Goal: Information Seeking & Learning: Learn about a topic

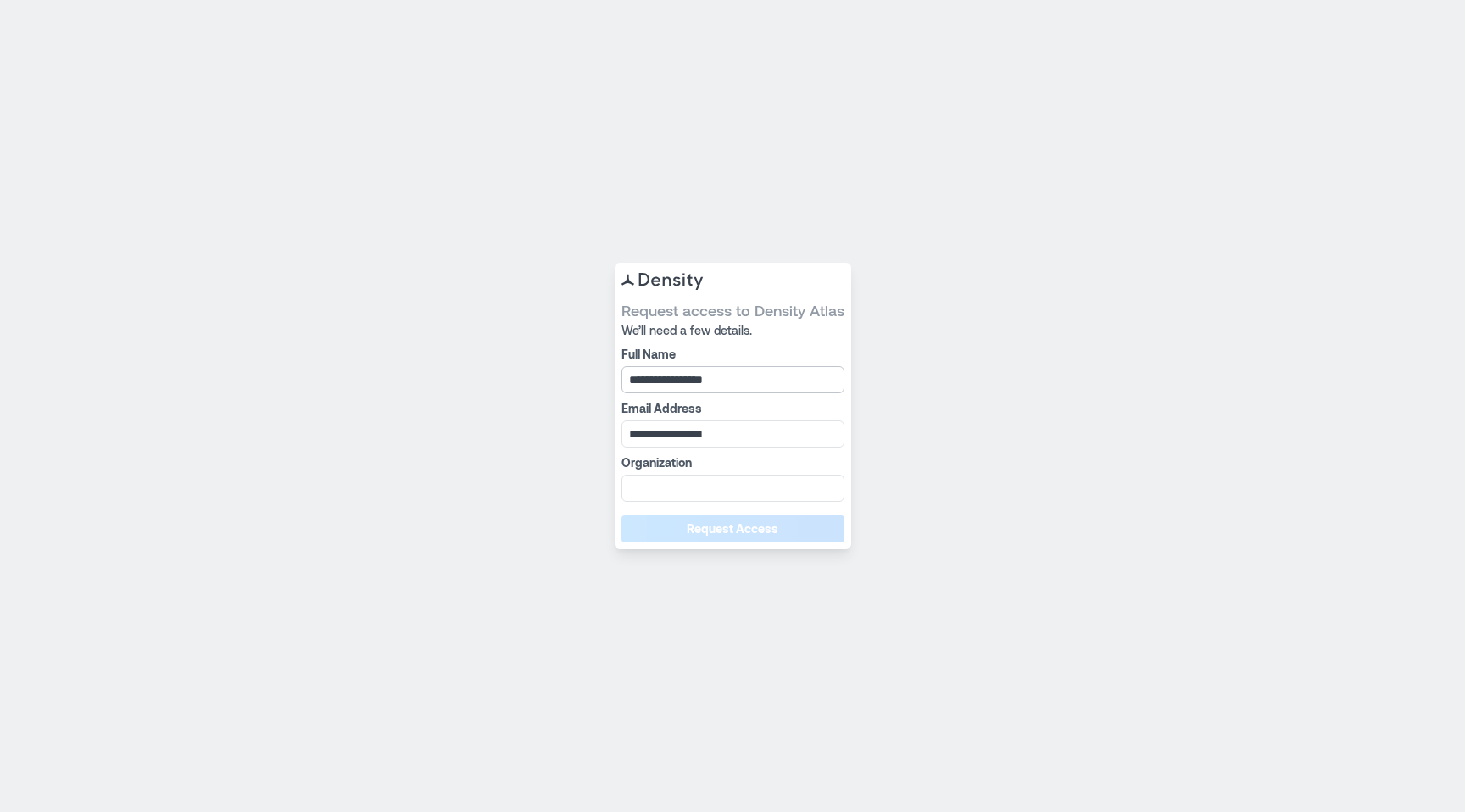
drag, startPoint x: 761, startPoint y: 376, endPoint x: 680, endPoint y: 380, distance: 81.1
click at [680, 380] on input "**********" at bounding box center [733, 379] width 223 height 27
type input "**********"
click at [735, 427] on input "**********" at bounding box center [733, 433] width 223 height 27
drag, startPoint x: 736, startPoint y: 435, endPoint x: 679, endPoint y: 431, distance: 57.1
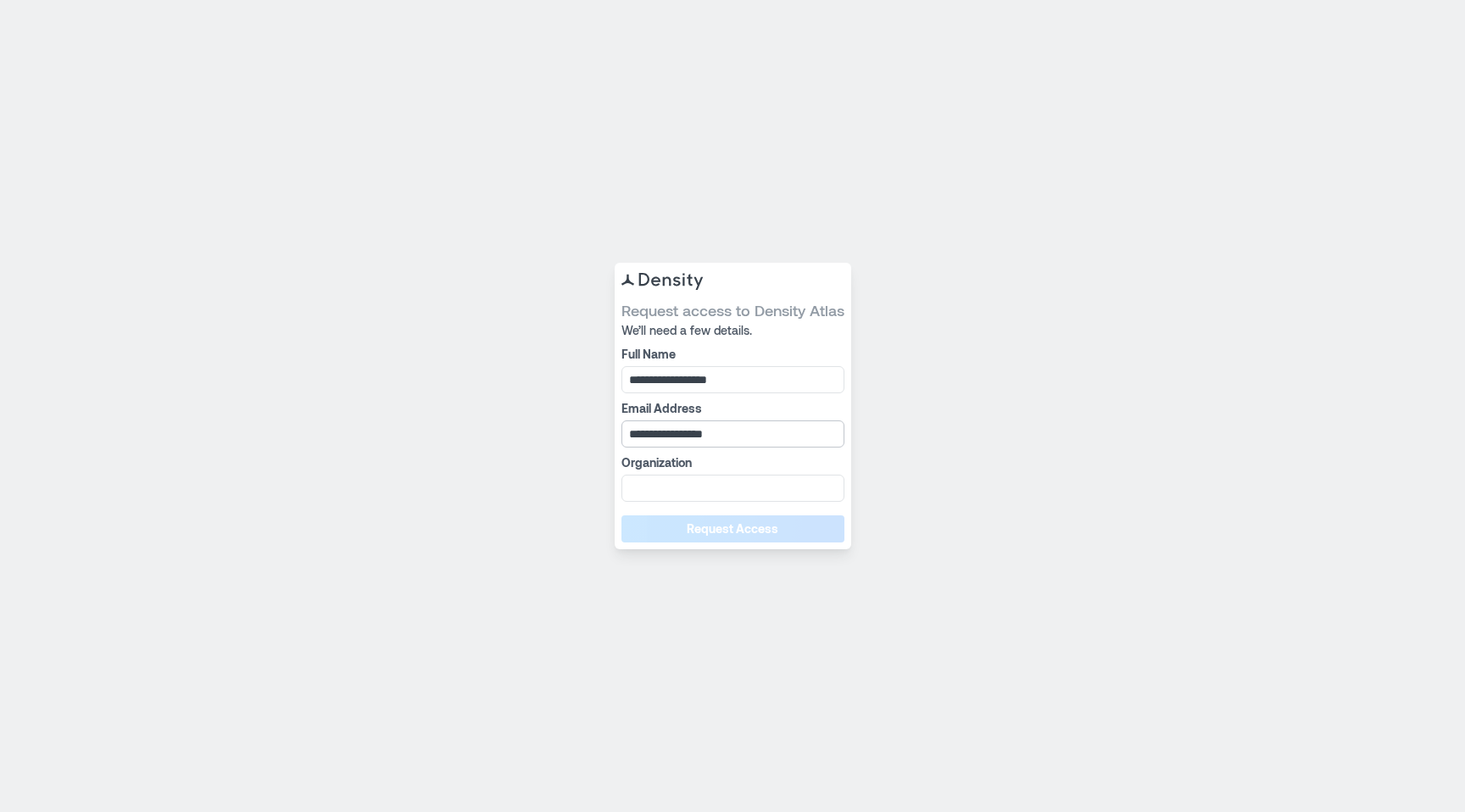
click at [679, 432] on input "**********" at bounding box center [733, 433] width 223 height 27
type input "**********"
type input "******"
click at [673, 520] on button "Request Access" at bounding box center [733, 528] width 223 height 27
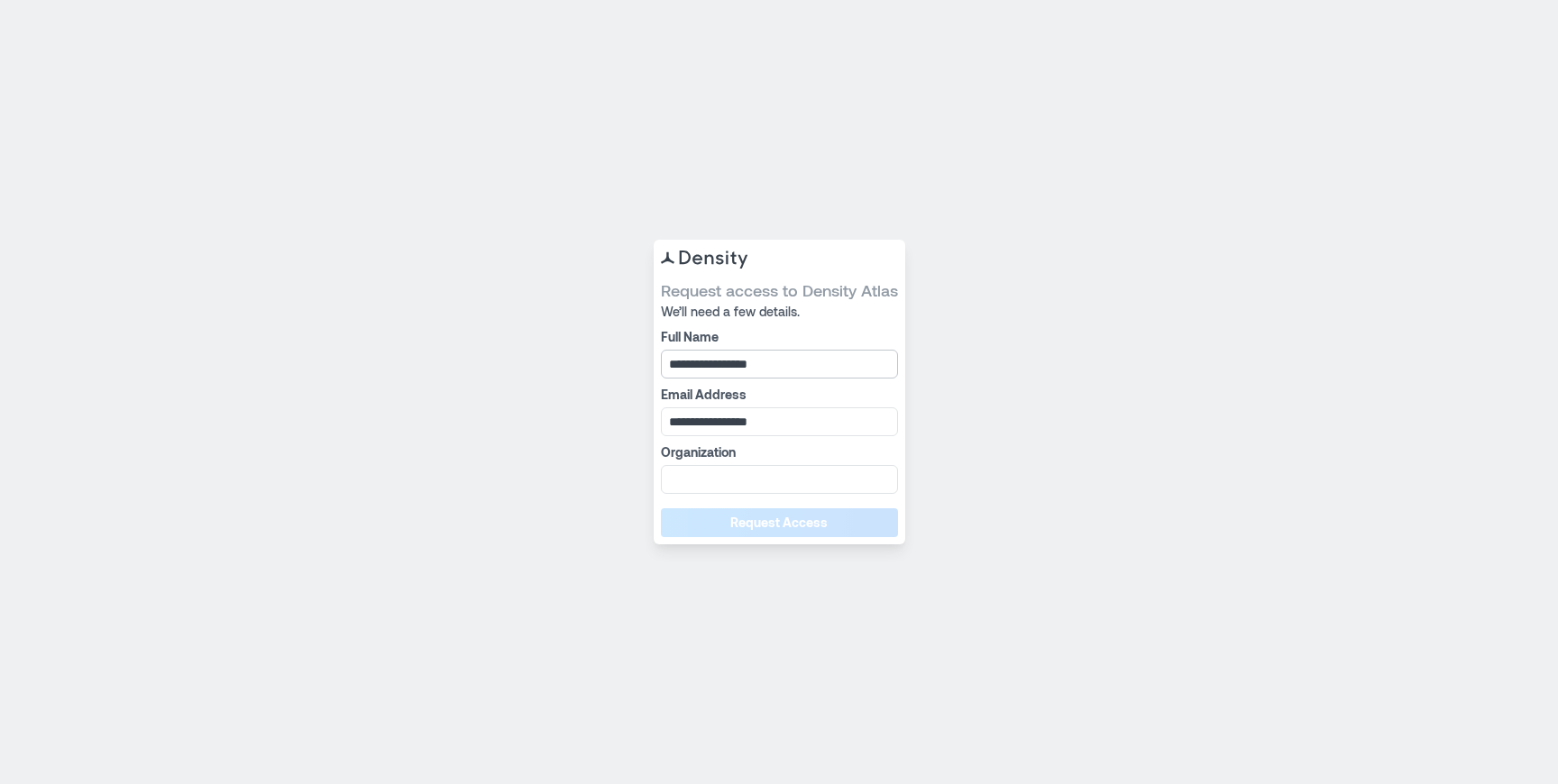
click at [757, 364] on input "**********" at bounding box center [779, 364] width 237 height 28
click at [1027, 273] on div "**********" at bounding box center [779, 392] width 1558 height 784
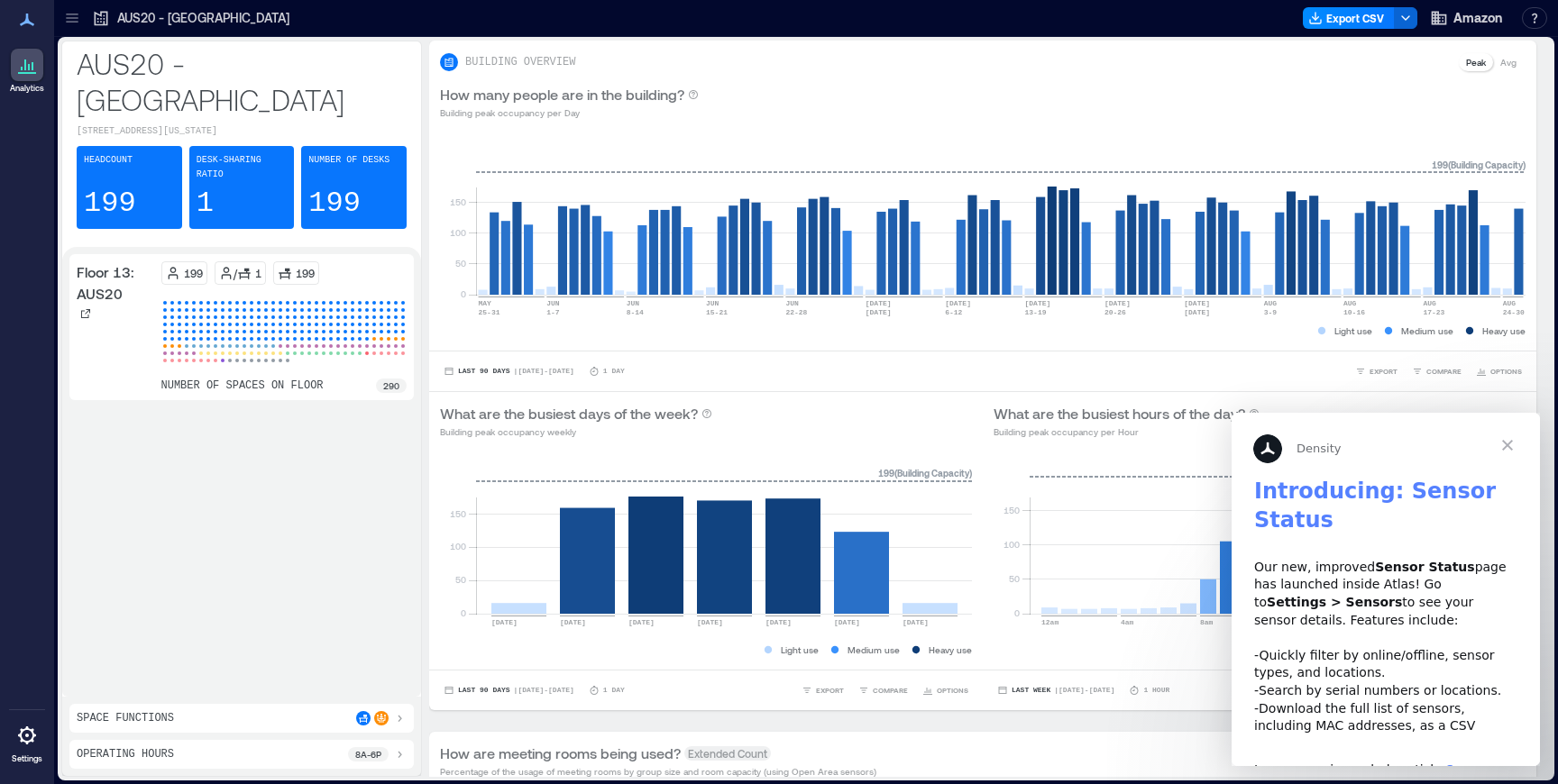
click at [1554, 376] on div "AUS20 - Austin 2904 Palm Way, Austin, Texas 78758, United States Headcount 199 …" at bounding box center [806, 410] width 1504 height 747
click at [1511, 445] on span "Close" at bounding box center [1508, 445] width 65 height 65
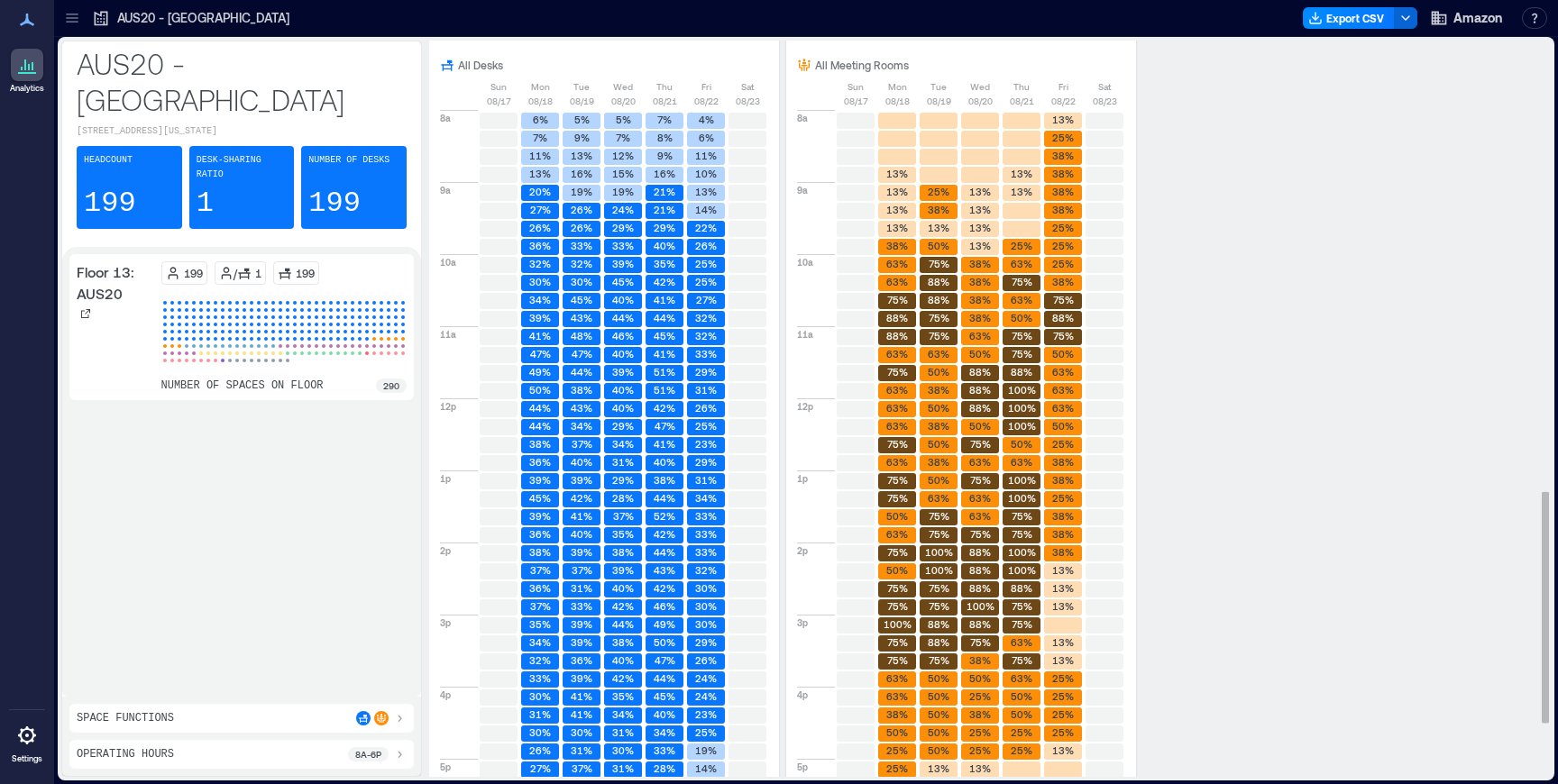
scroll to position [1478, 0]
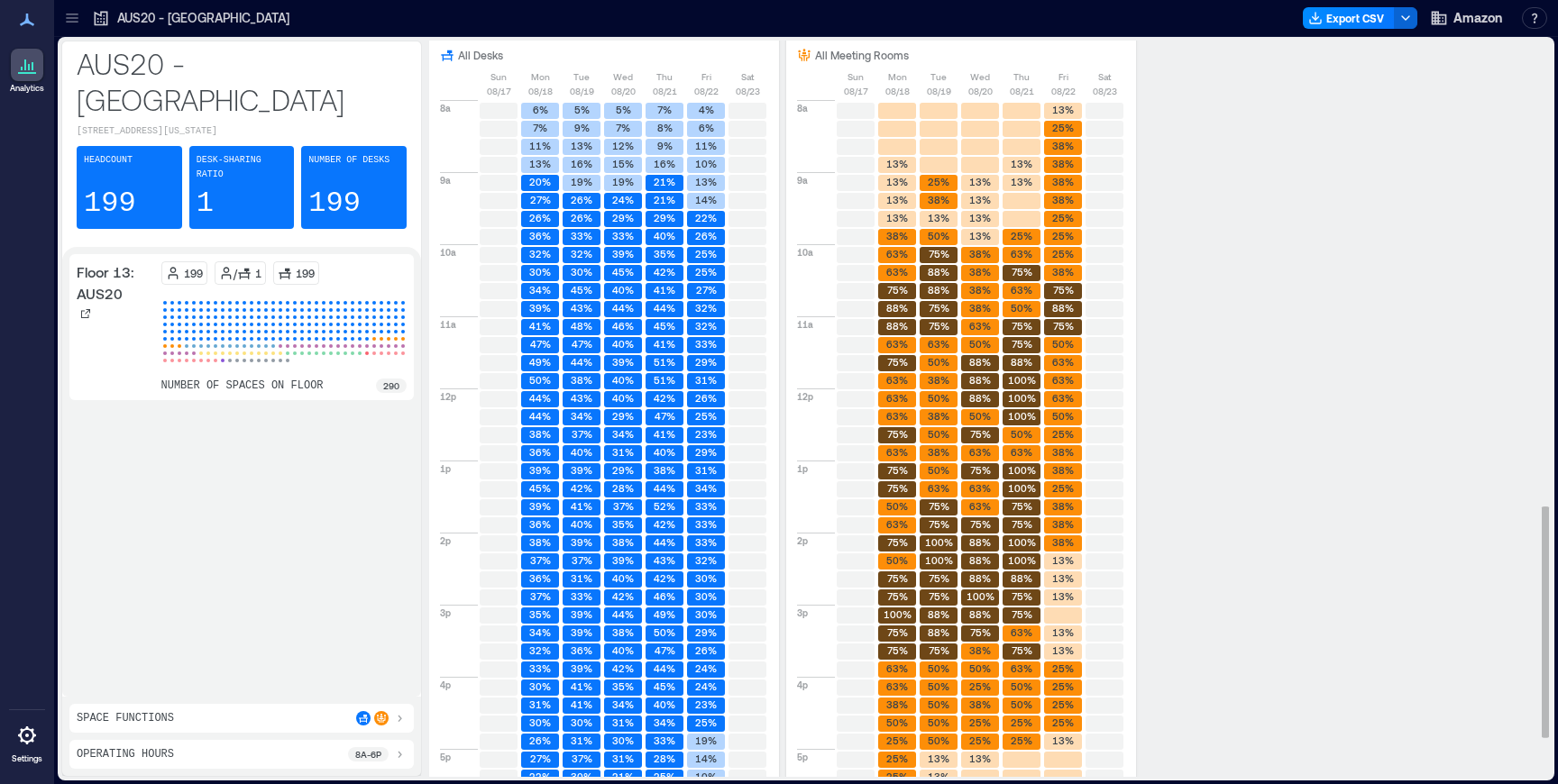
click at [942, 546] on text "100%" at bounding box center [939, 542] width 28 height 12
click at [237, 719] on div "Space Functions" at bounding box center [241, 719] width 330 height 15
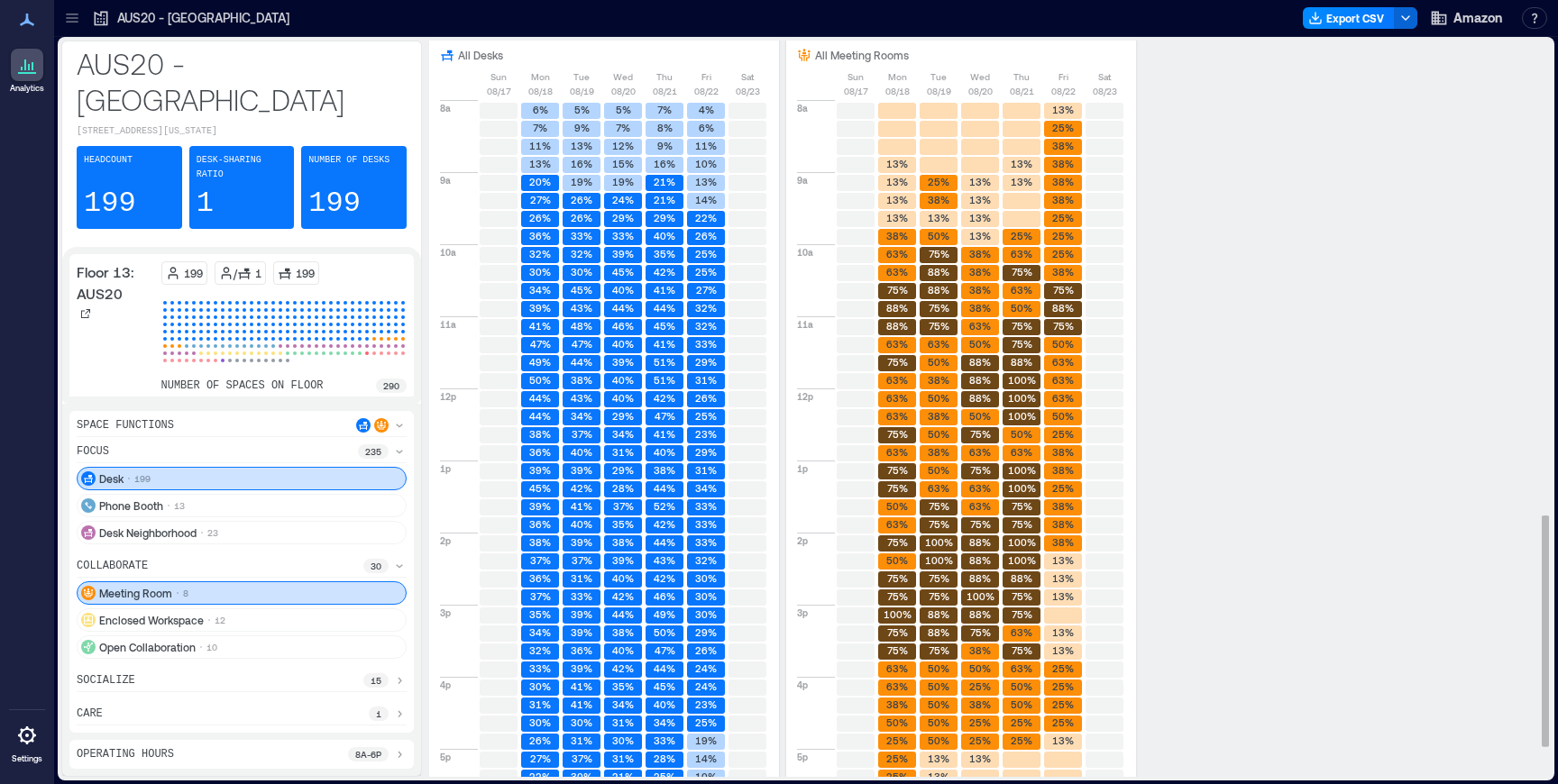
scroll to position [1607, 0]
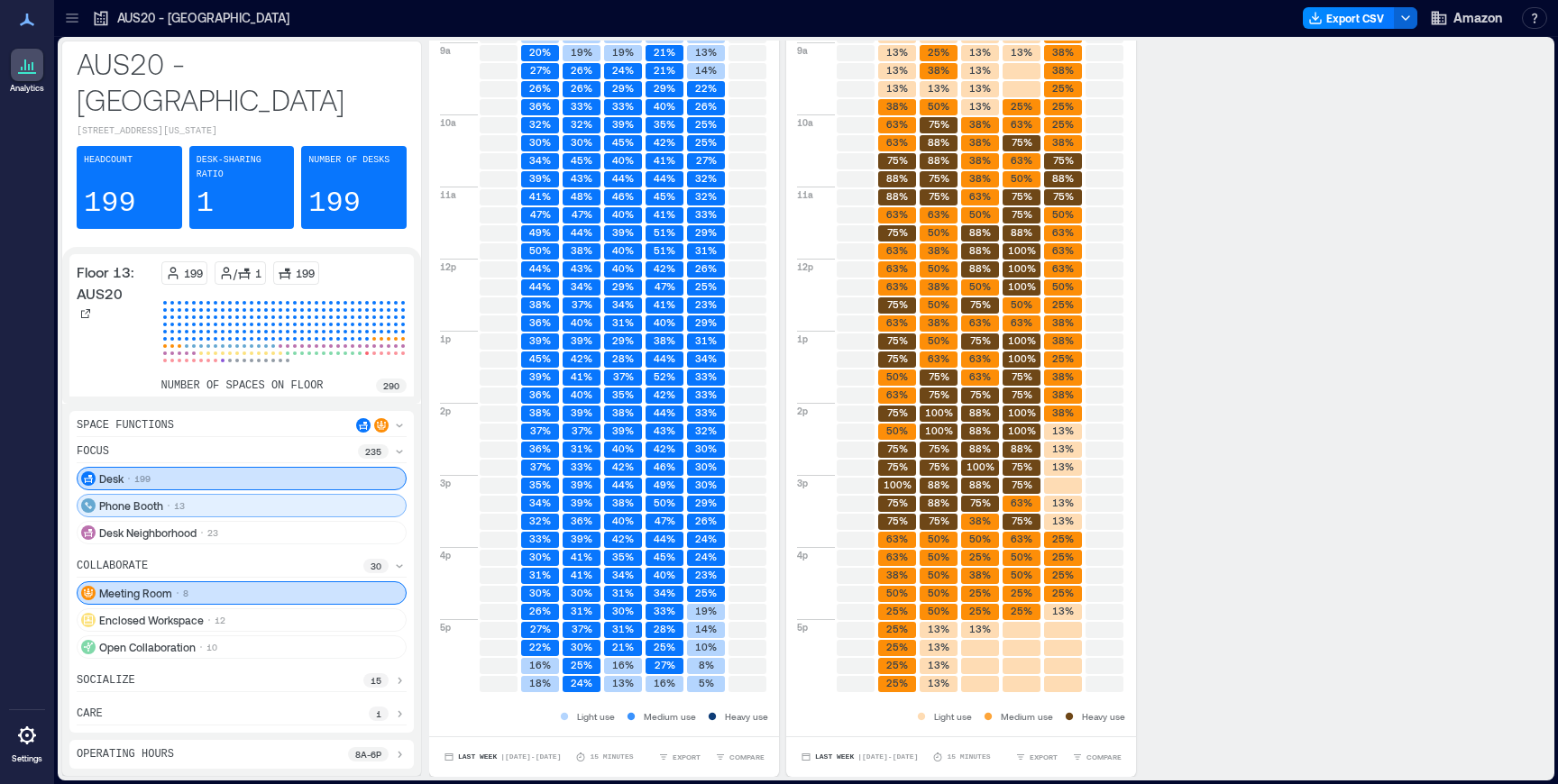
click at [188, 506] on div "Phone Booth 13" at bounding box center [241, 506] width 330 height 24
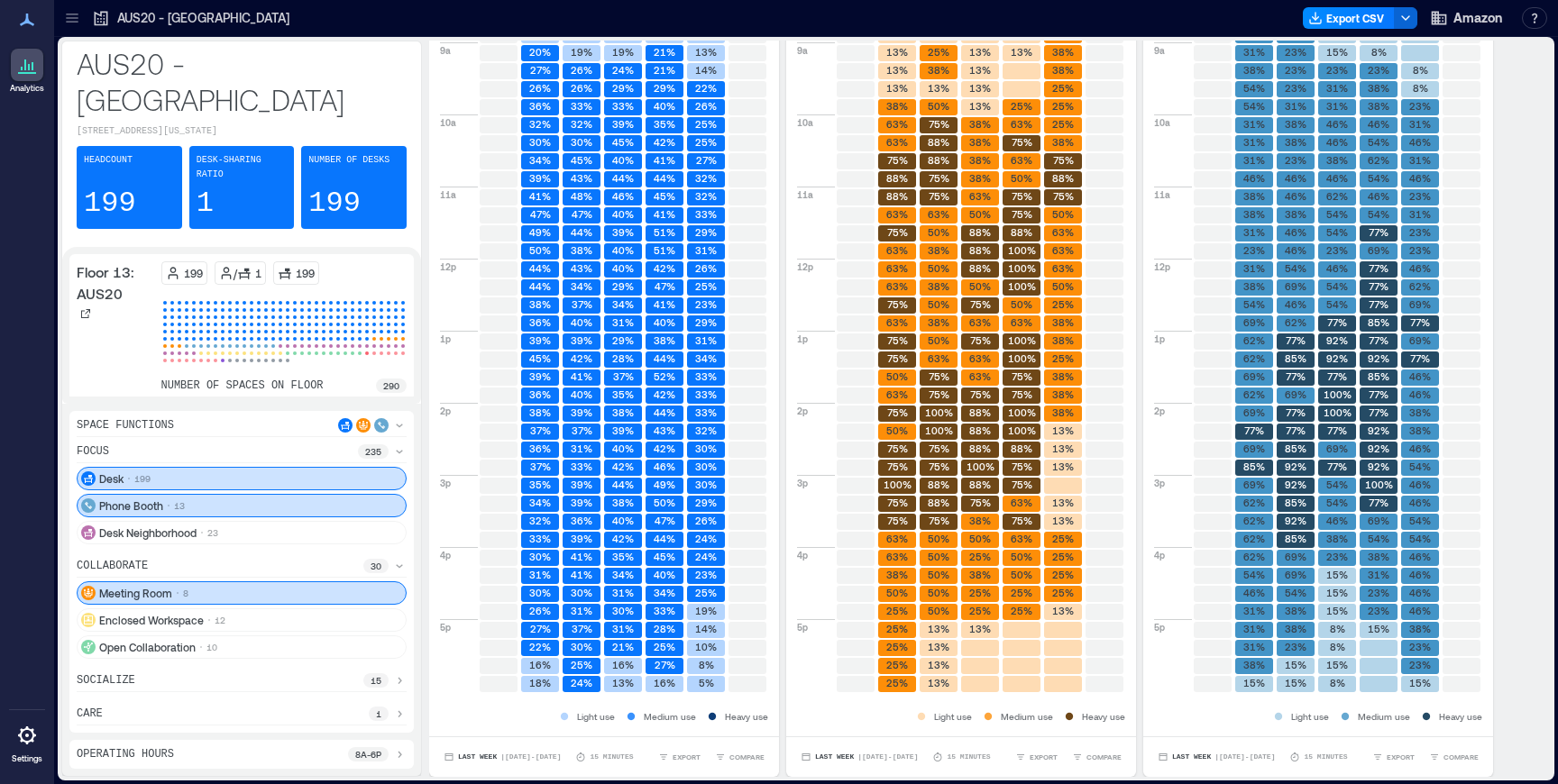
click at [236, 592] on div "Meeting Room 8" at bounding box center [241, 593] width 330 height 24
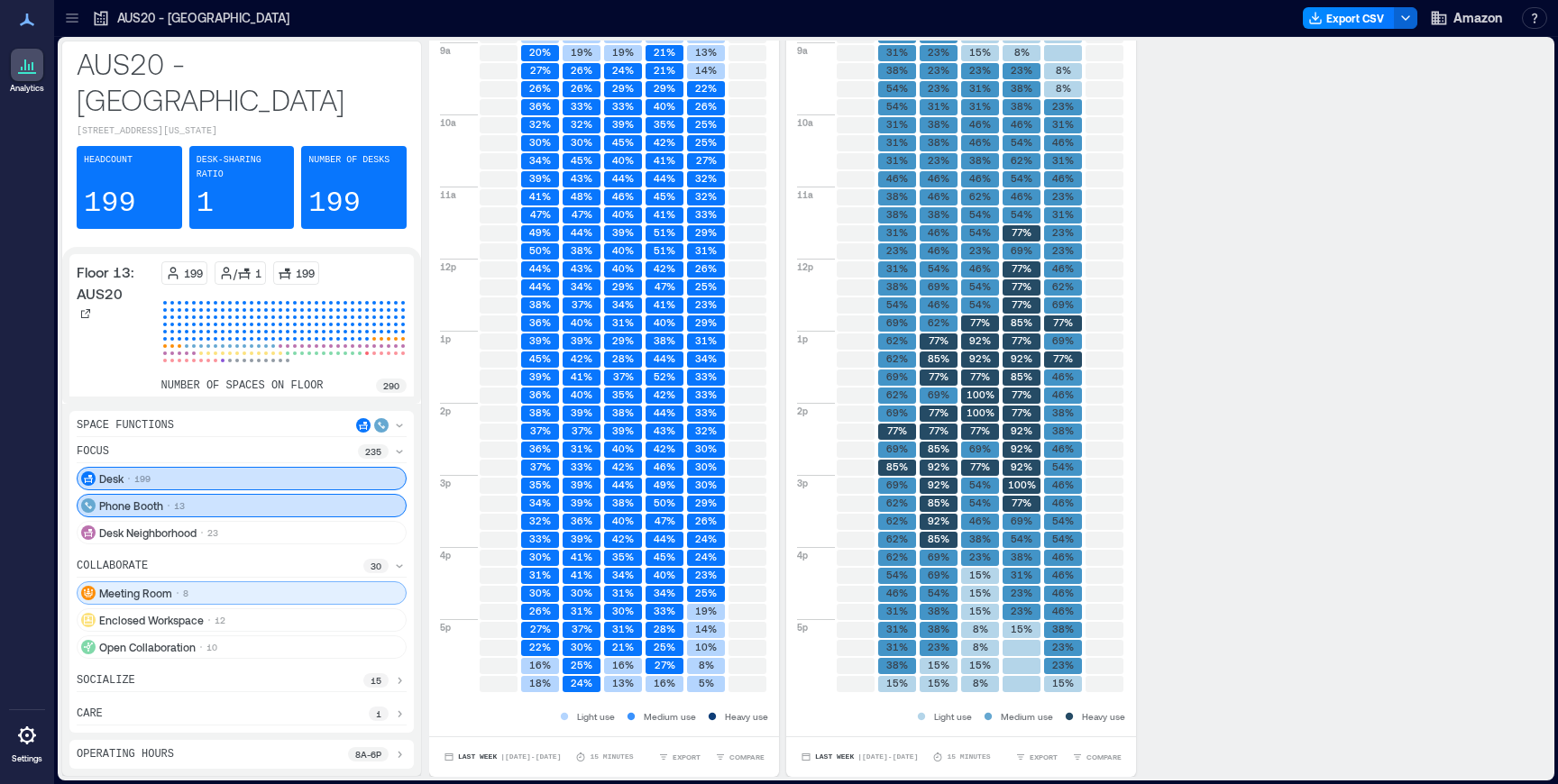
click at [236, 592] on div "Meeting Room 8" at bounding box center [241, 593] width 330 height 24
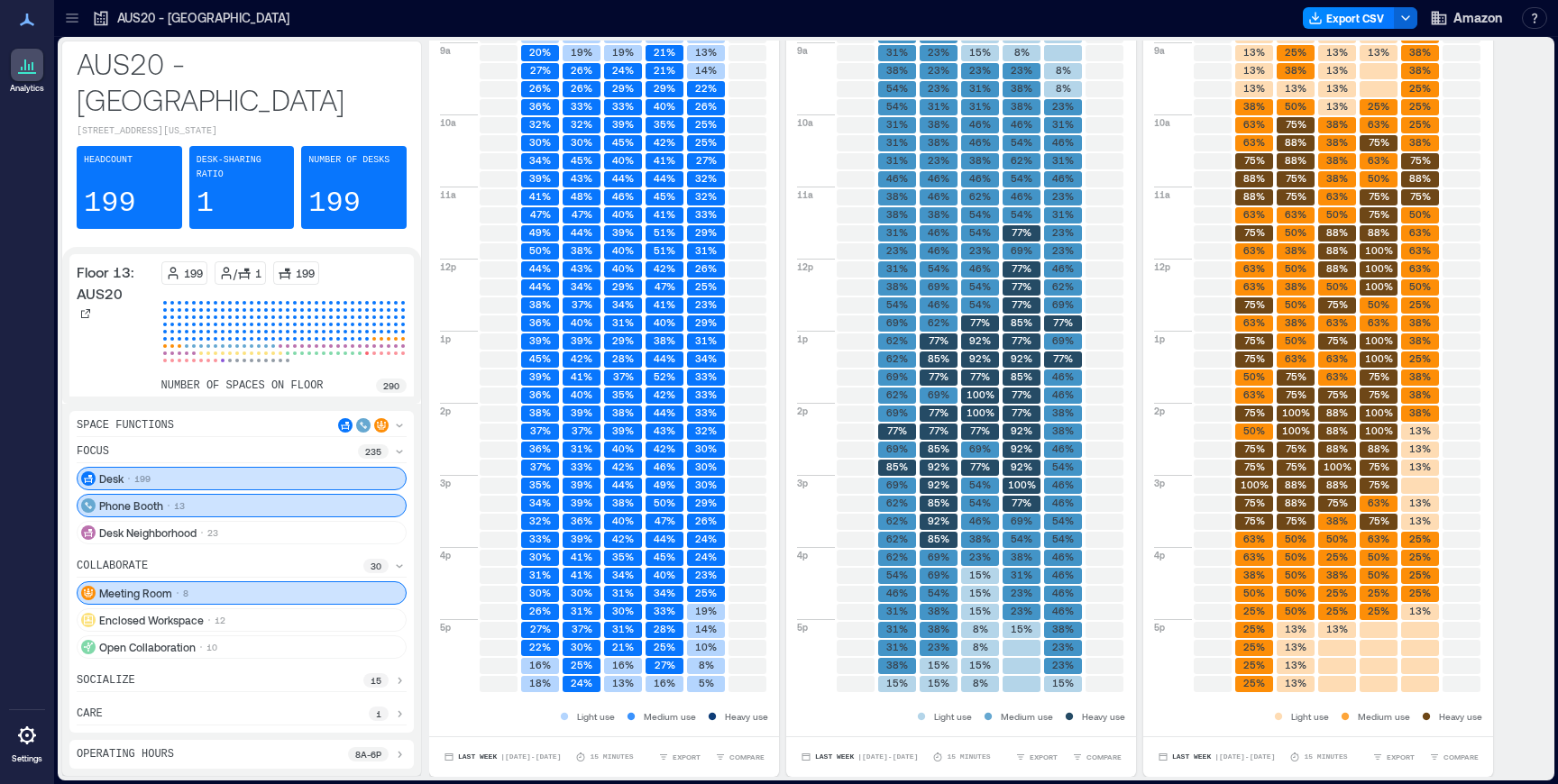
click at [233, 266] on p "/" at bounding box center [235, 274] width 4 height 15
click at [242, 269] on icon at bounding box center [243, 274] width 12 height 11
click at [23, 76] on div at bounding box center [27, 64] width 32 height 32
click at [140, 68] on p "AUS20 - [GEOGRAPHIC_DATA]" at bounding box center [241, 81] width 330 height 73
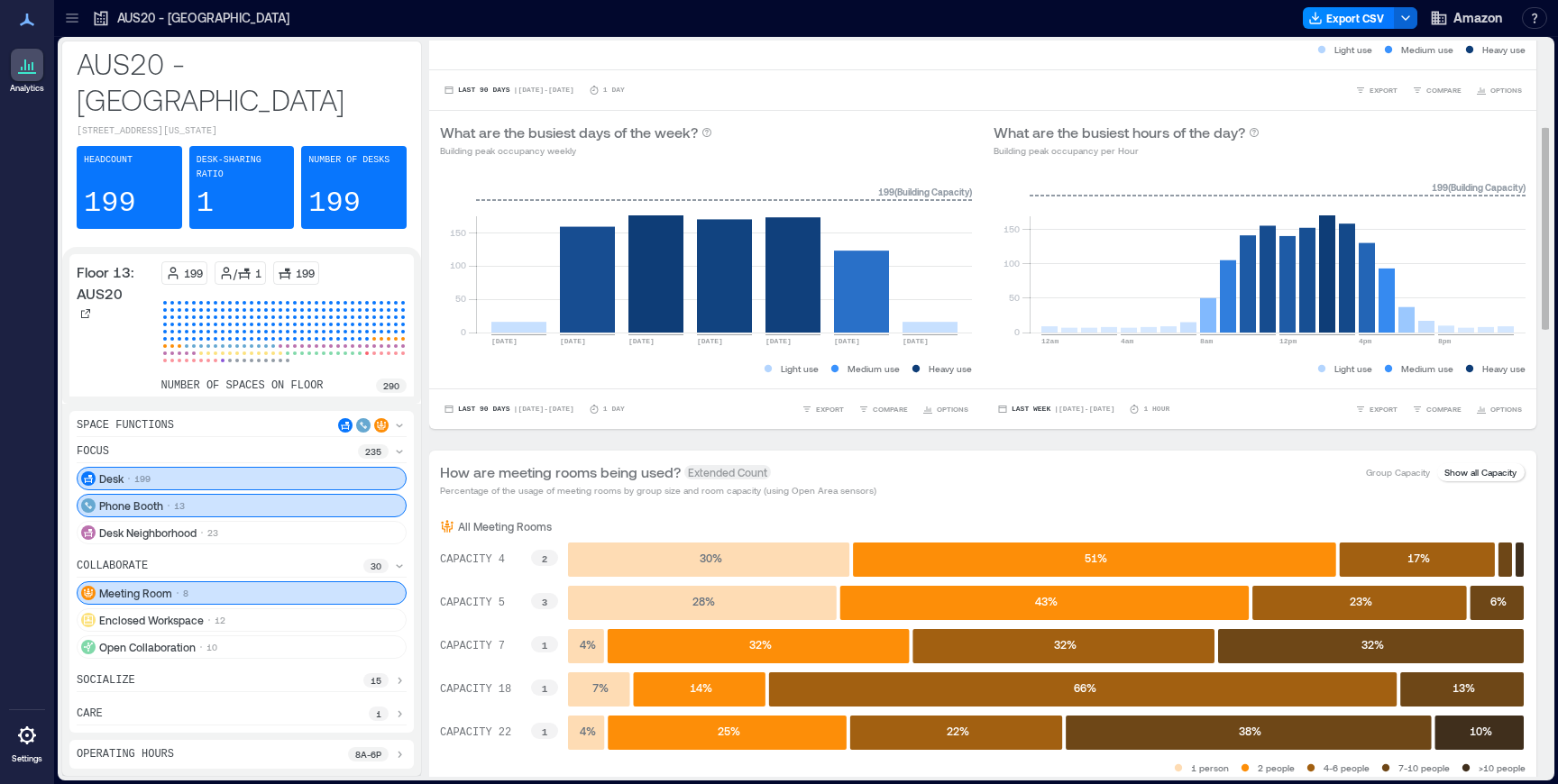
scroll to position [311, 0]
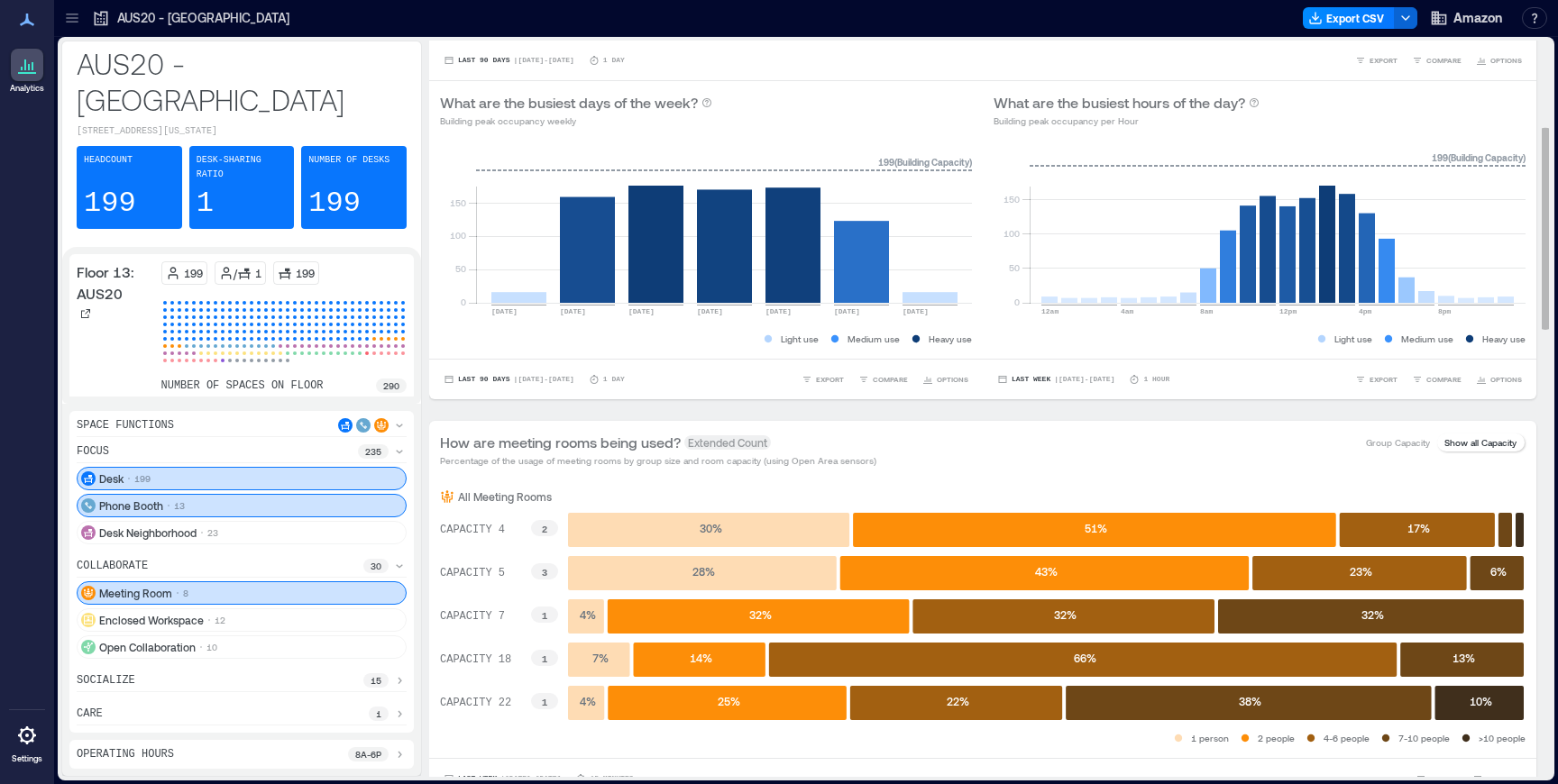
click at [652, 542] on rect at bounding box center [709, 530] width 281 height 34
click at [547, 532] on rect at bounding box center [544, 529] width 27 height 17
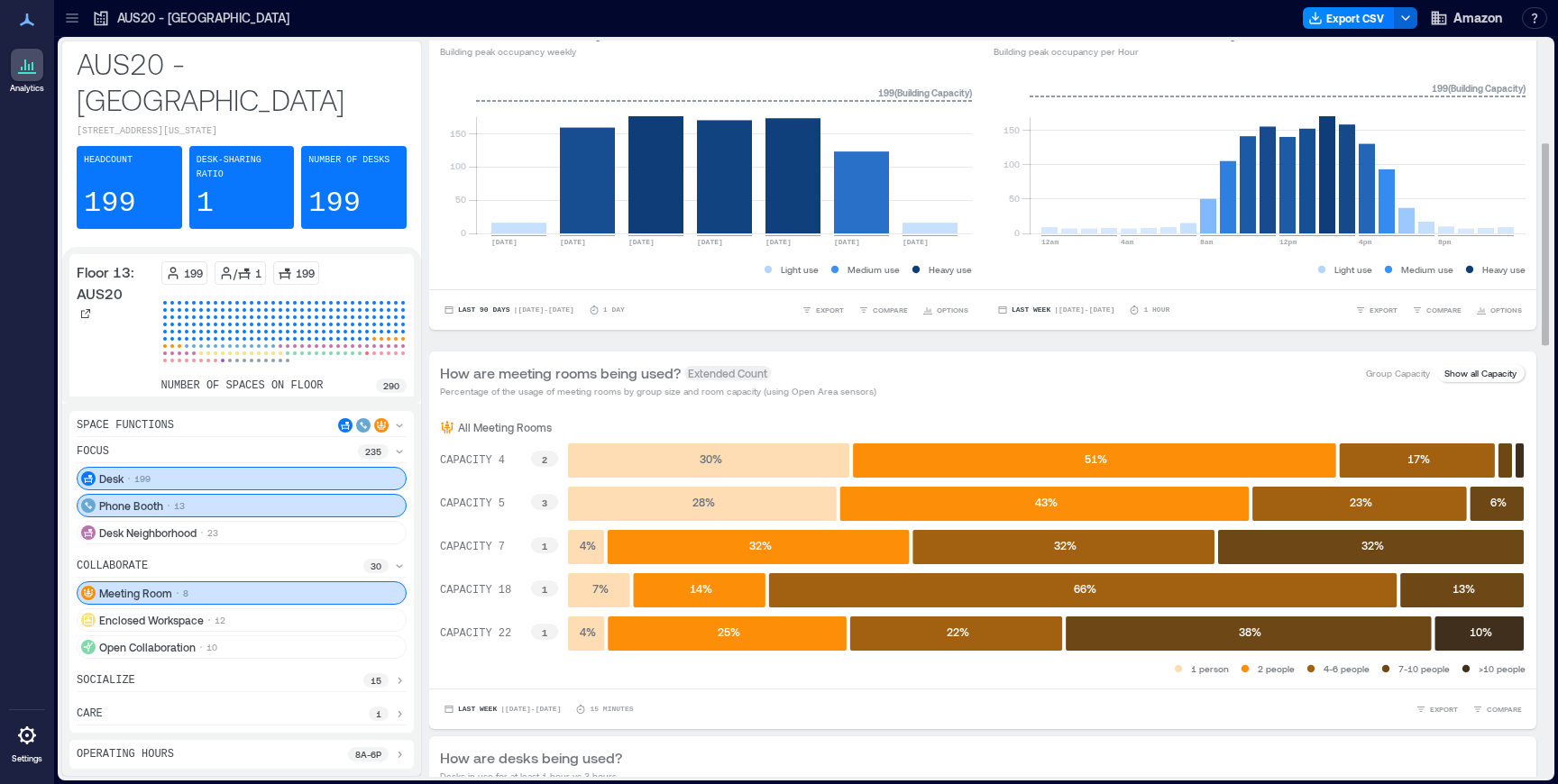
scroll to position [395, 0]
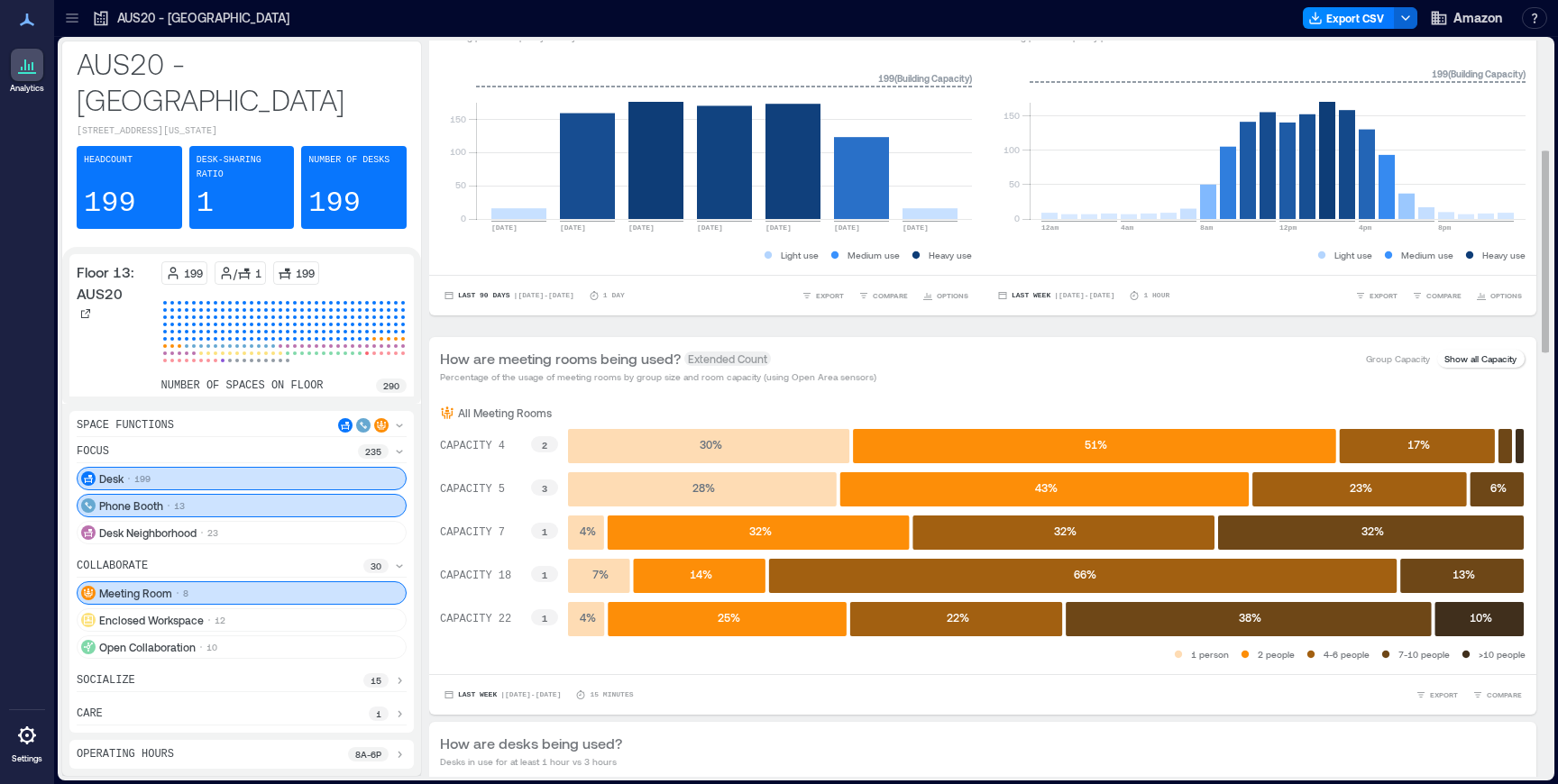
click at [1336, 623] on rect at bounding box center [1249, 619] width 365 height 34
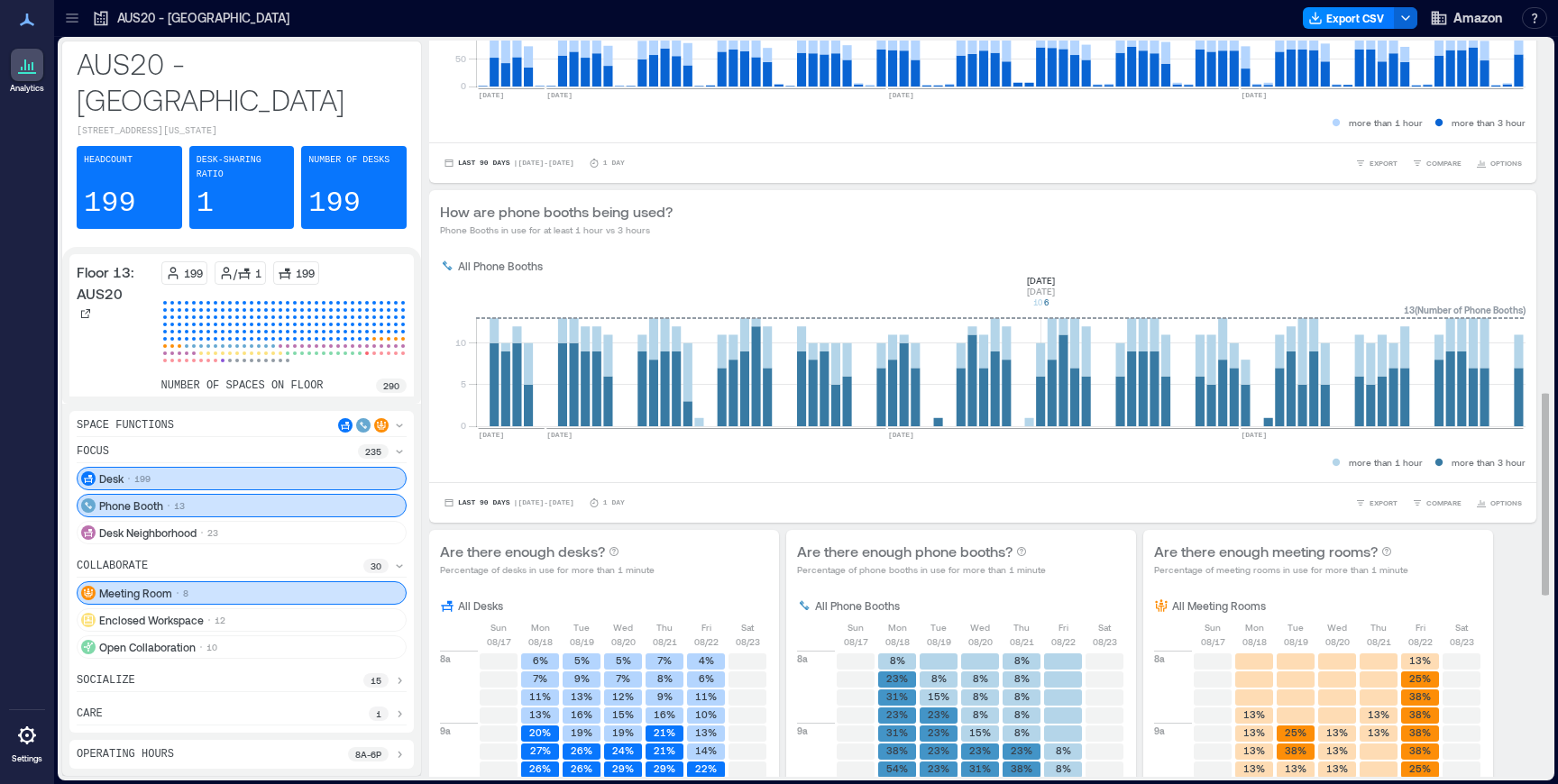
scroll to position [1280, 0]
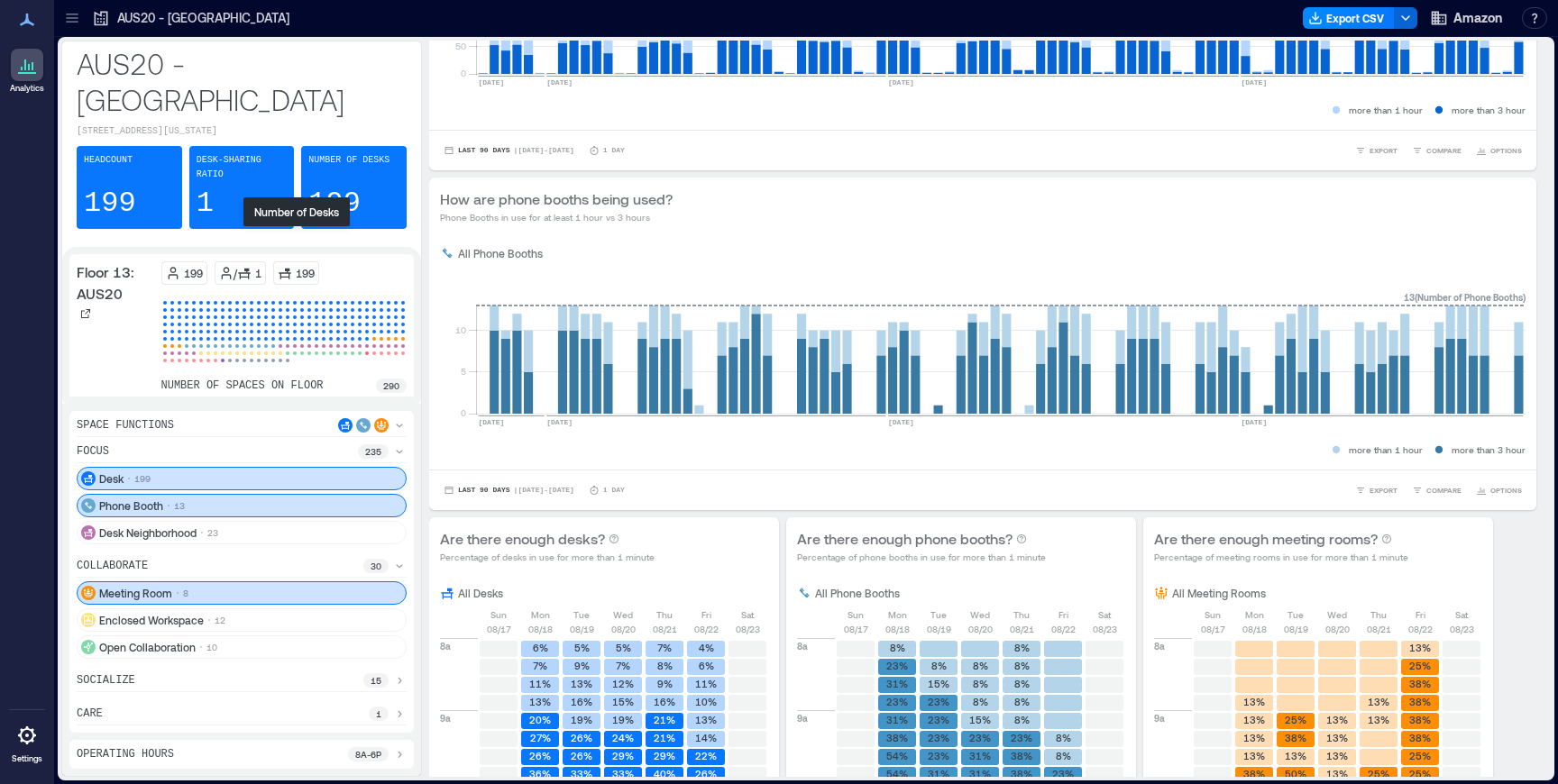
click at [306, 266] on p "199" at bounding box center [305, 274] width 19 height 15
click at [1223, 557] on p "Percentage of meeting rooms in use for more than 1 minute" at bounding box center [1281, 557] width 254 height 15
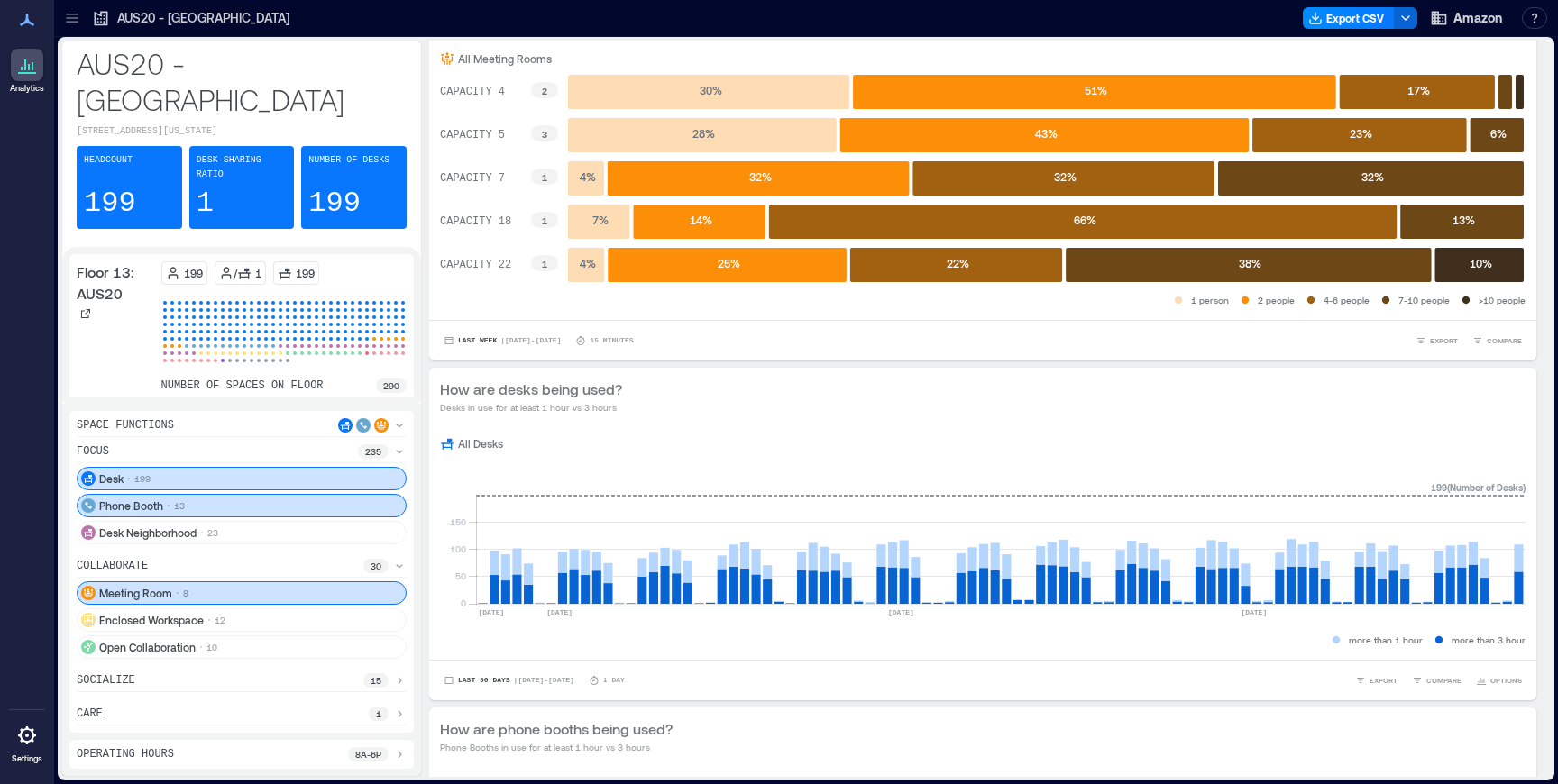
scroll to position [671, 0]
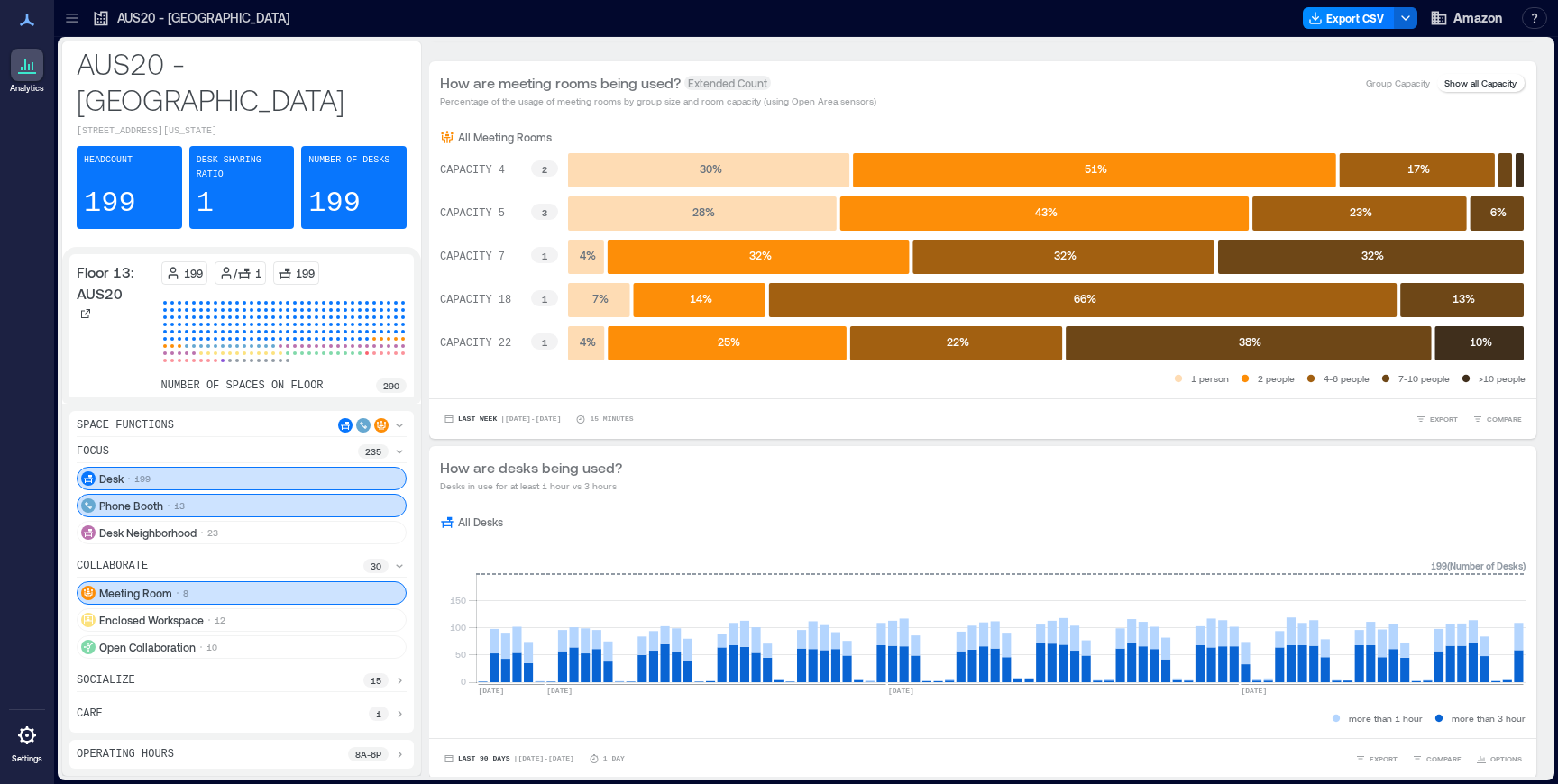
click at [72, 20] on icon at bounding box center [73, 18] width 18 height 18
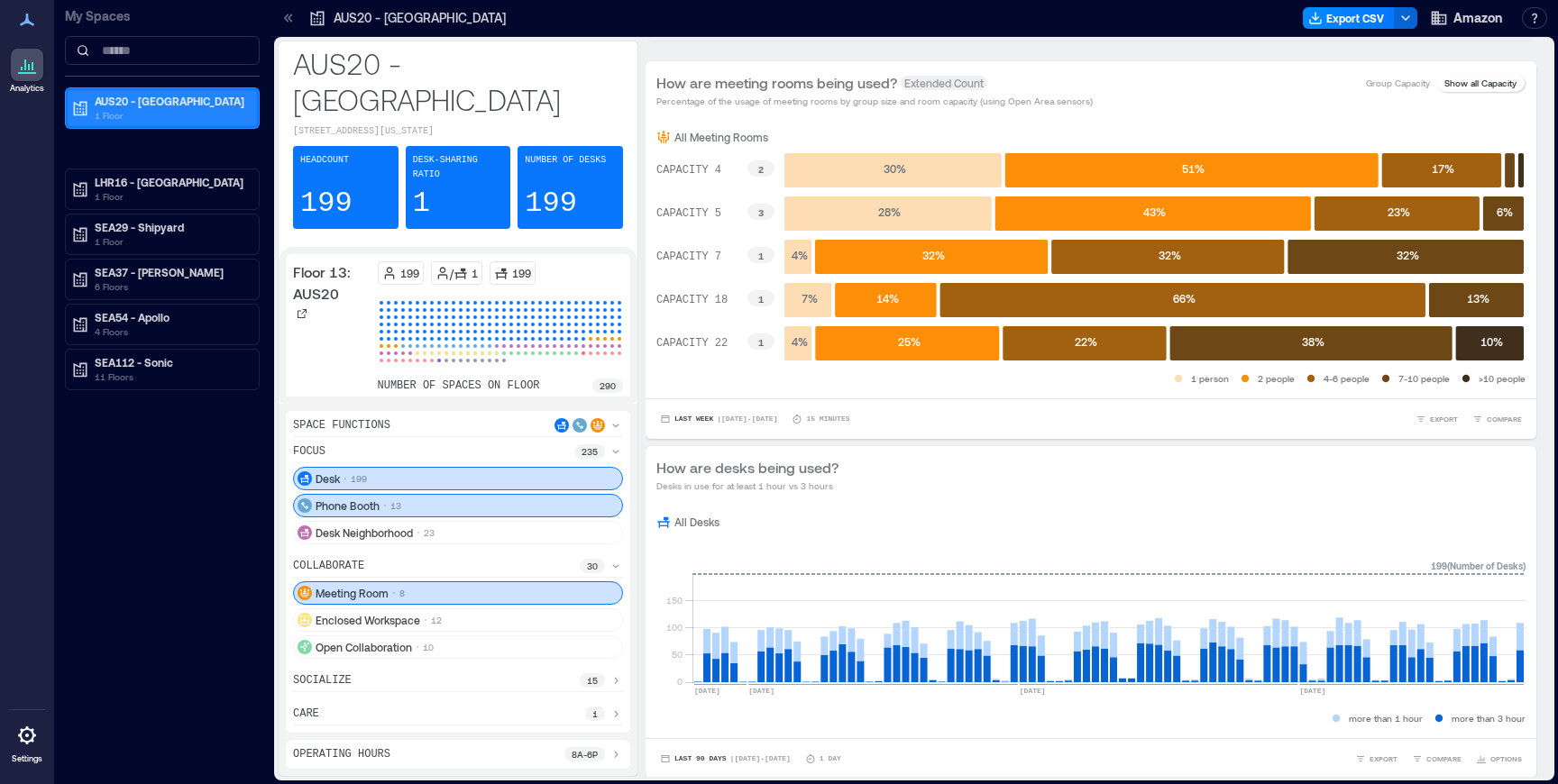
click at [171, 103] on p "AUS20 - [GEOGRAPHIC_DATA]" at bounding box center [170, 101] width 151 height 15
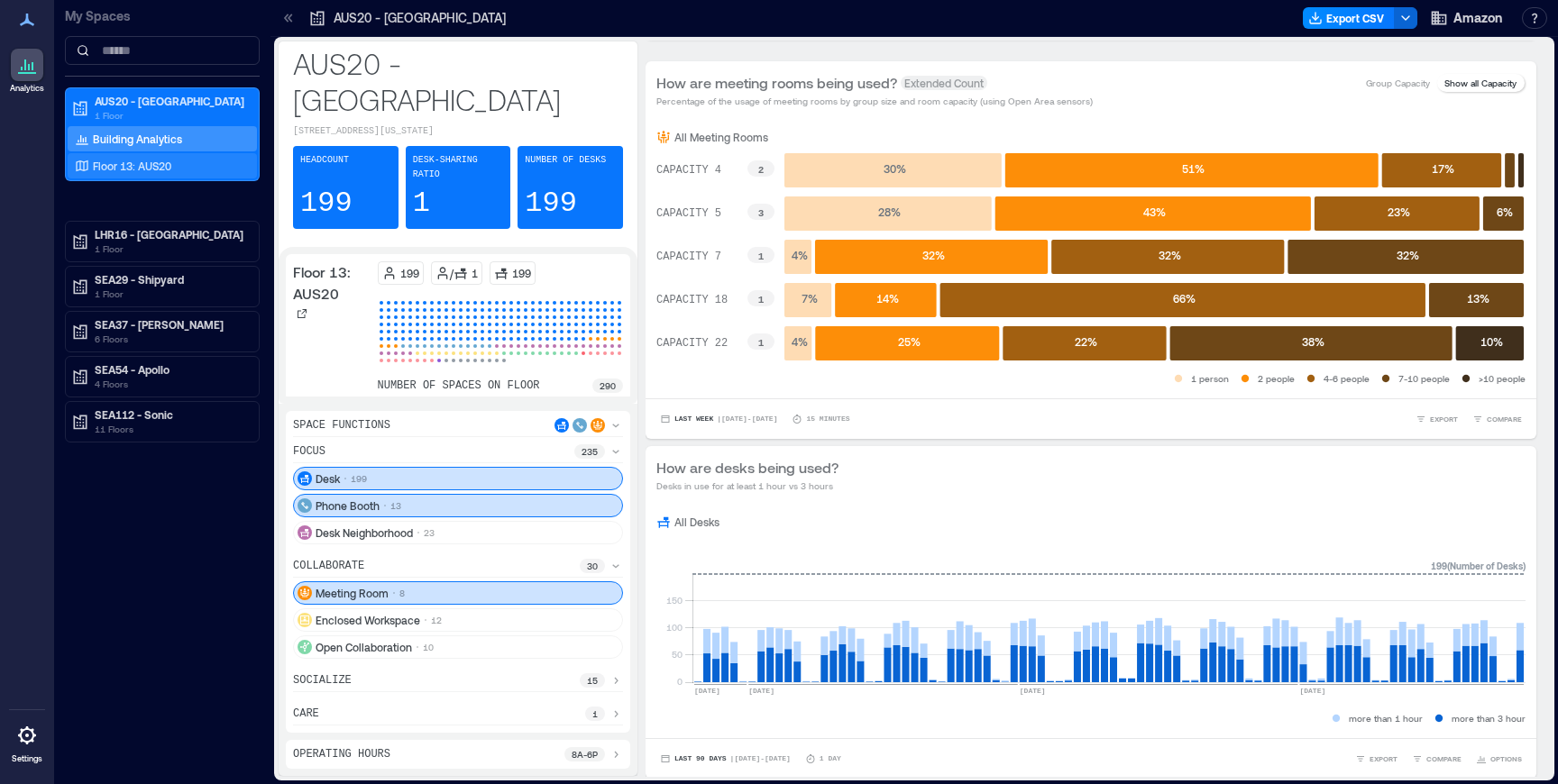
click at [137, 167] on p "Floor 13: AUS20" at bounding box center [131, 166] width 78 height 15
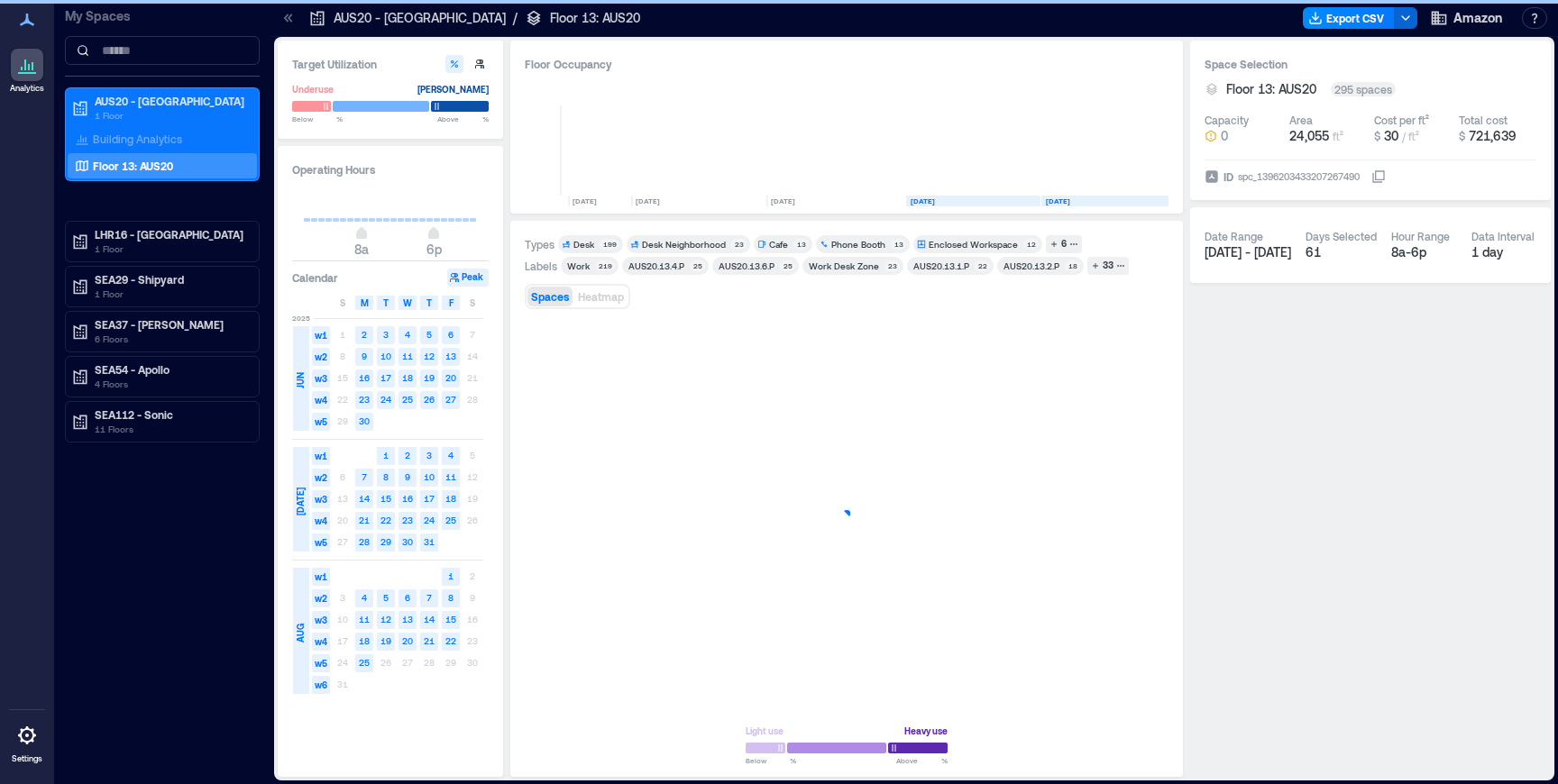
scroll to position [0, 129]
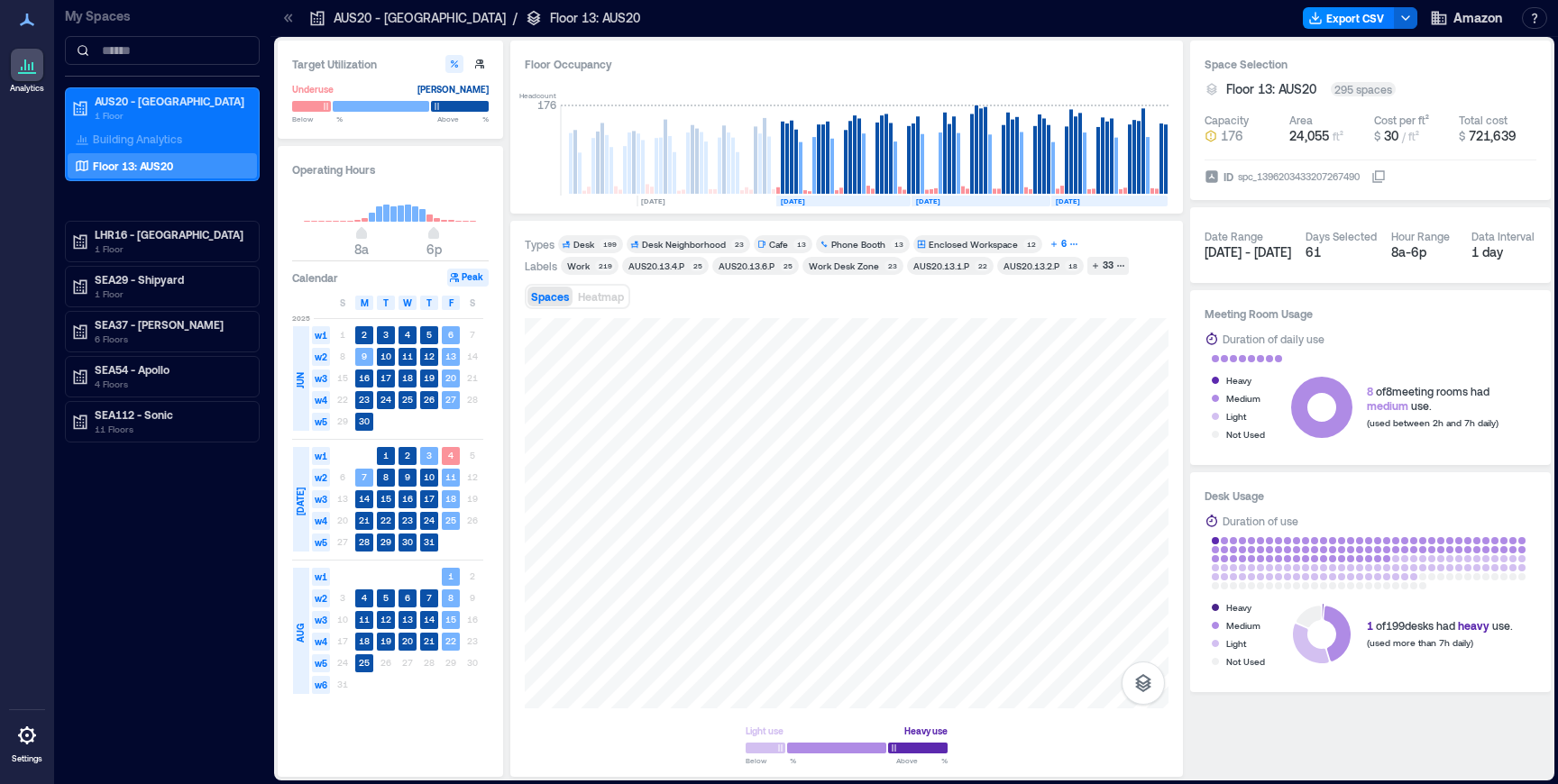
click at [1060, 243] on div "6" at bounding box center [1064, 244] width 11 height 17
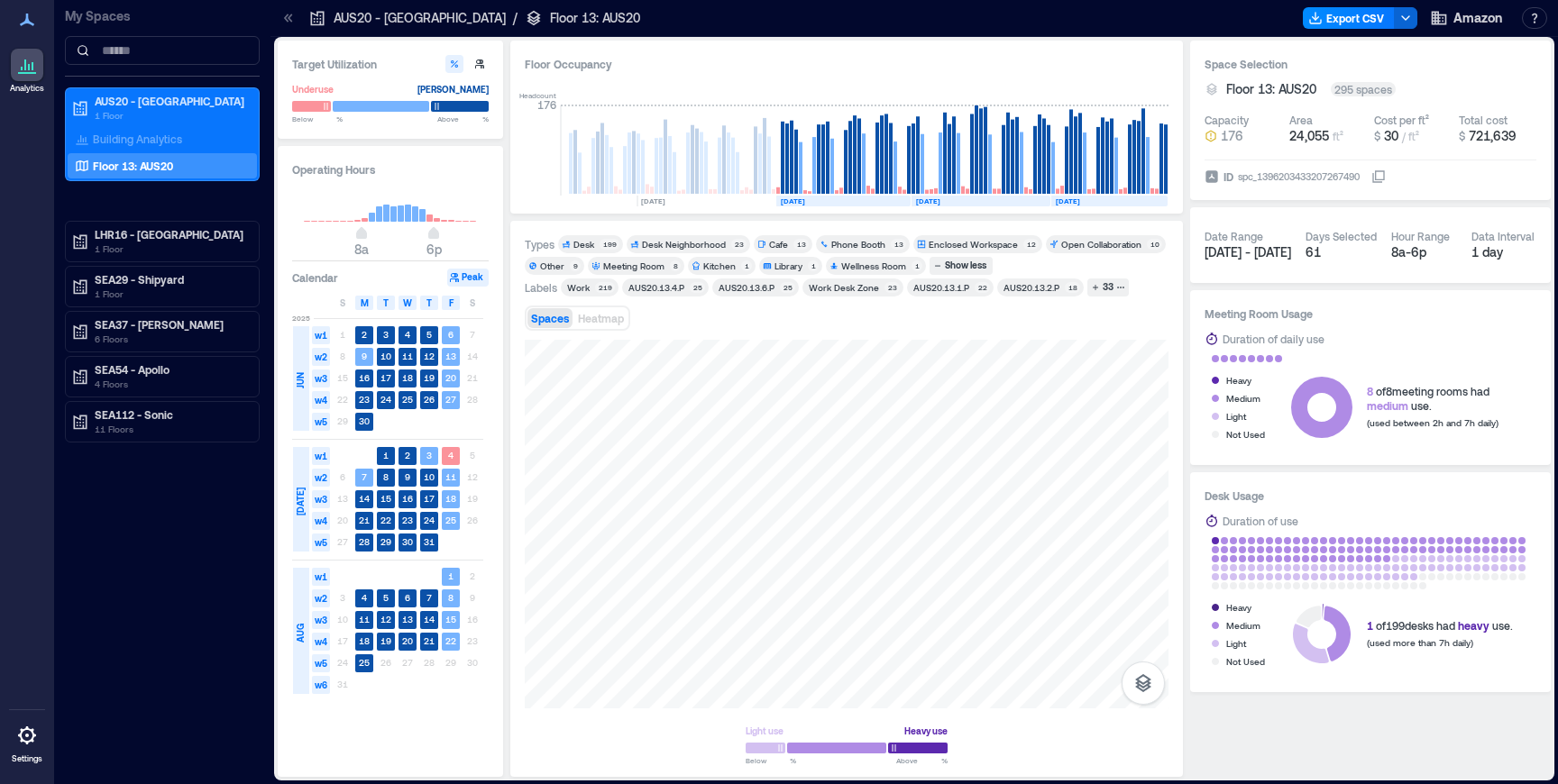
click at [603, 270] on div "Meeting Room" at bounding box center [633, 266] width 62 height 13
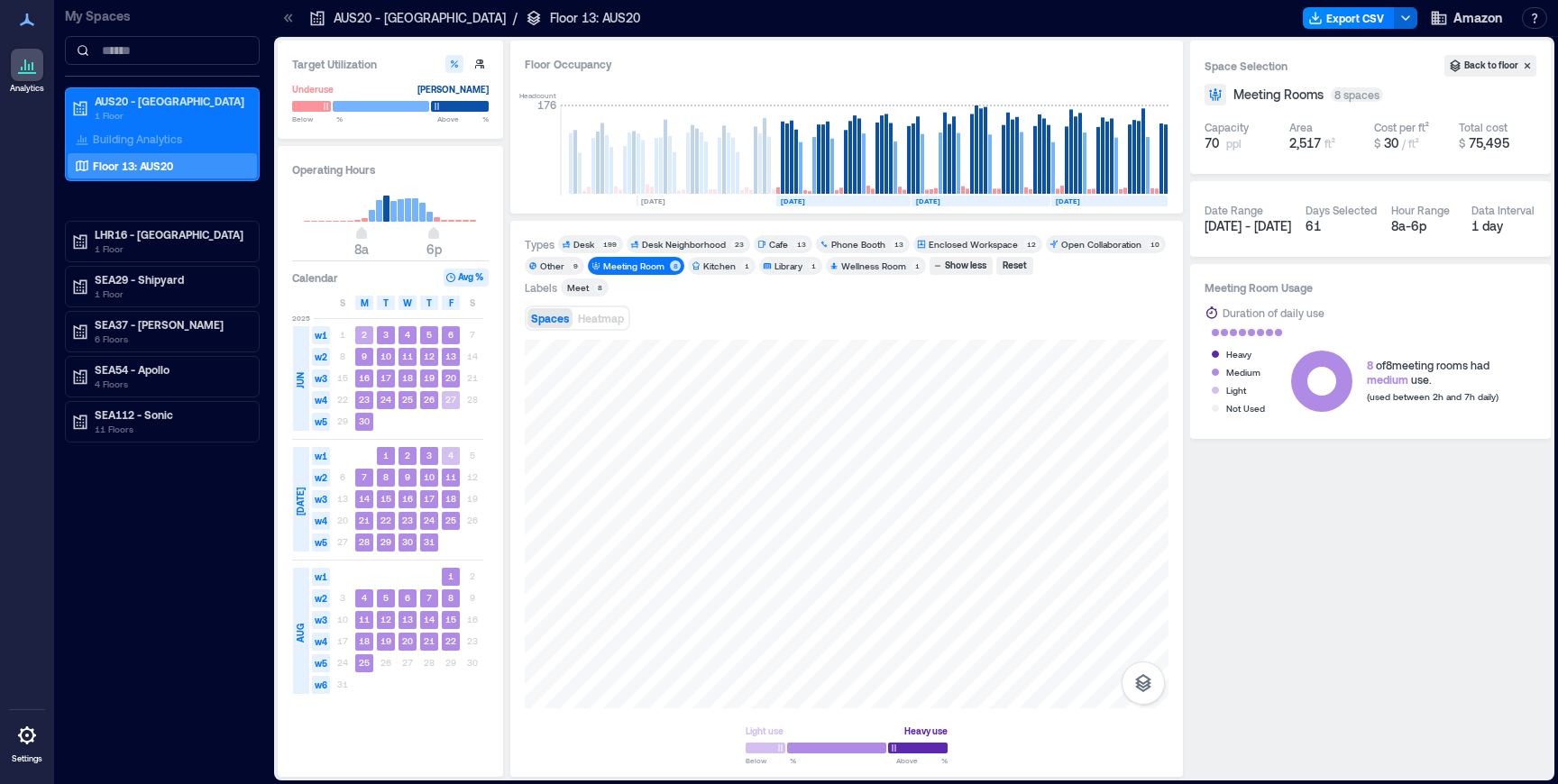
click at [369, 333] on rect at bounding box center [364, 335] width 18 height 18
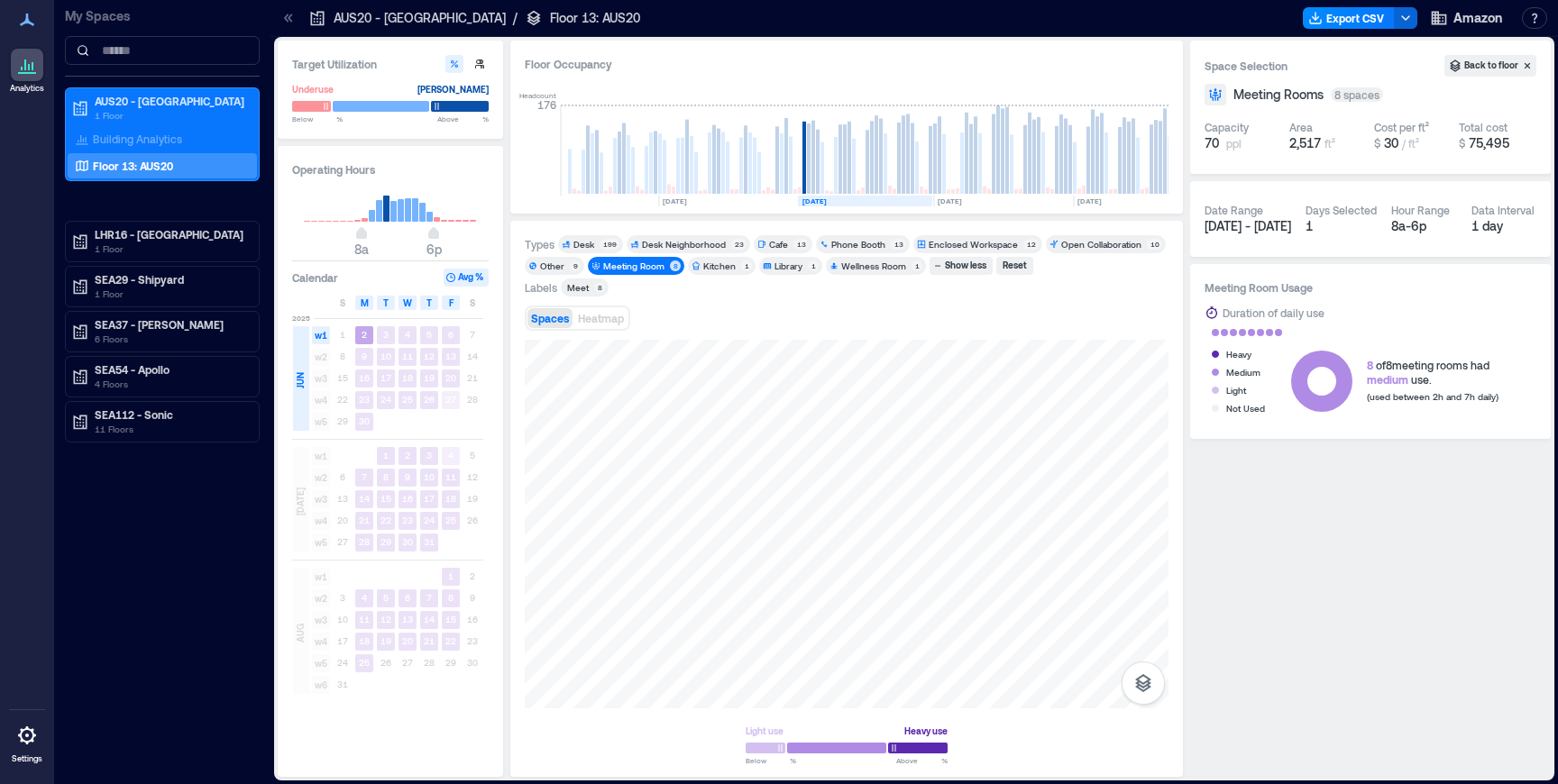
scroll to position [0, 106]
click at [368, 334] on rect at bounding box center [364, 335] width 18 height 18
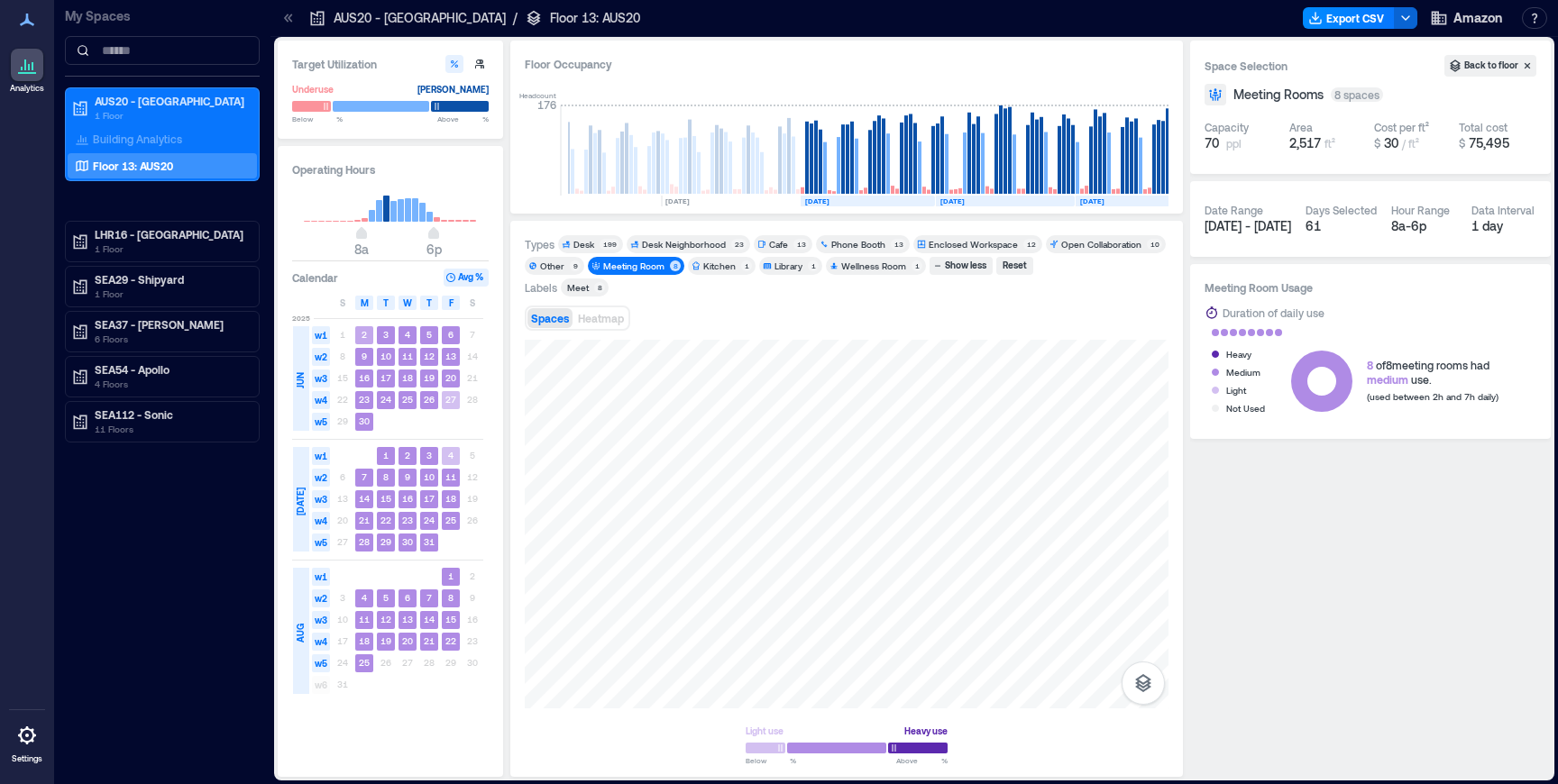
scroll to position [0, 129]
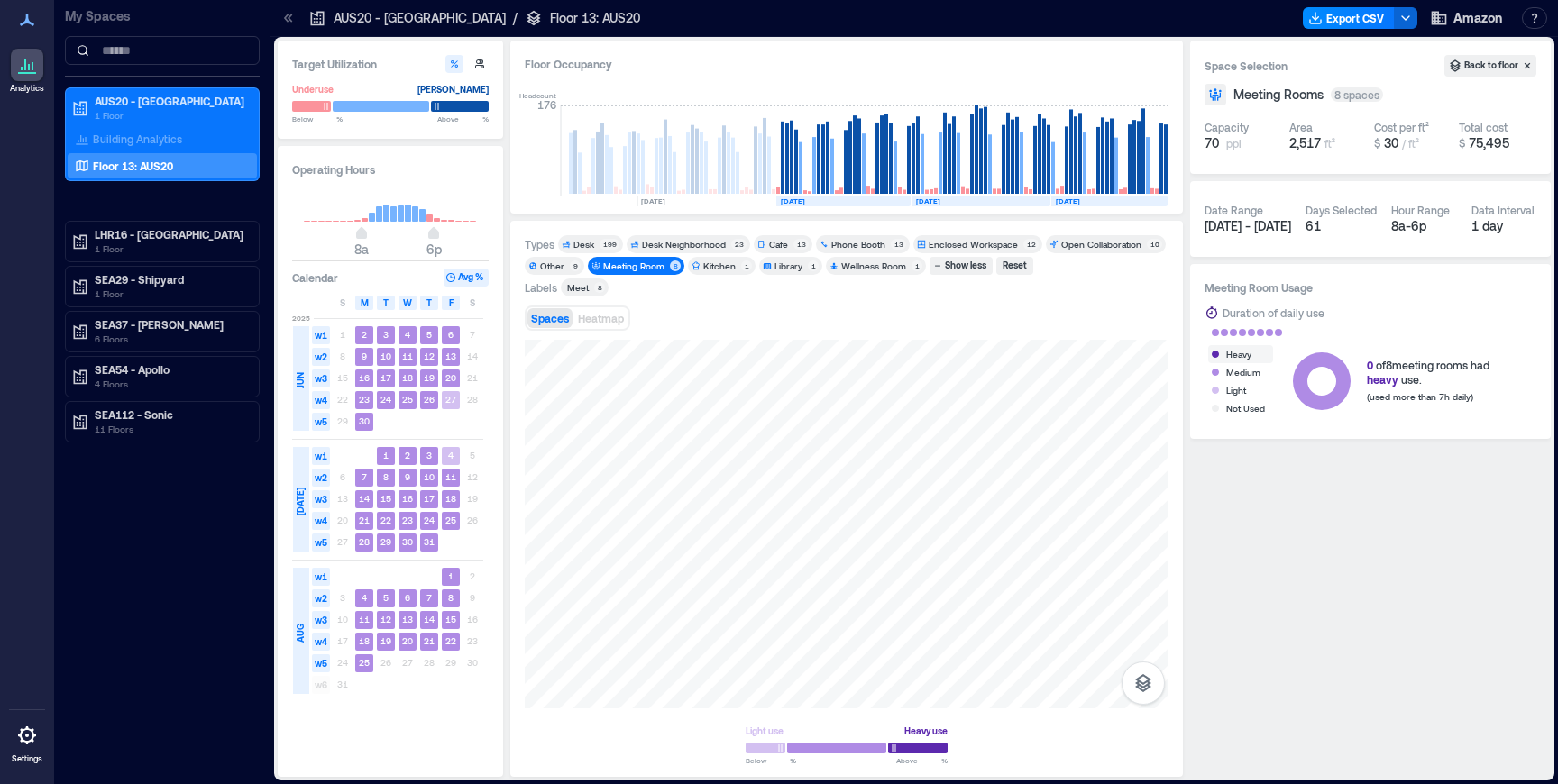
click at [1239, 347] on div "Heavy" at bounding box center [1239, 354] width 25 height 18
click at [1236, 375] on div "Medium" at bounding box center [1243, 373] width 34 height 18
click at [1238, 390] on div "Light" at bounding box center [1237, 390] width 20 height 18
click at [382, 372] on rect at bounding box center [386, 379] width 18 height 18
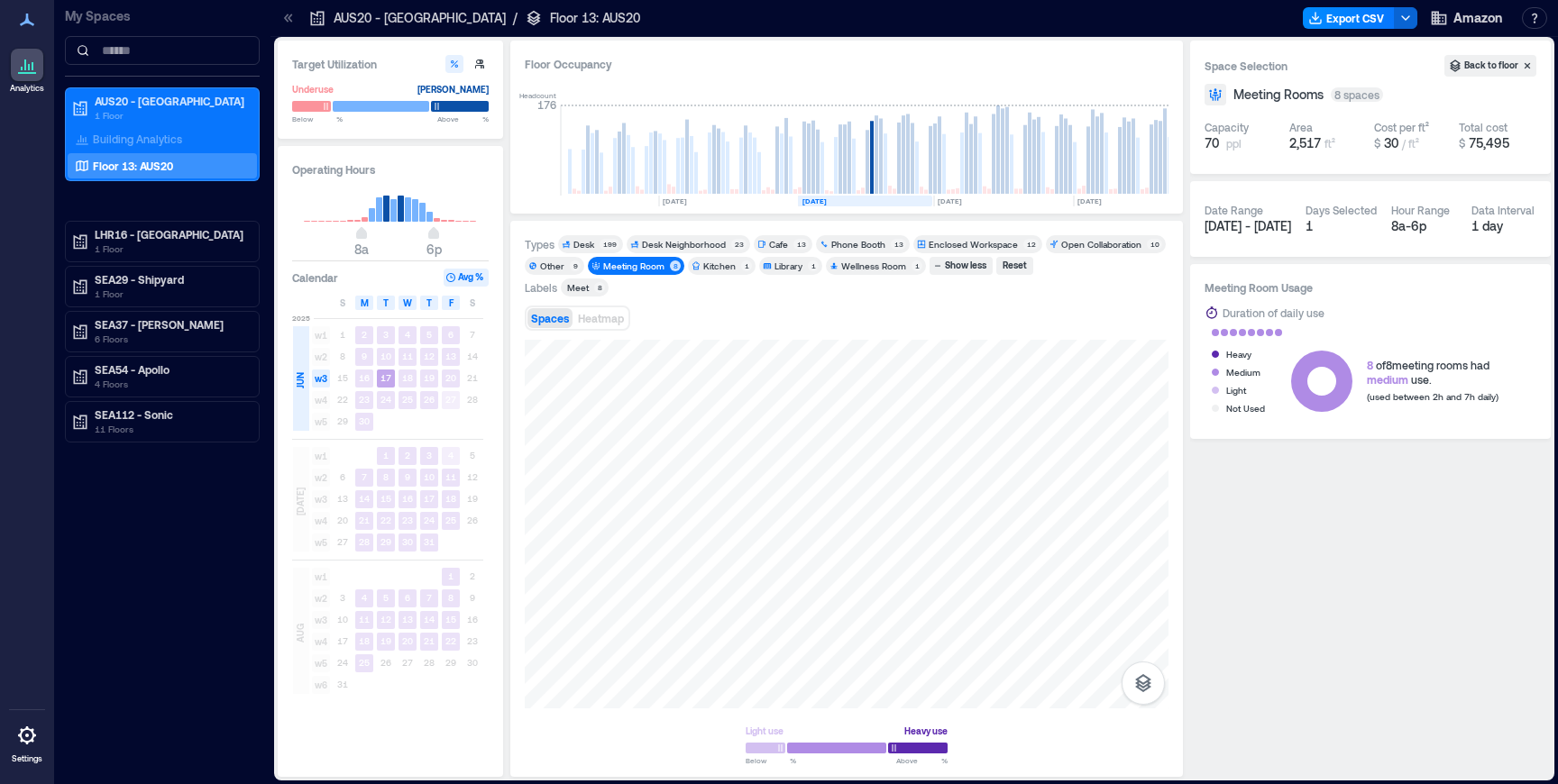
scroll to position [0, 106]
click at [1383, 381] on span "medium" at bounding box center [1387, 380] width 41 height 13
click at [642, 267] on div "Meeting Room" at bounding box center [633, 266] width 62 height 13
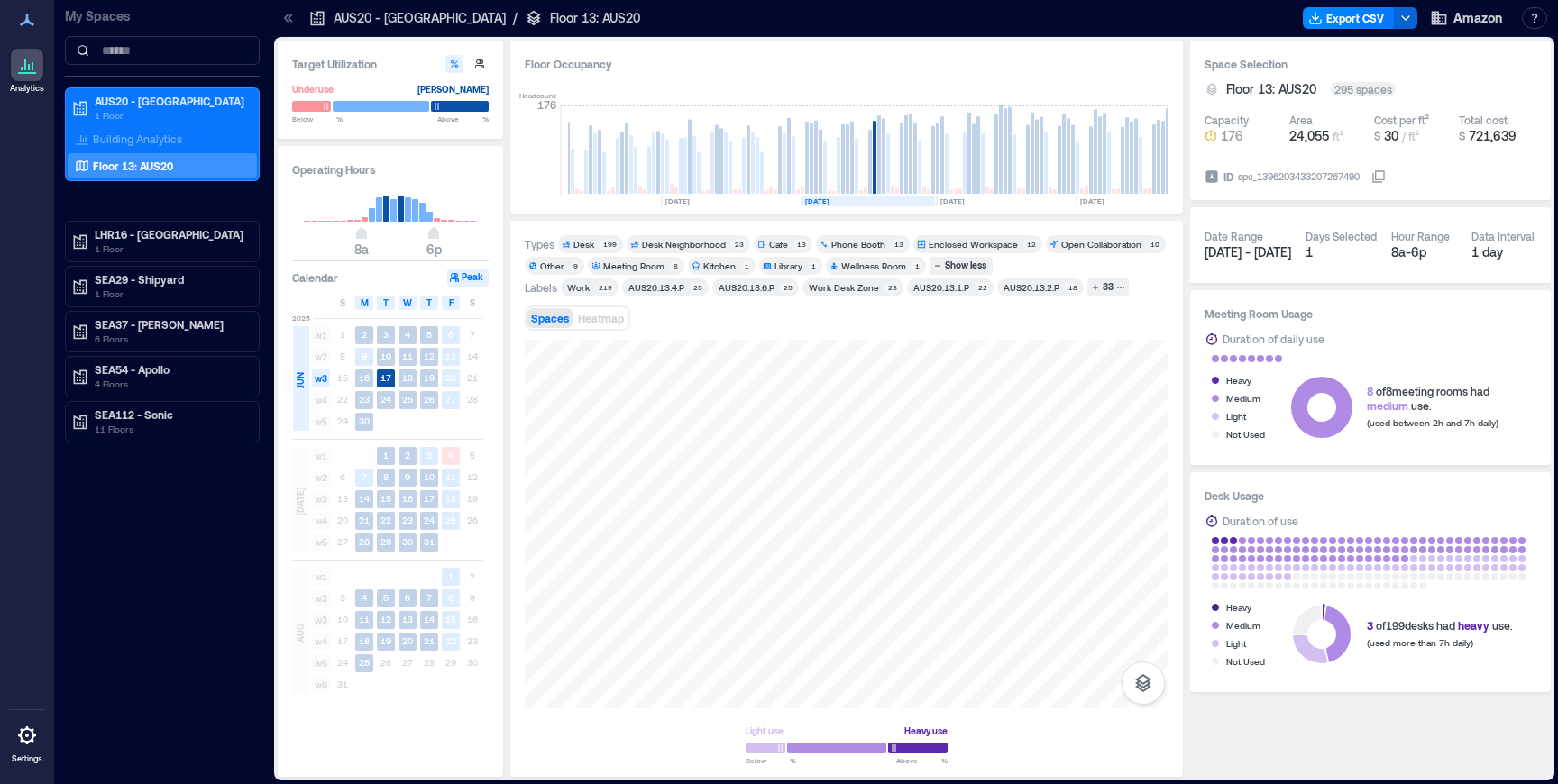
click at [642, 267] on div "Meeting Room" at bounding box center [633, 266] width 62 height 13
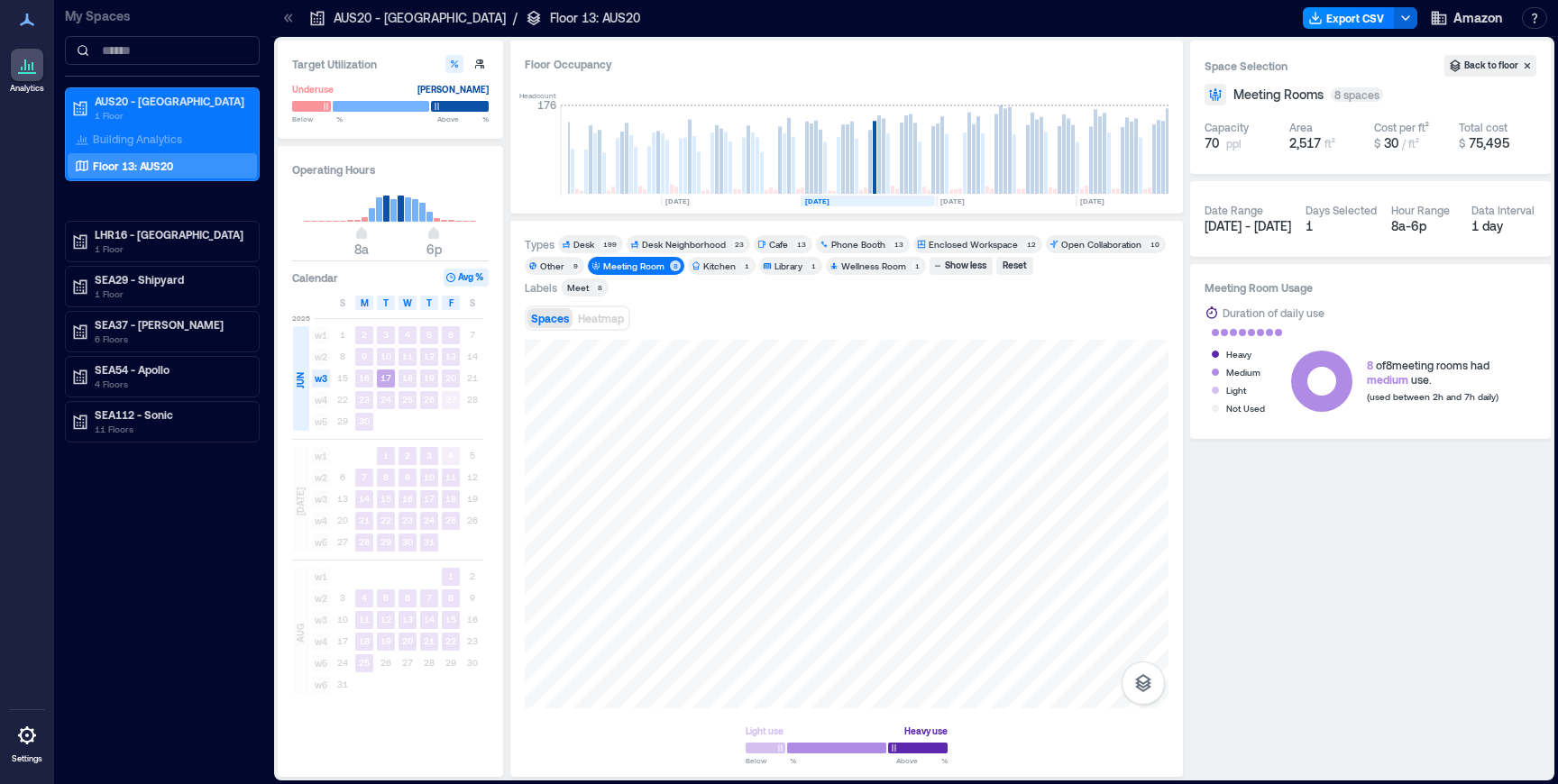
click at [385, 376] on text "17" at bounding box center [386, 378] width 11 height 11
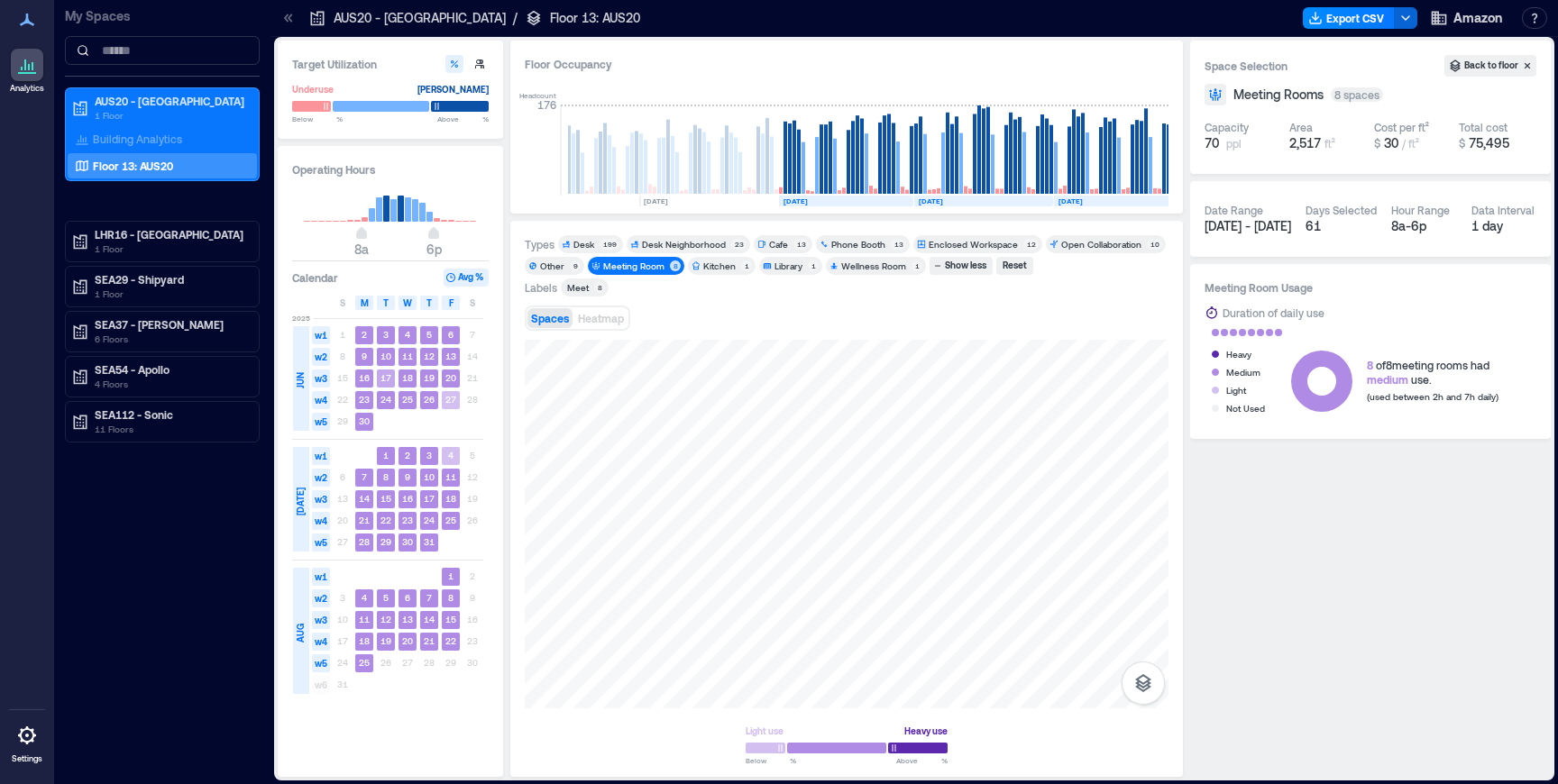
click at [385, 376] on text "17" at bounding box center [386, 378] width 11 height 11
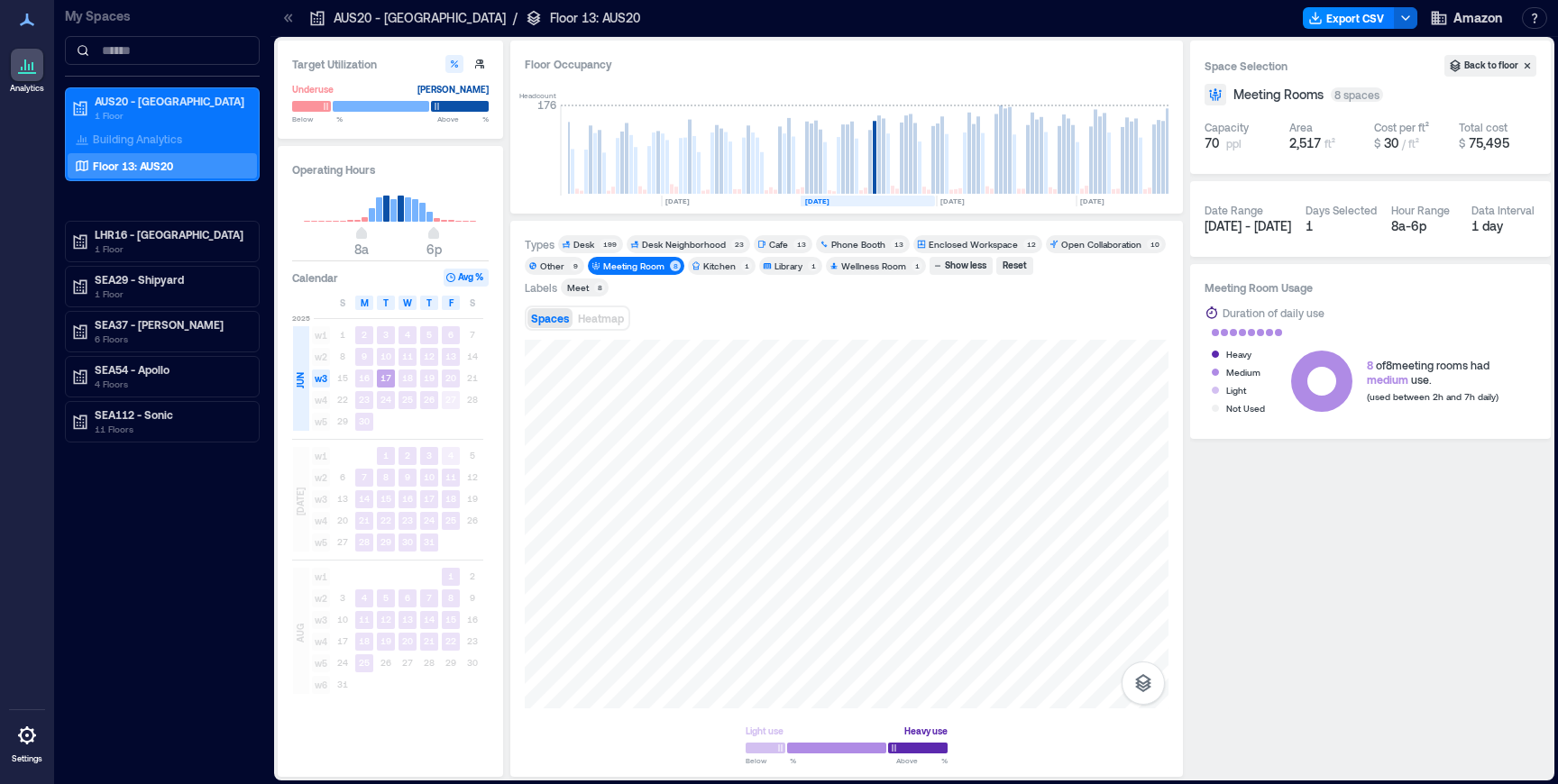
click at [385, 376] on text "17" at bounding box center [386, 378] width 11 height 11
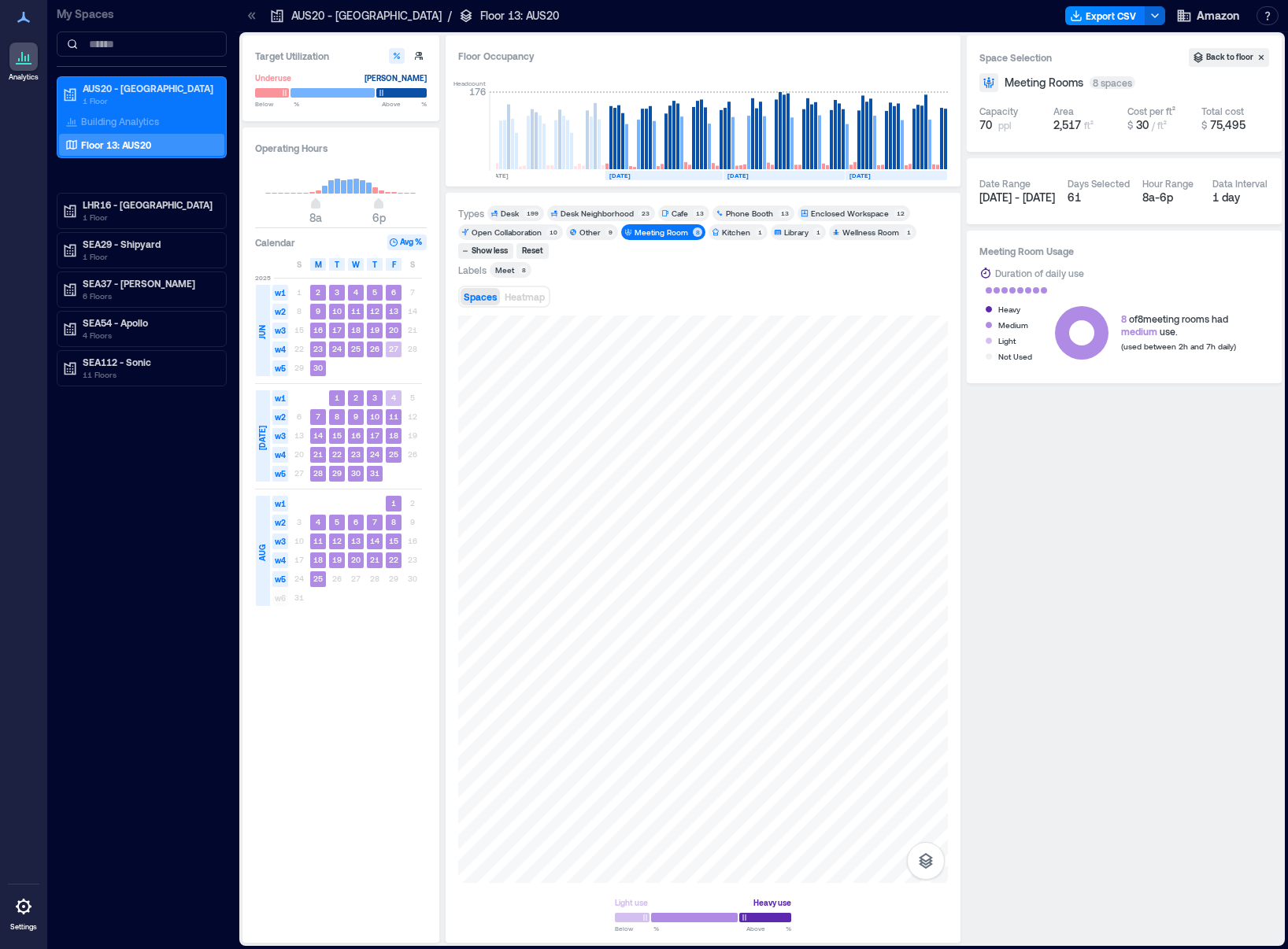
scroll to position [0, 186]
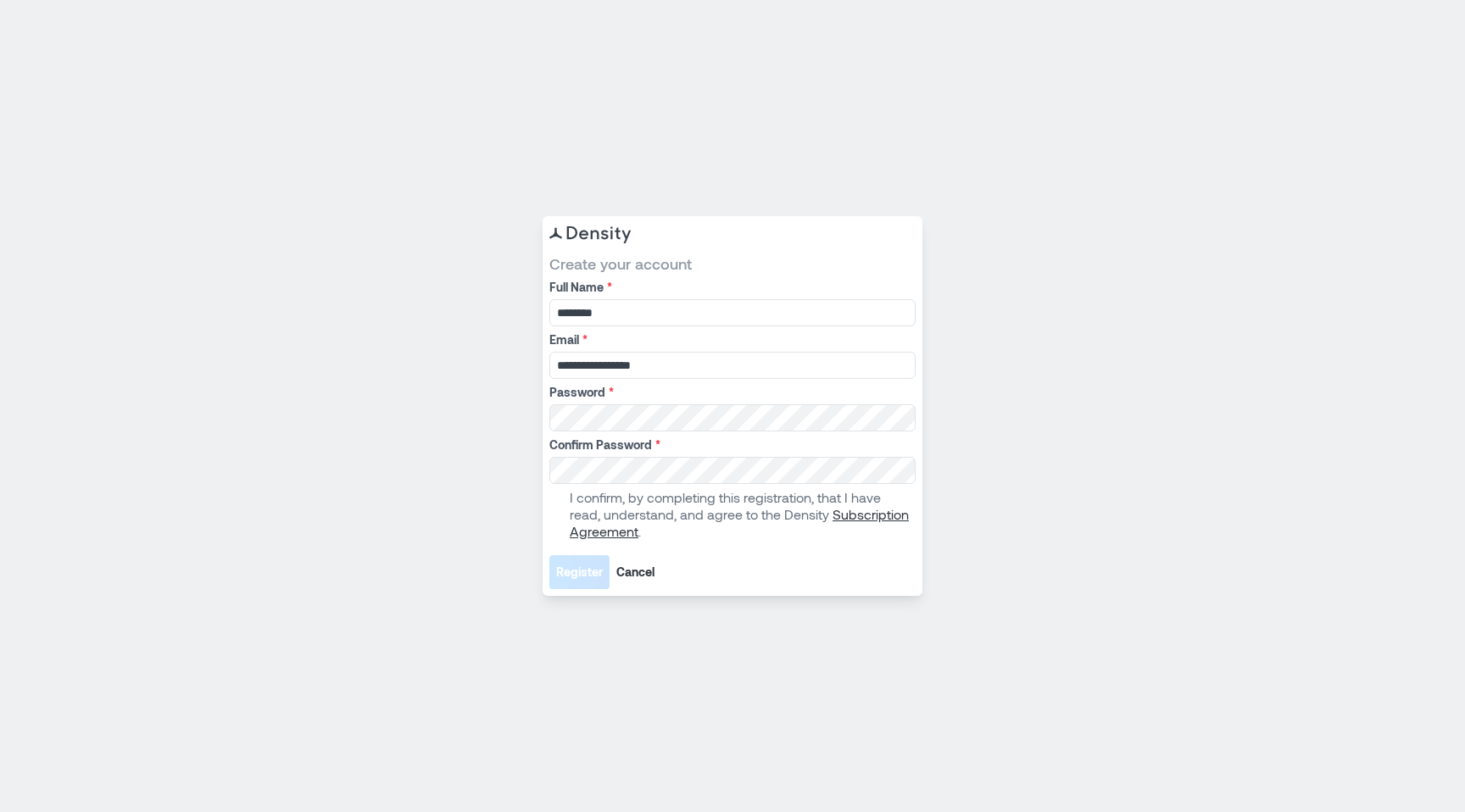
click at [559, 520] on span at bounding box center [556, 514] width 14 height 14
click at [563, 564] on span "Register" at bounding box center [579, 572] width 47 height 17
click at [579, 575] on span "Register" at bounding box center [579, 572] width 47 height 17
click at [685, 318] on input "********" at bounding box center [732, 312] width 366 height 27
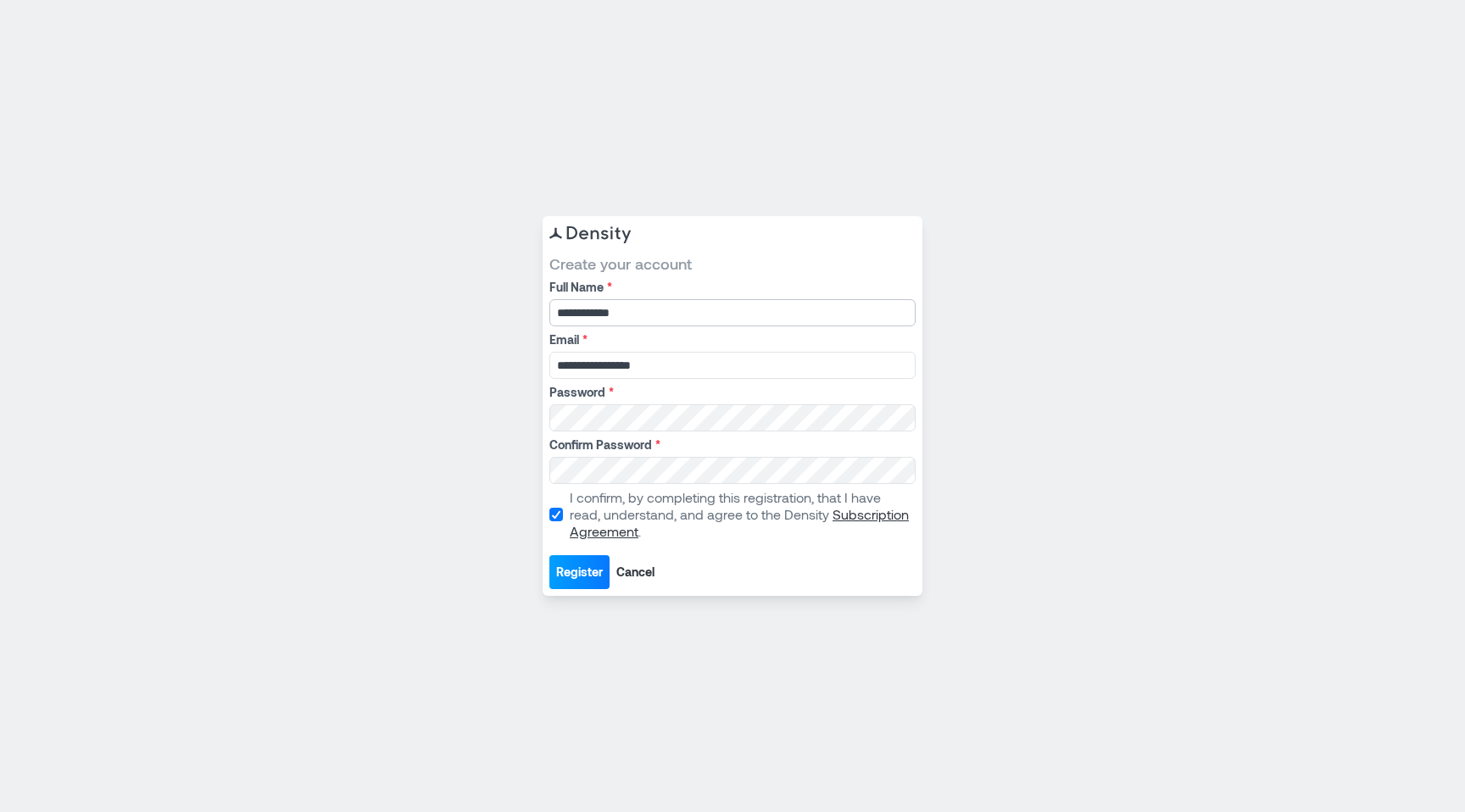
type input "**********"
click at [571, 575] on span "Register" at bounding box center [579, 572] width 47 height 17
click at [587, 572] on span "Register" at bounding box center [579, 572] width 47 height 17
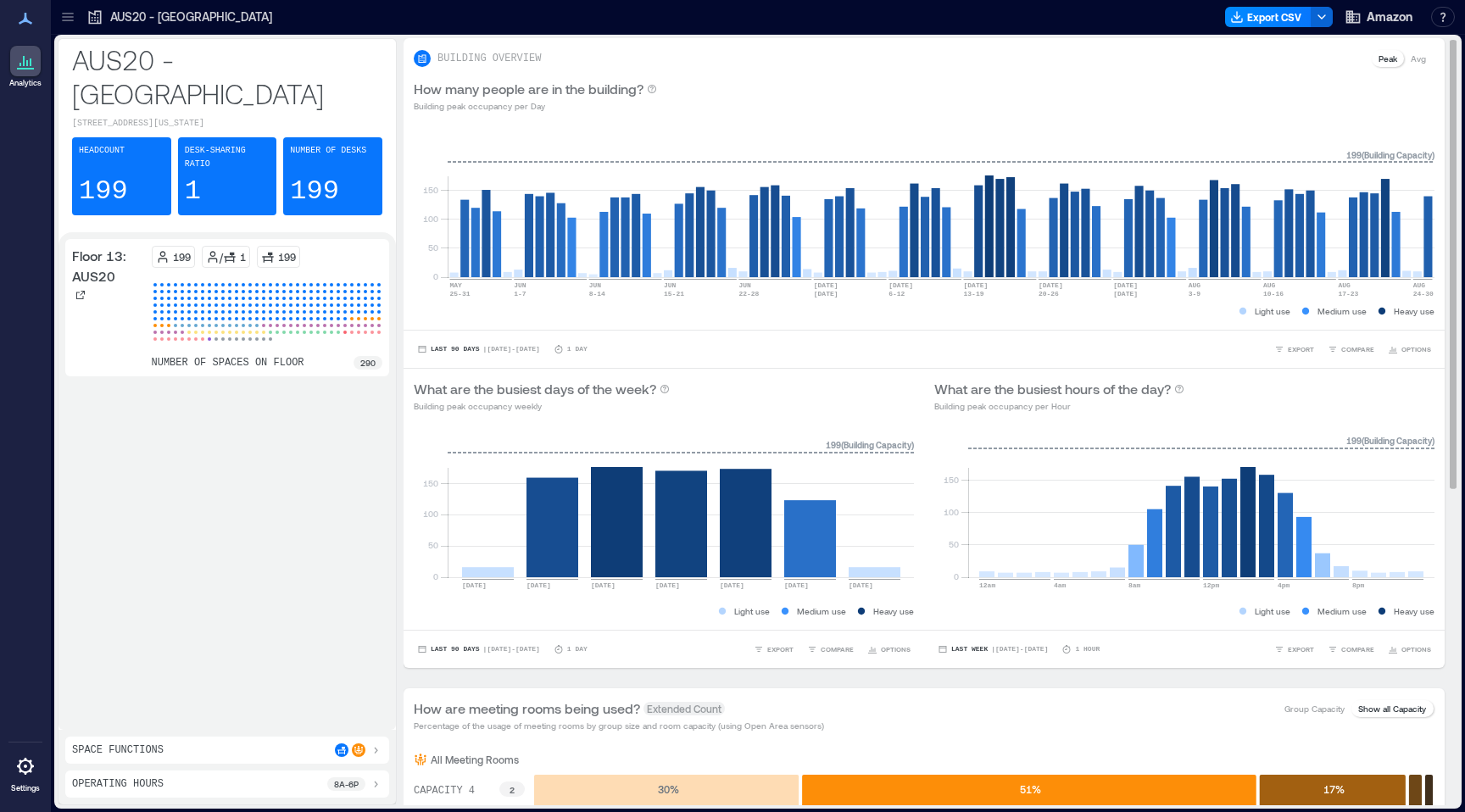
click at [1412, 59] on p "Avg" at bounding box center [1418, 59] width 16 height 14
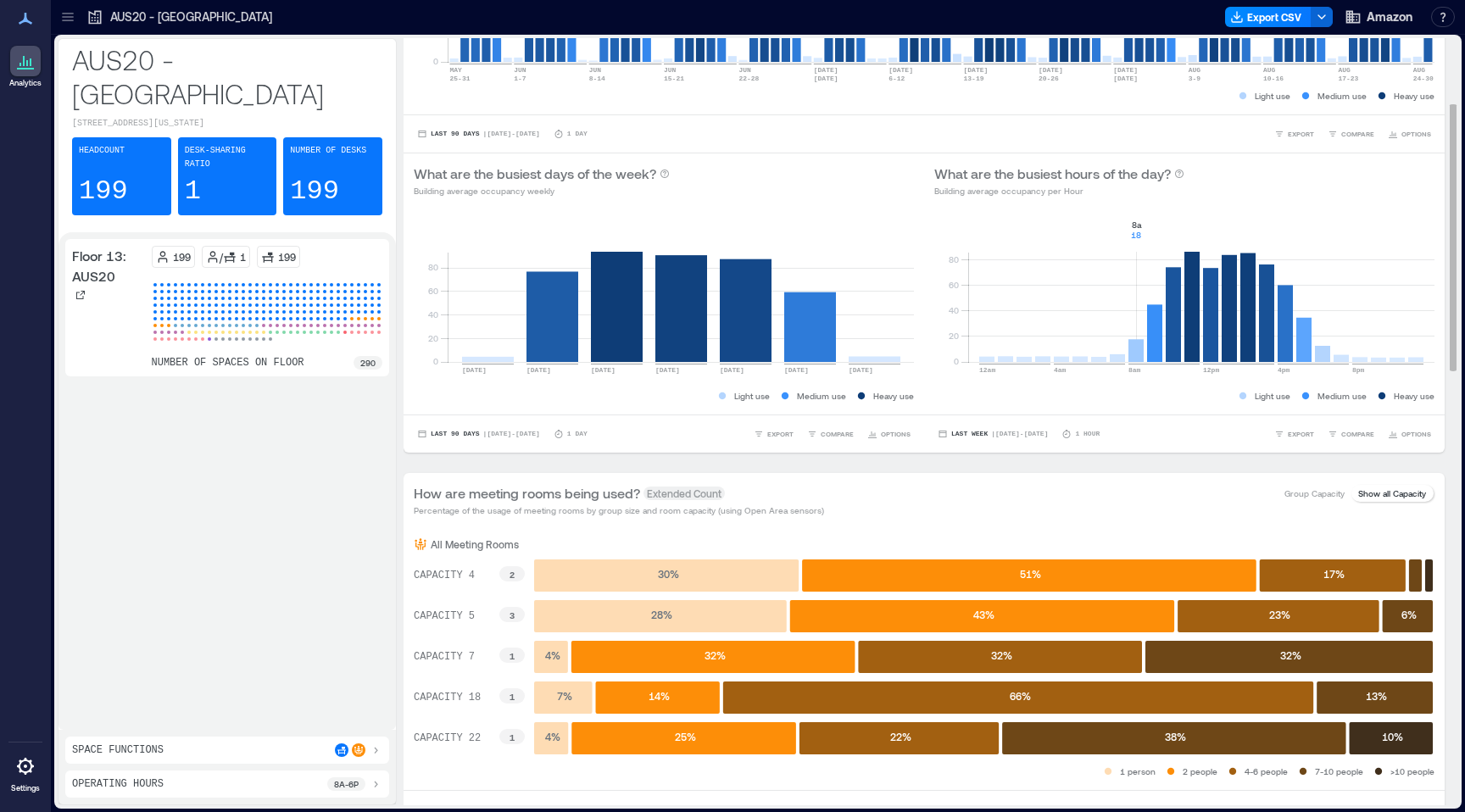
scroll to position [219, 0]
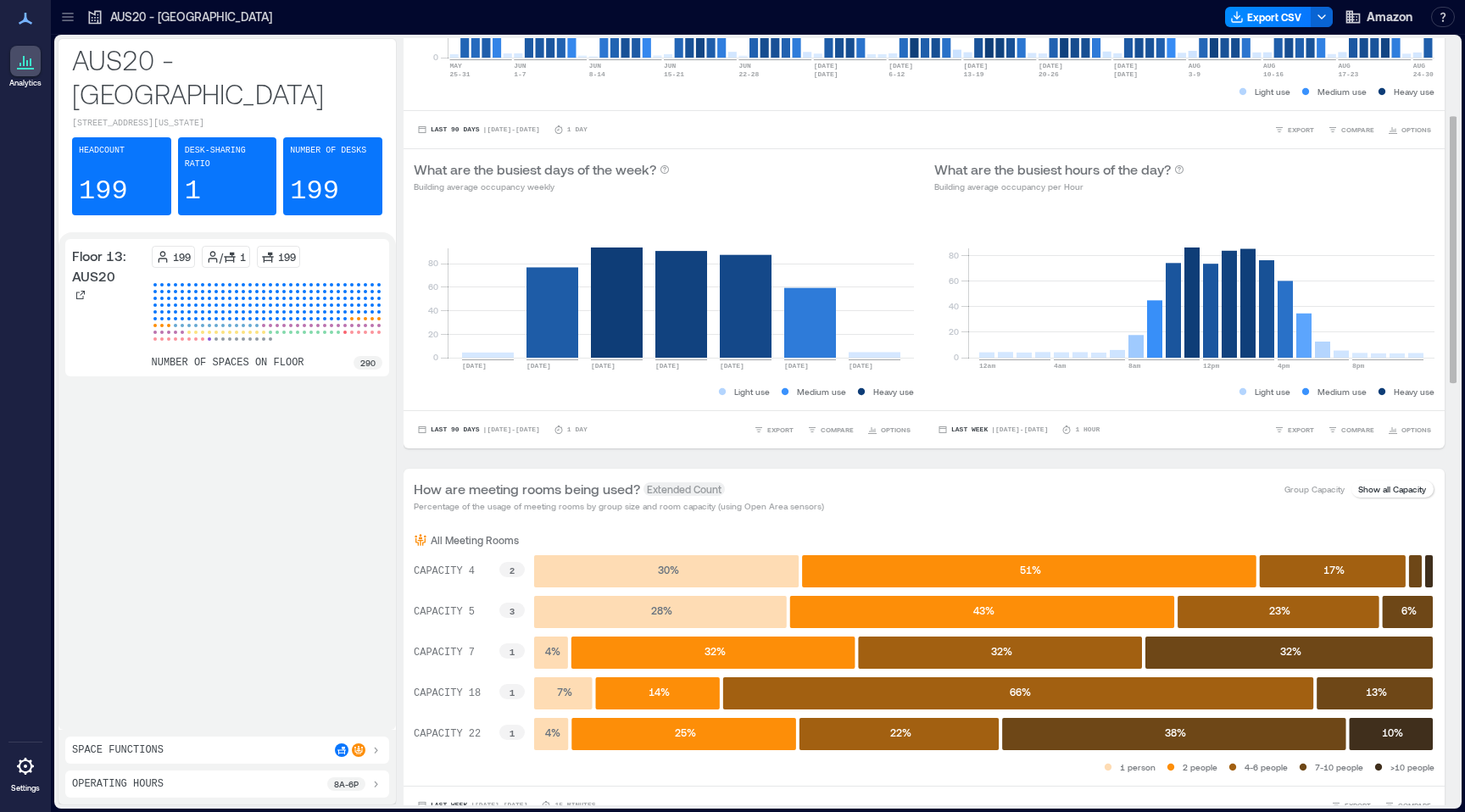
click at [981, 567] on rect at bounding box center [1029, 570] width 454 height 32
click at [1376, 491] on p "Show all Capacity" at bounding box center [1392, 489] width 68 height 14
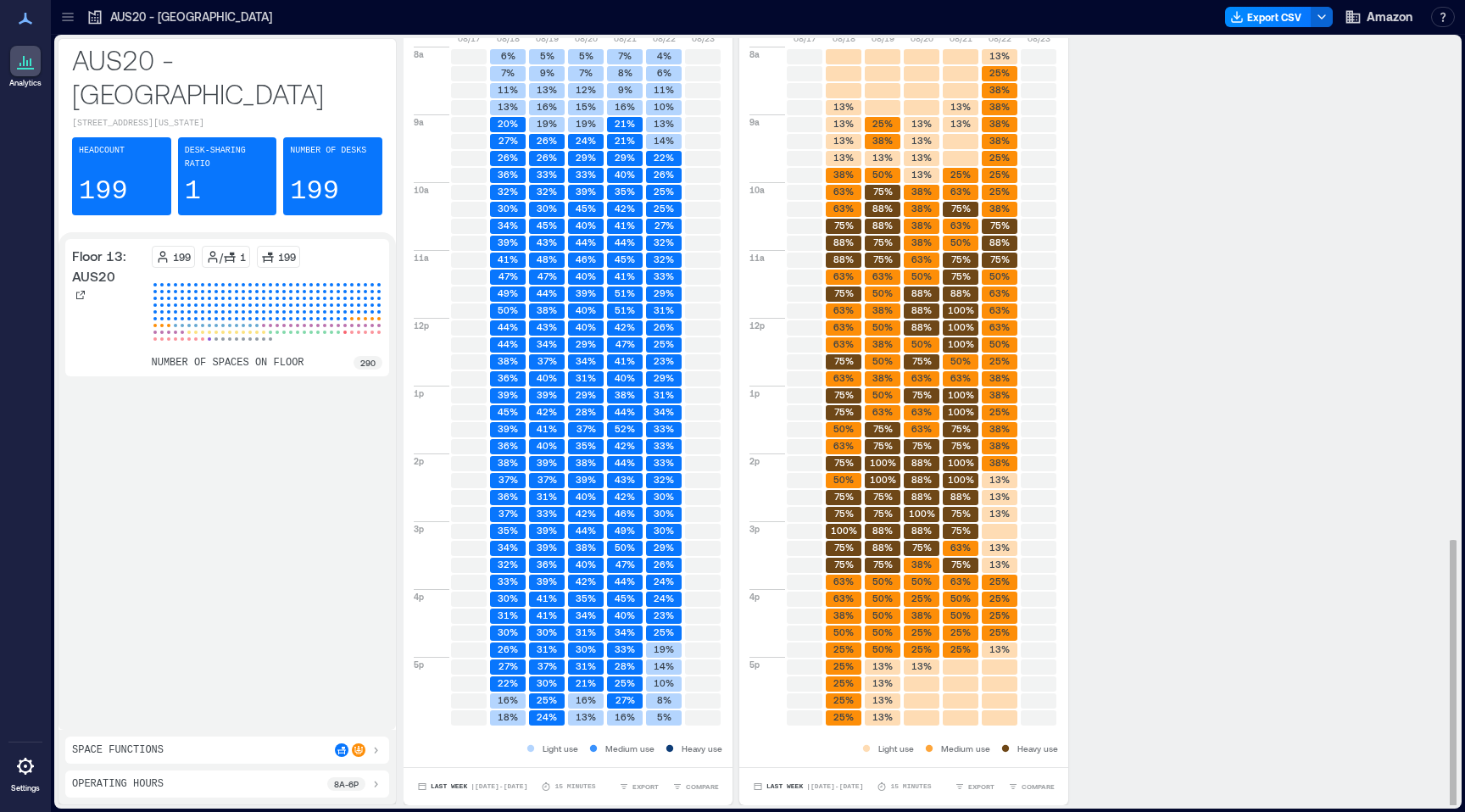
scroll to position [2, 0]
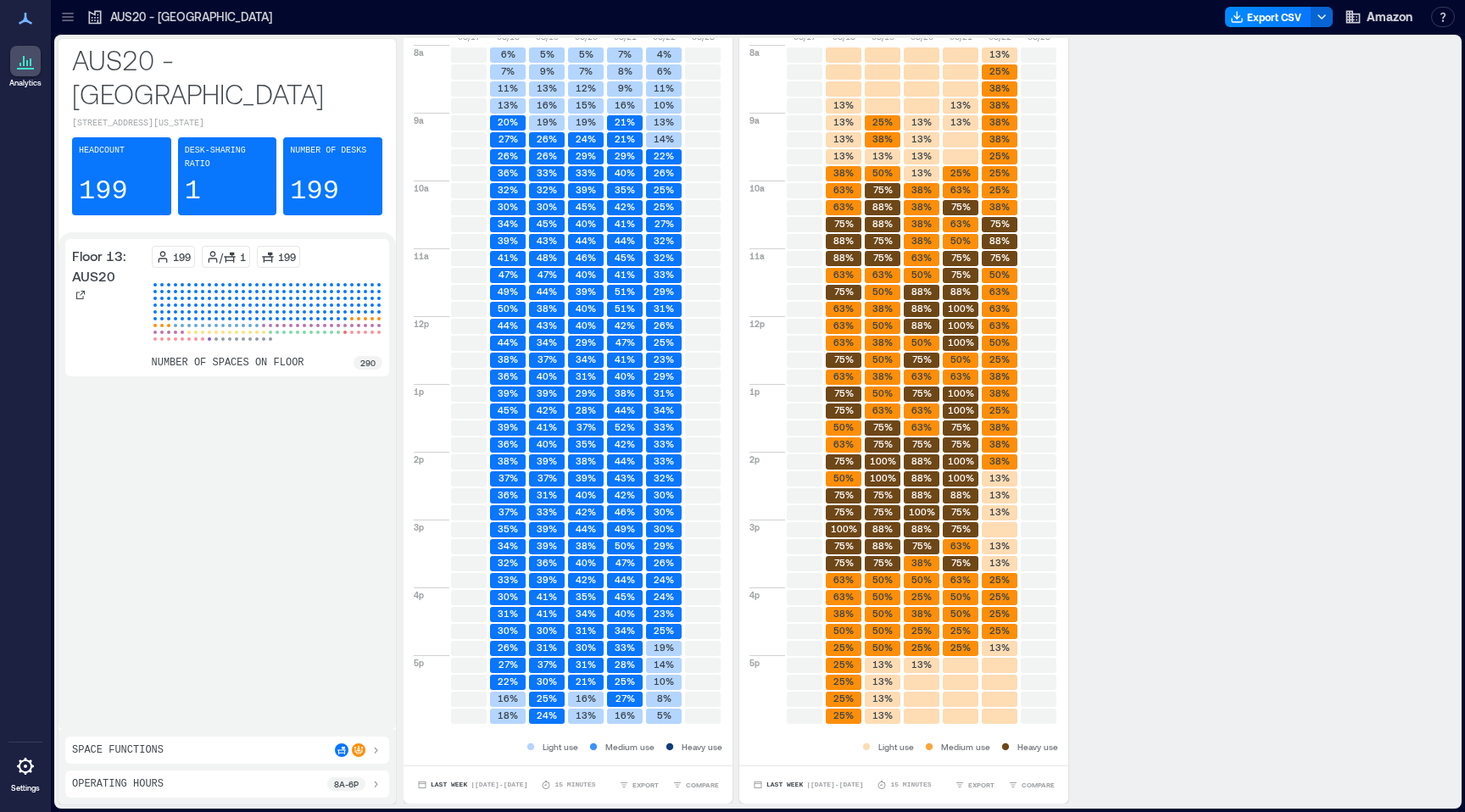
click at [198, 760] on div "Space Functions" at bounding box center [227, 749] width 324 height 27
click at [138, 748] on p "Space Functions" at bounding box center [117, 750] width 92 height 14
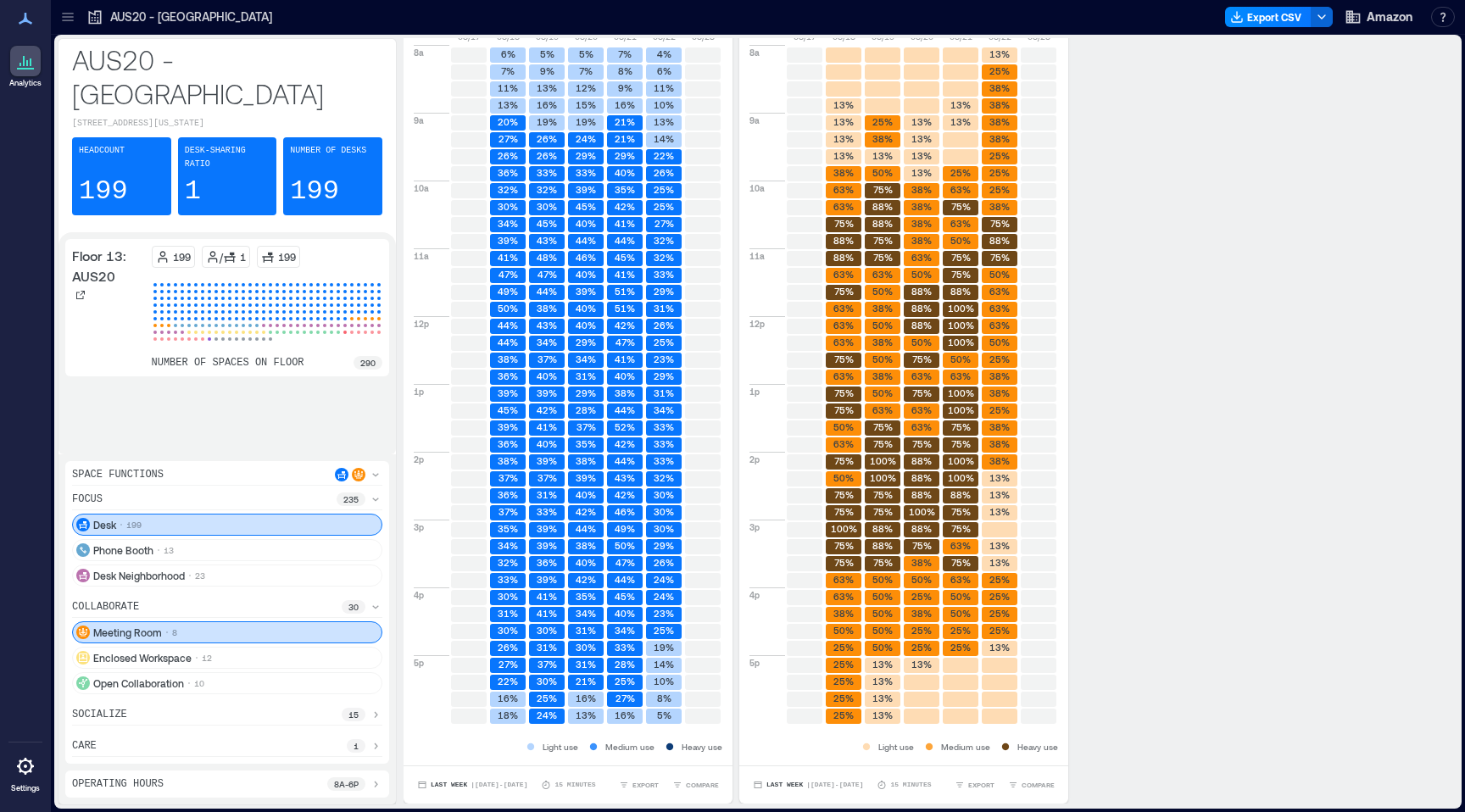
click at [167, 631] on icon at bounding box center [167, 633] width 3 height 3
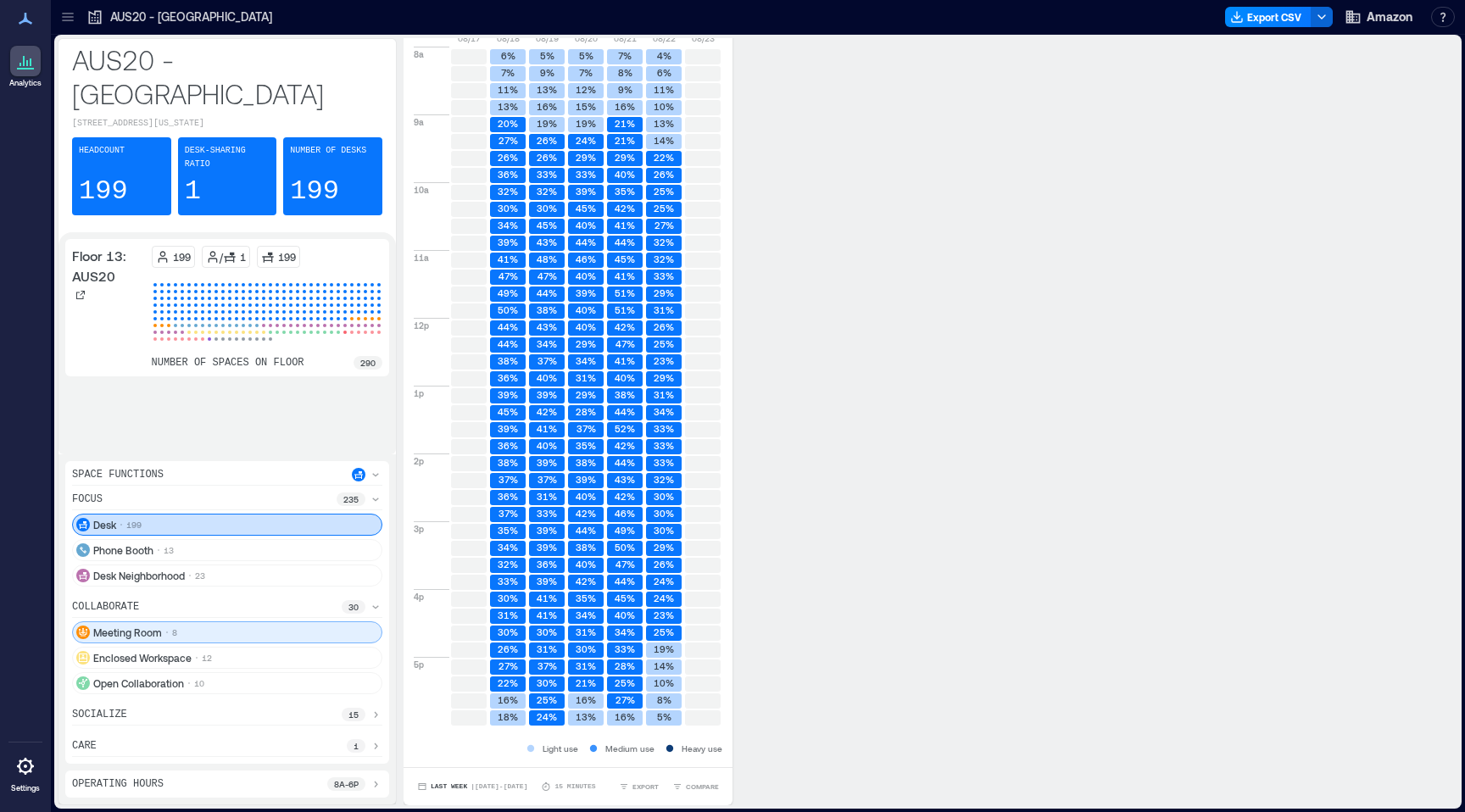
scroll to position [0, 0]
click at [167, 631] on icon at bounding box center [167, 633] width 3 height 3
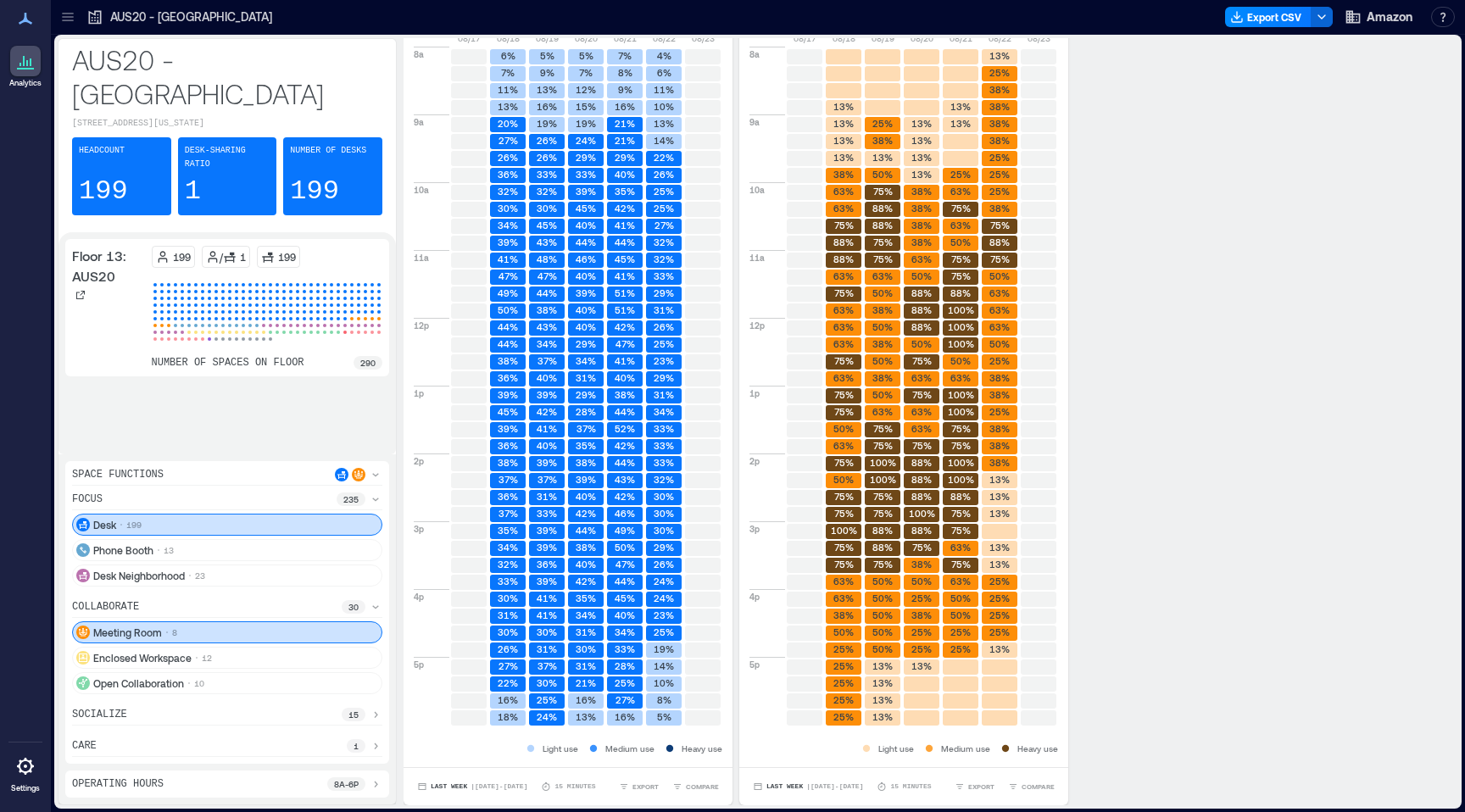
click at [112, 718] on p "socialize" at bounding box center [99, 714] width 55 height 14
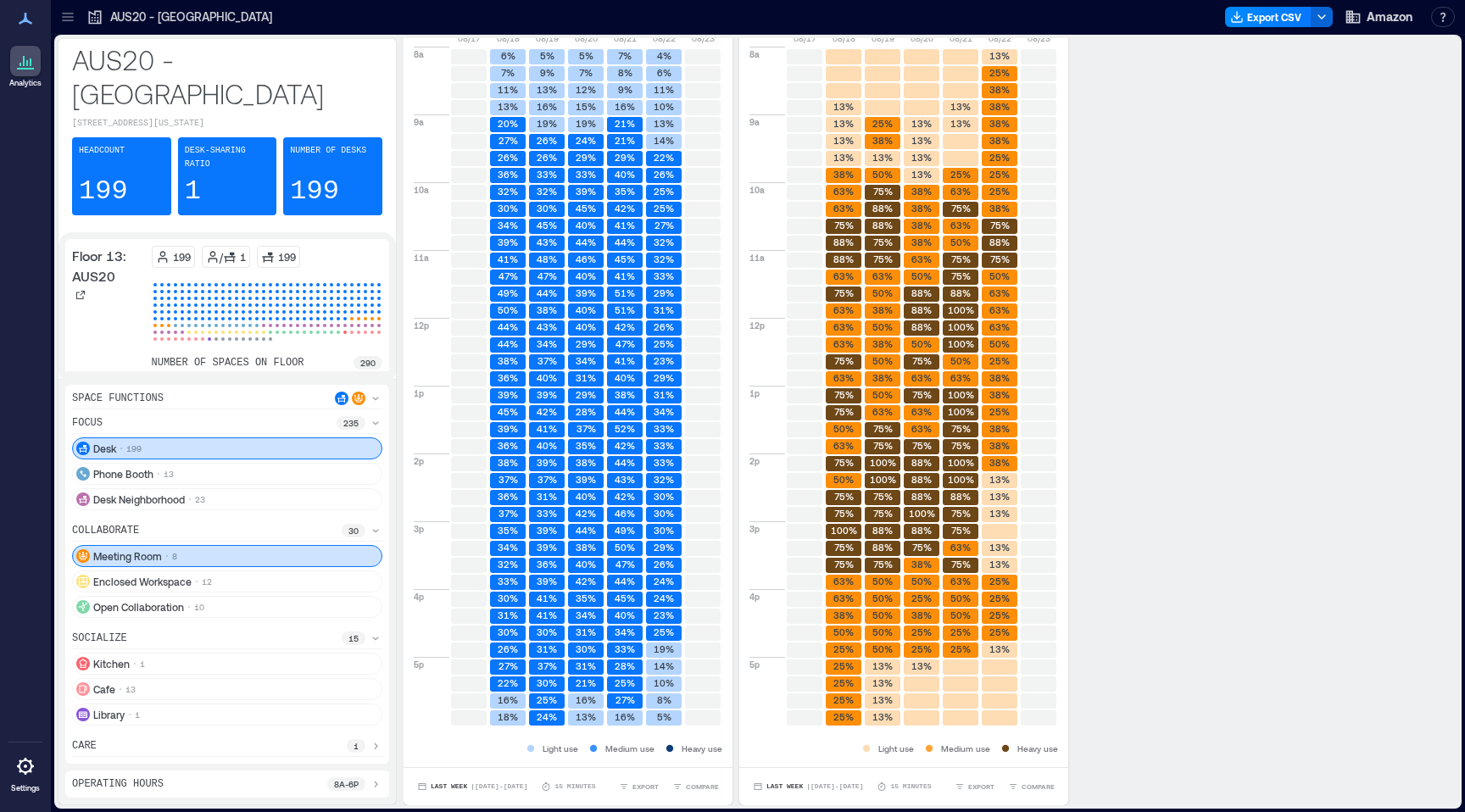
click at [243, 356] on p "number of spaces on floor" at bounding box center [228, 362] width 153 height 14
click at [367, 356] on p "290" at bounding box center [368, 362] width 16 height 14
click at [180, 151] on div "Desk-sharing ratio 1" at bounding box center [227, 176] width 99 height 78
click at [28, 71] on div at bounding box center [25, 60] width 30 height 30
click at [23, 66] on icon at bounding box center [24, 61] width 2 height 10
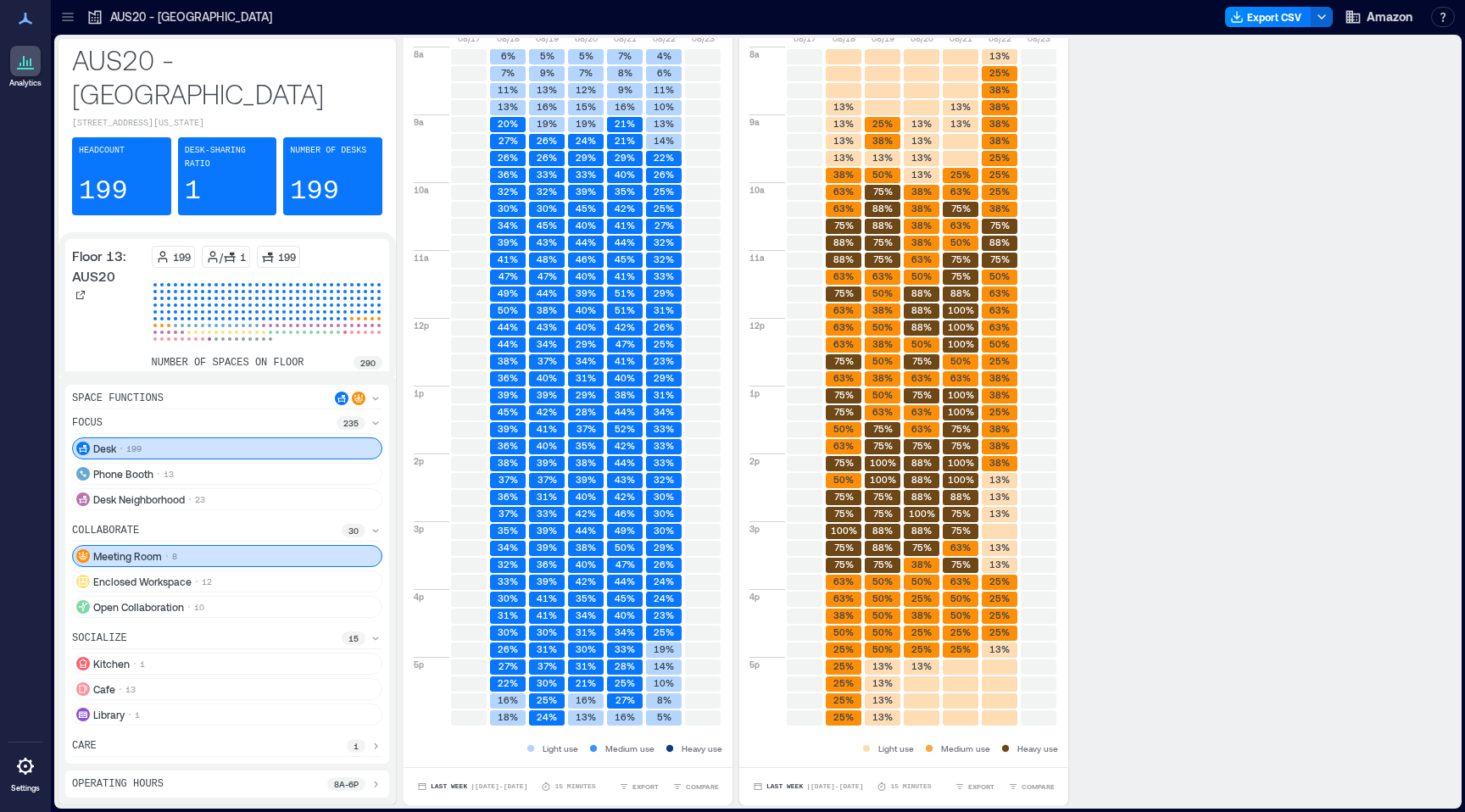
click at [22, 68] on icon at bounding box center [26, 69] width 17 height 2
click at [128, 13] on p "AUS20 - [GEOGRAPHIC_DATA]" at bounding box center [192, 17] width 162 height 17
click at [25, 20] on icon at bounding box center [26, 19] width 14 height 12
click at [23, 66] on icon at bounding box center [24, 61] width 2 height 10
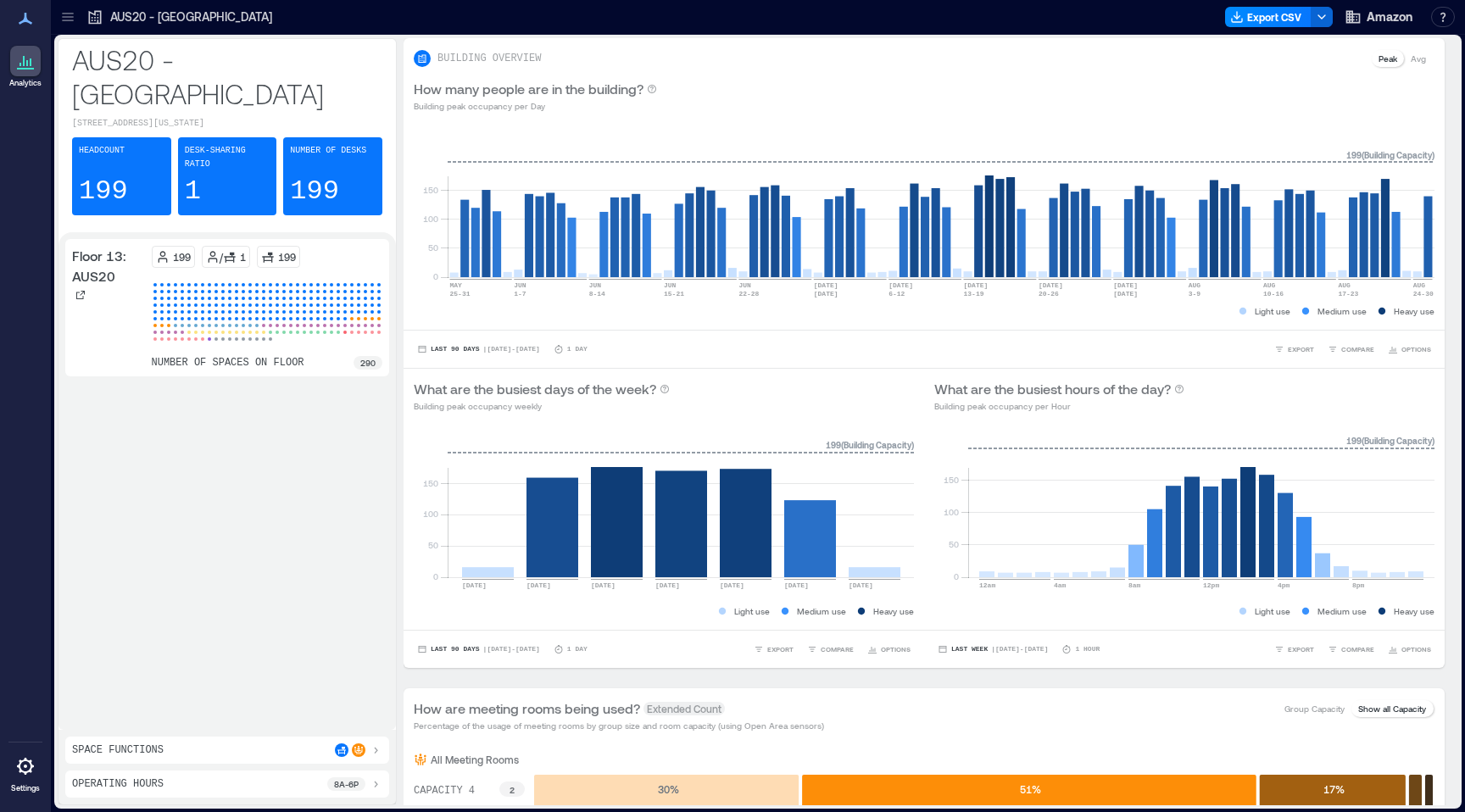
click at [25, 65] on icon at bounding box center [26, 61] width 21 height 21
click at [28, 72] on div at bounding box center [25, 60] width 30 height 30
click at [81, 282] on div "Floor 13: AUS20" at bounding box center [108, 307] width 73 height 123
click at [98, 246] on p "Floor 13: AUS20" at bounding box center [108, 266] width 73 height 41
click at [80, 290] on icon at bounding box center [80, 295] width 10 height 10
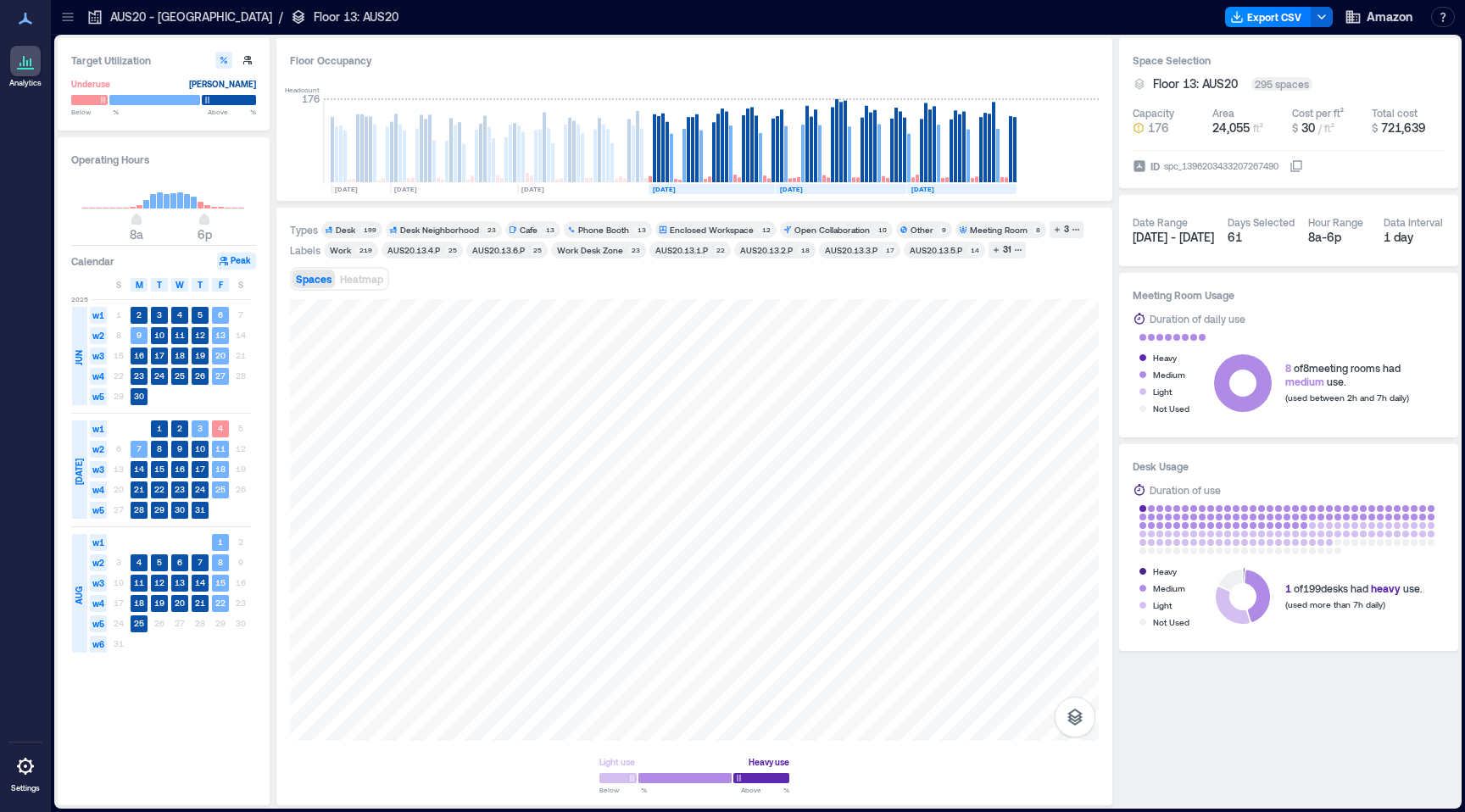
click at [28, 59] on icon at bounding box center [26, 61] width 21 height 21
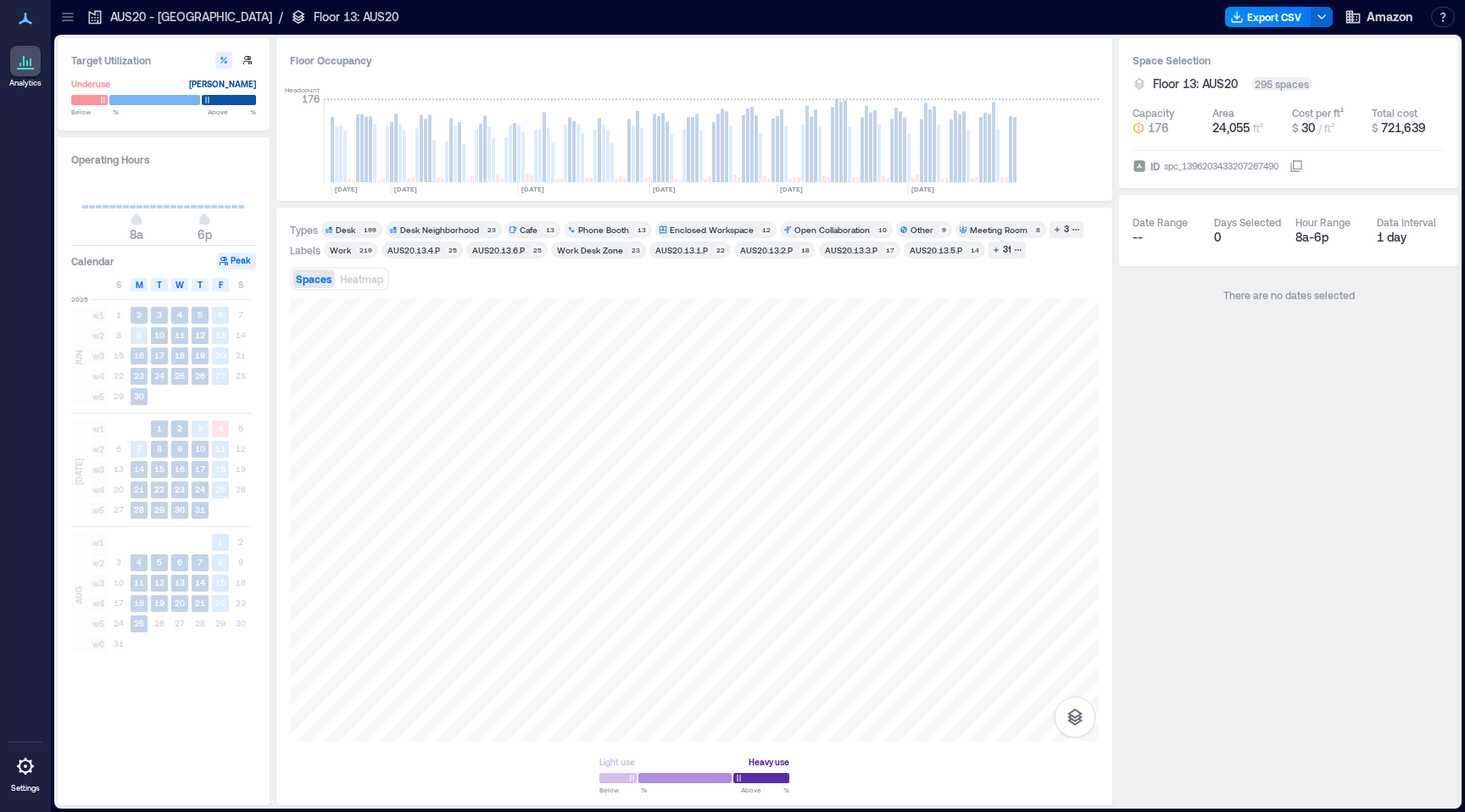
click at [28, 59] on icon at bounding box center [26, 61] width 21 height 21
click at [143, 22] on p "AUS20 - [GEOGRAPHIC_DATA]" at bounding box center [192, 17] width 162 height 17
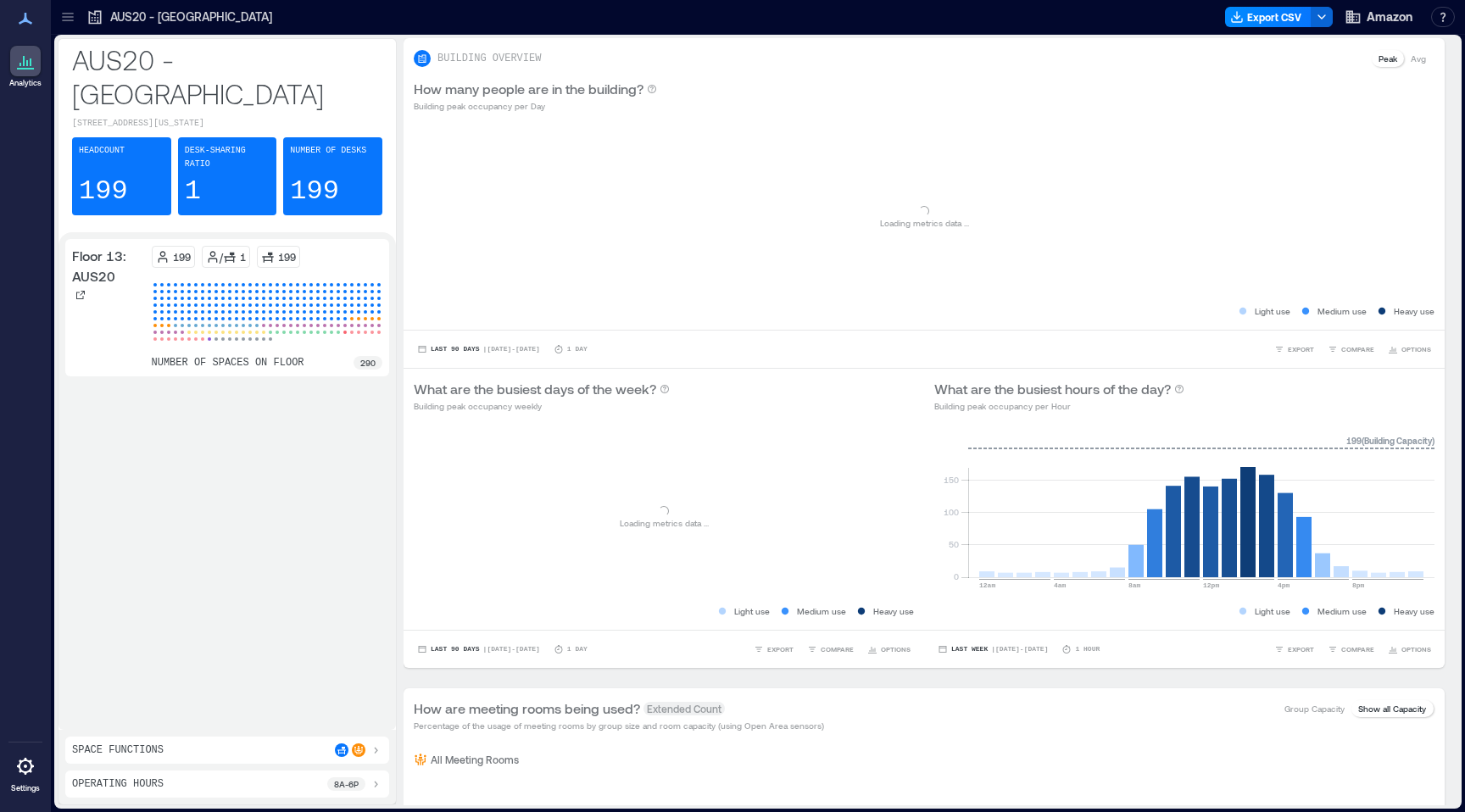
click at [73, 18] on icon at bounding box center [68, 17] width 17 height 17
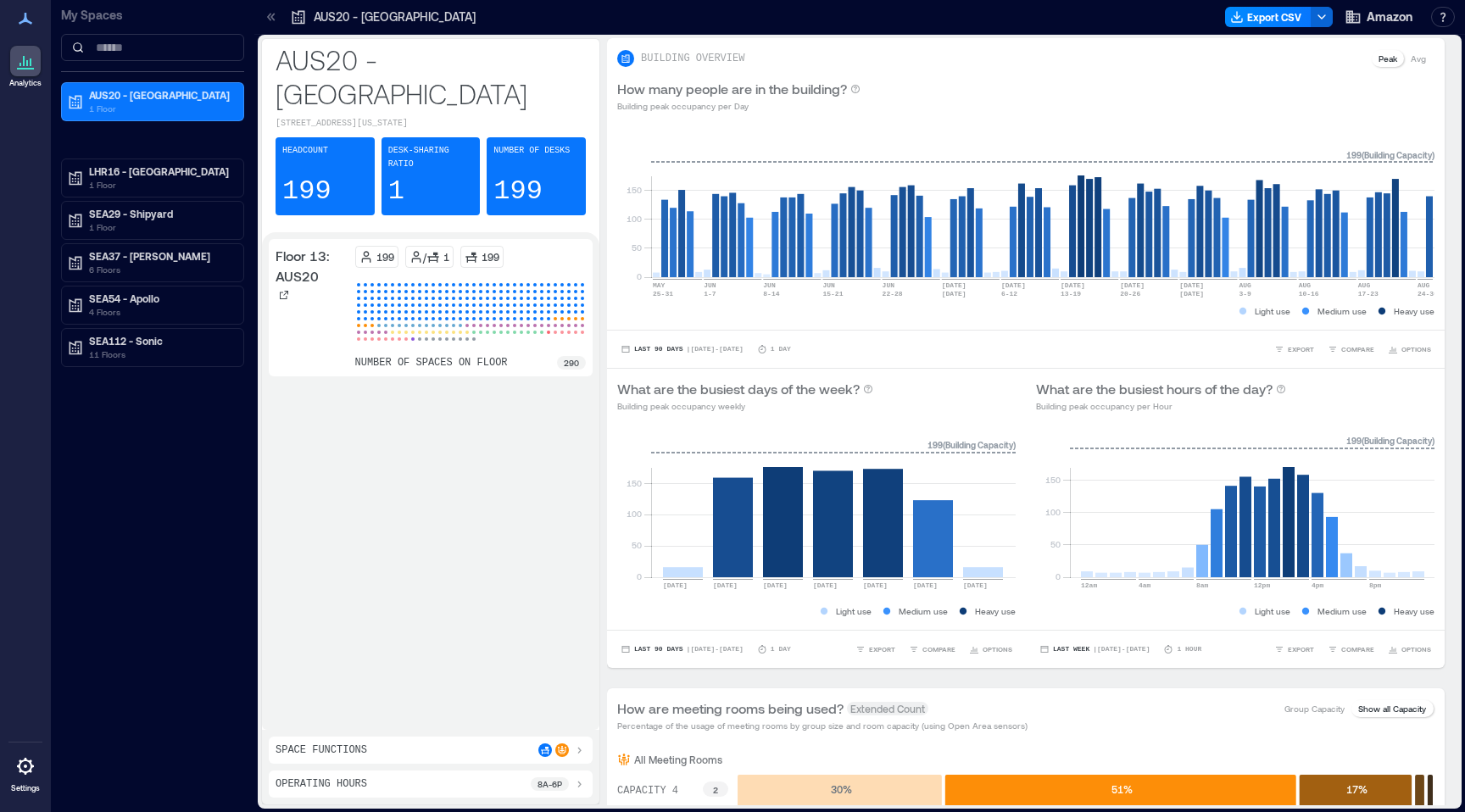
click at [272, 20] on icon at bounding box center [271, 17] width 17 height 17
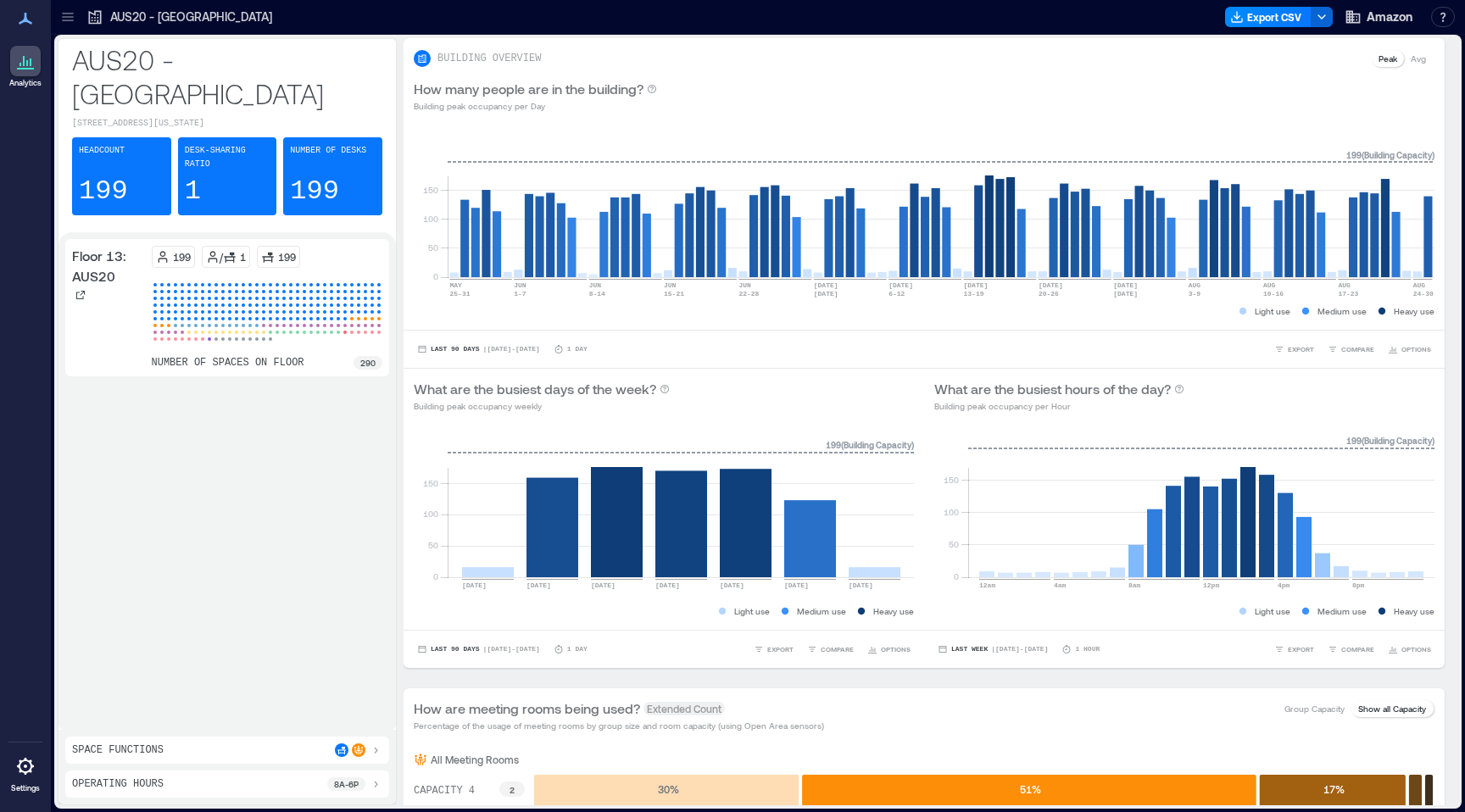
click at [71, 19] on icon at bounding box center [68, 17] width 17 height 17
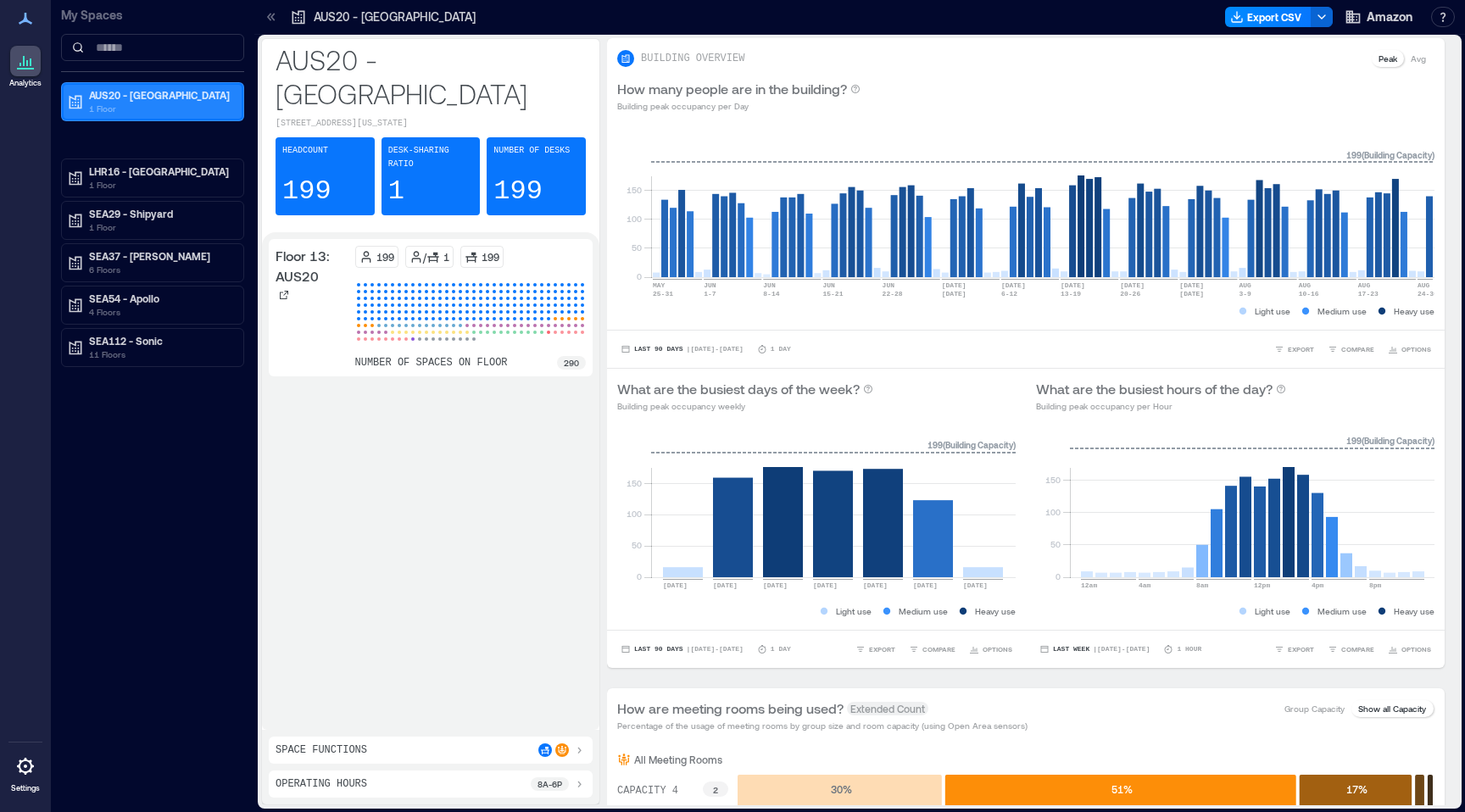
click at [117, 113] on p "1 Floor" at bounding box center [160, 109] width 142 height 14
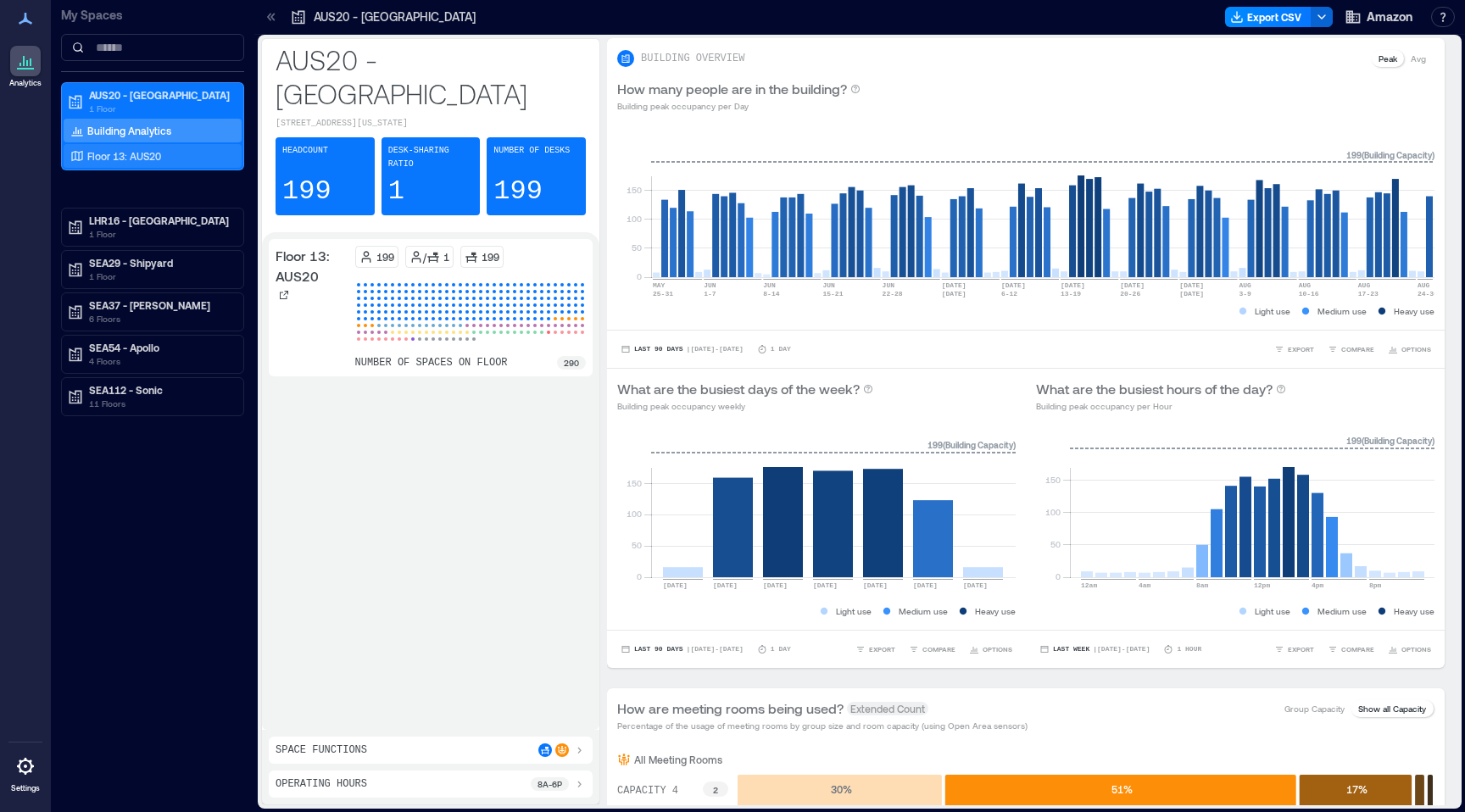
click at [116, 151] on p "Floor 13: AUS20" at bounding box center [123, 156] width 73 height 14
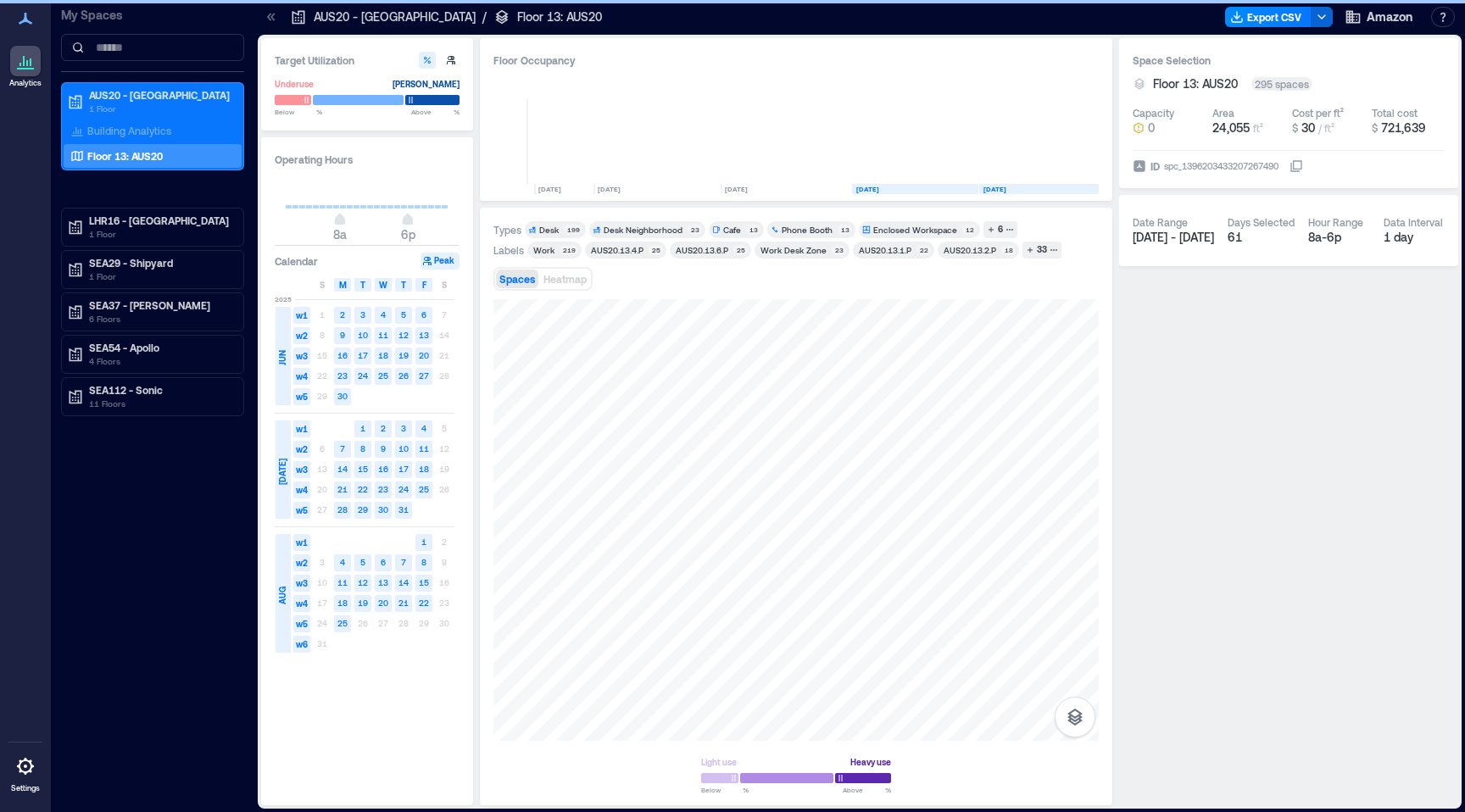
scroll to position [0, 122]
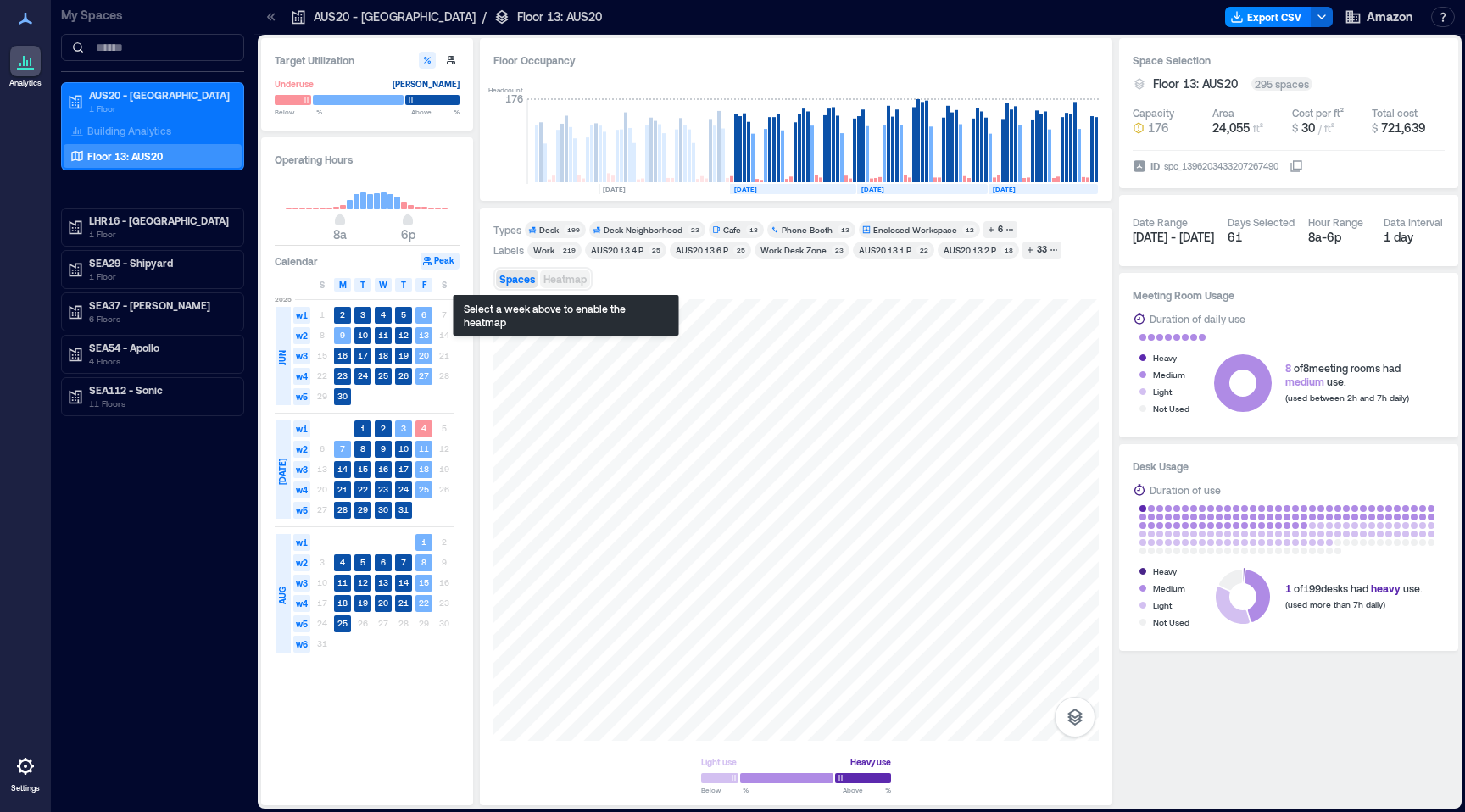
click at [552, 281] on span "Heatmap" at bounding box center [565, 279] width 43 height 12
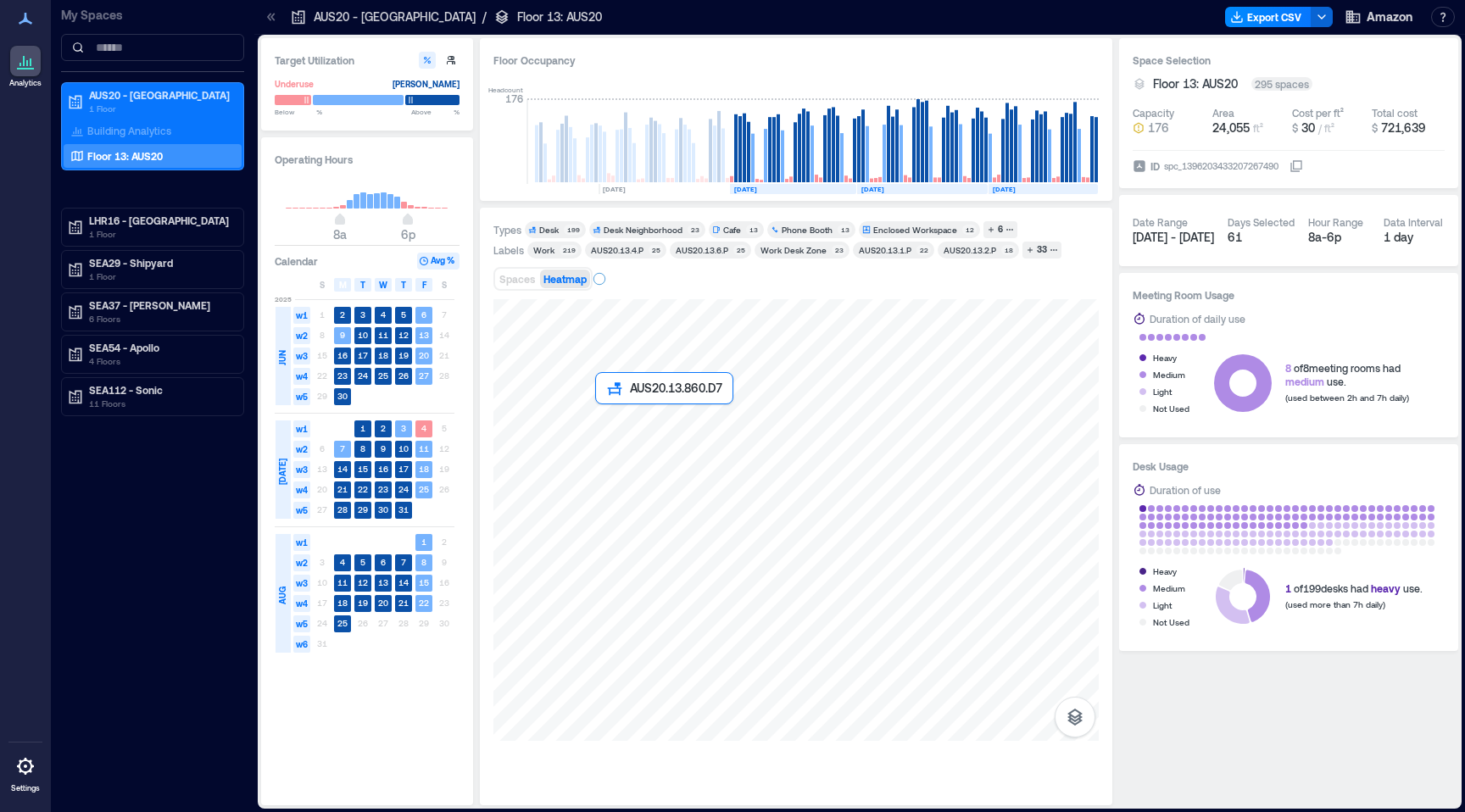
click at [601, 413] on div at bounding box center [796, 520] width 605 height 442
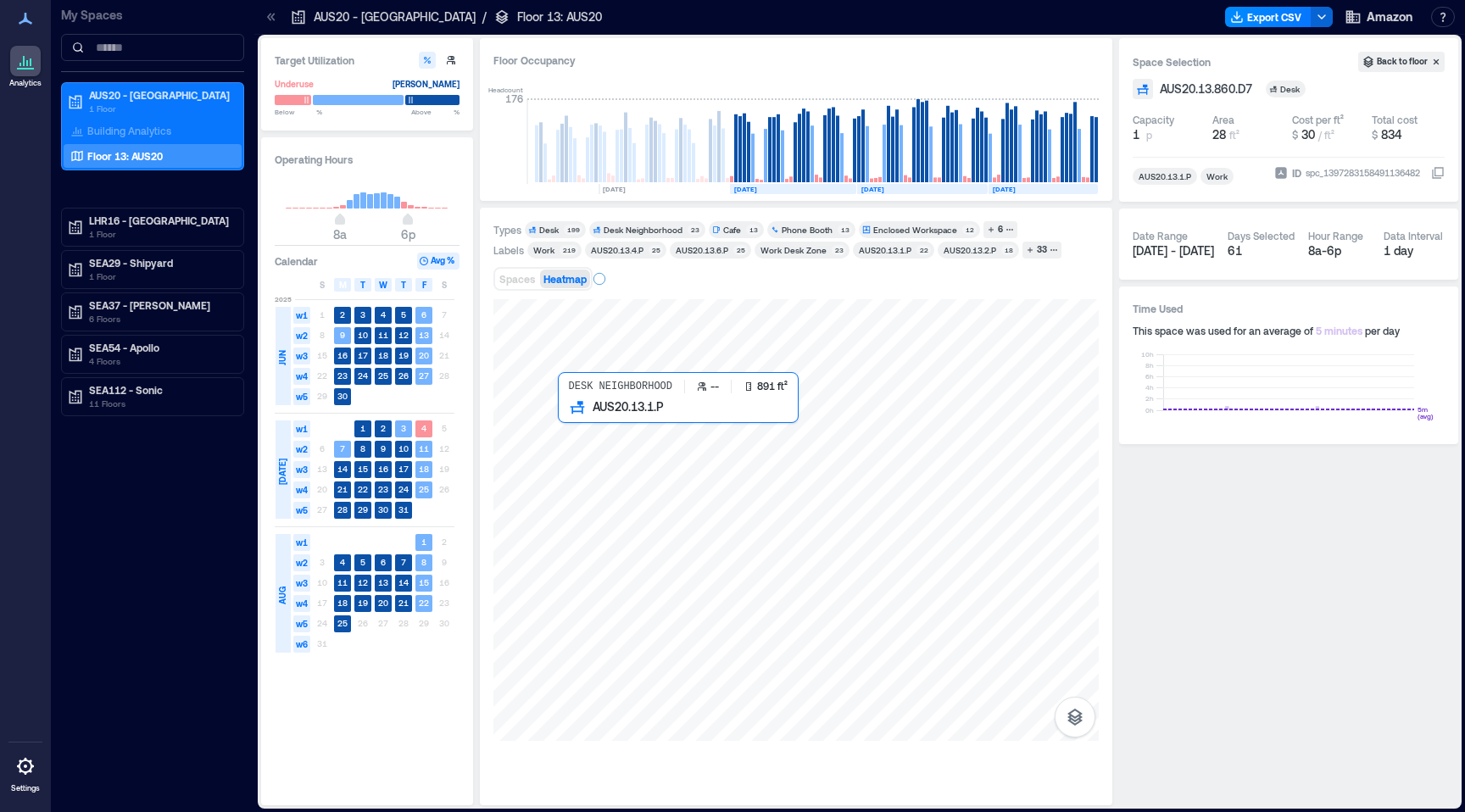
click at [596, 463] on div at bounding box center [796, 520] width 605 height 442
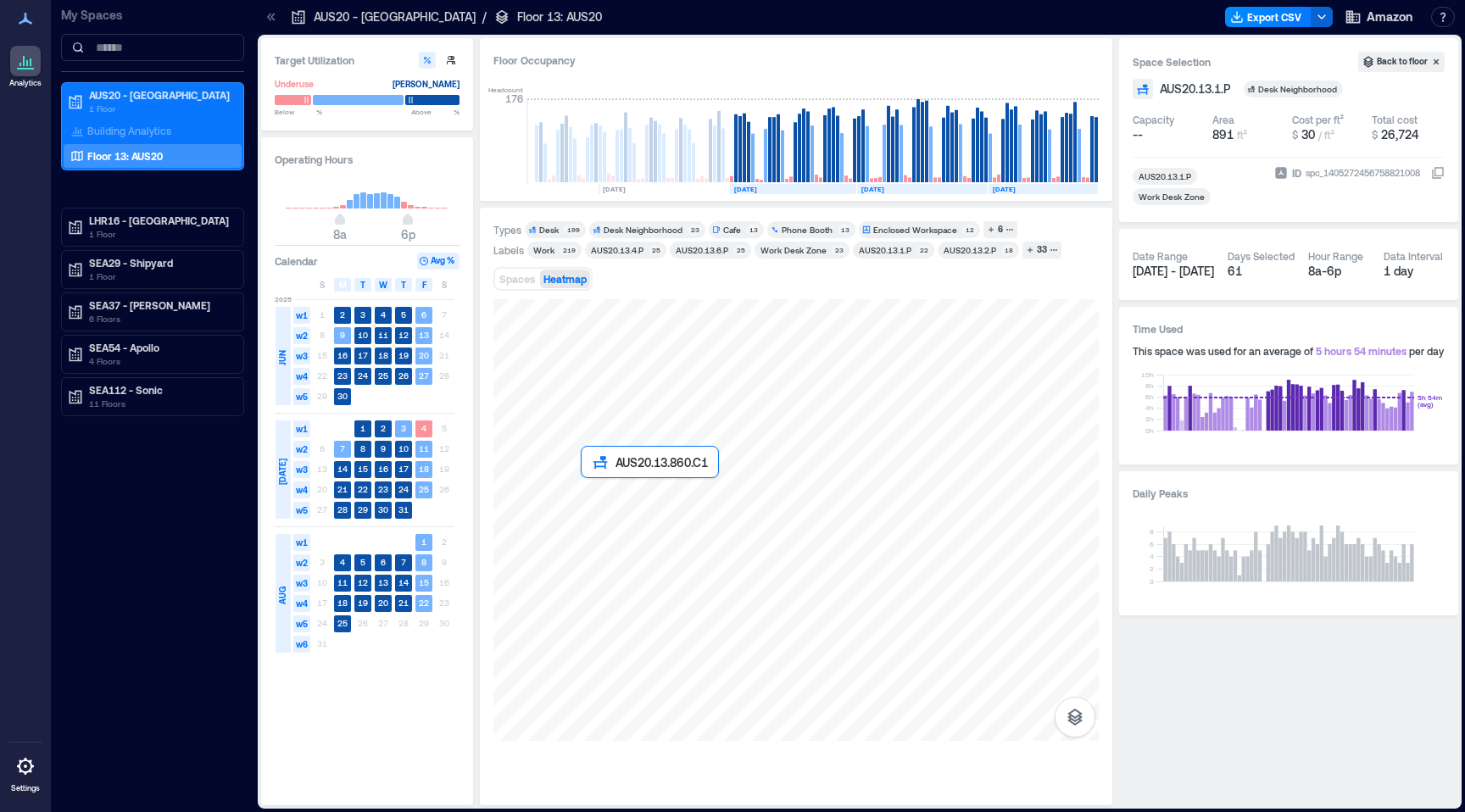
click at [584, 481] on div at bounding box center [796, 520] width 605 height 442
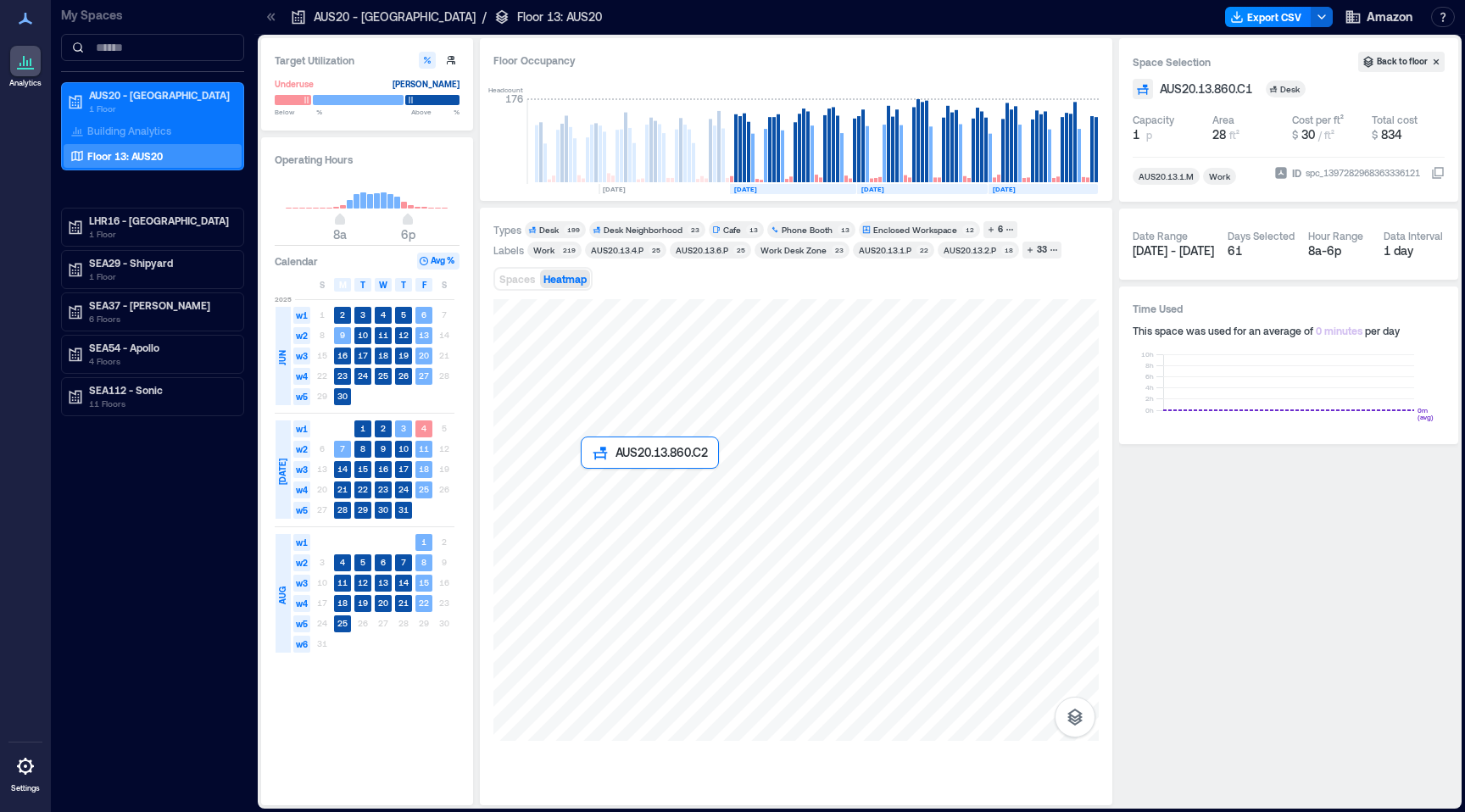
click at [587, 470] on div at bounding box center [796, 520] width 605 height 442
click at [565, 451] on div at bounding box center [796, 520] width 605 height 442
click at [583, 450] on div at bounding box center [796, 520] width 605 height 442
click at [616, 442] on div at bounding box center [796, 520] width 605 height 442
click at [614, 474] on div at bounding box center [796, 520] width 605 height 442
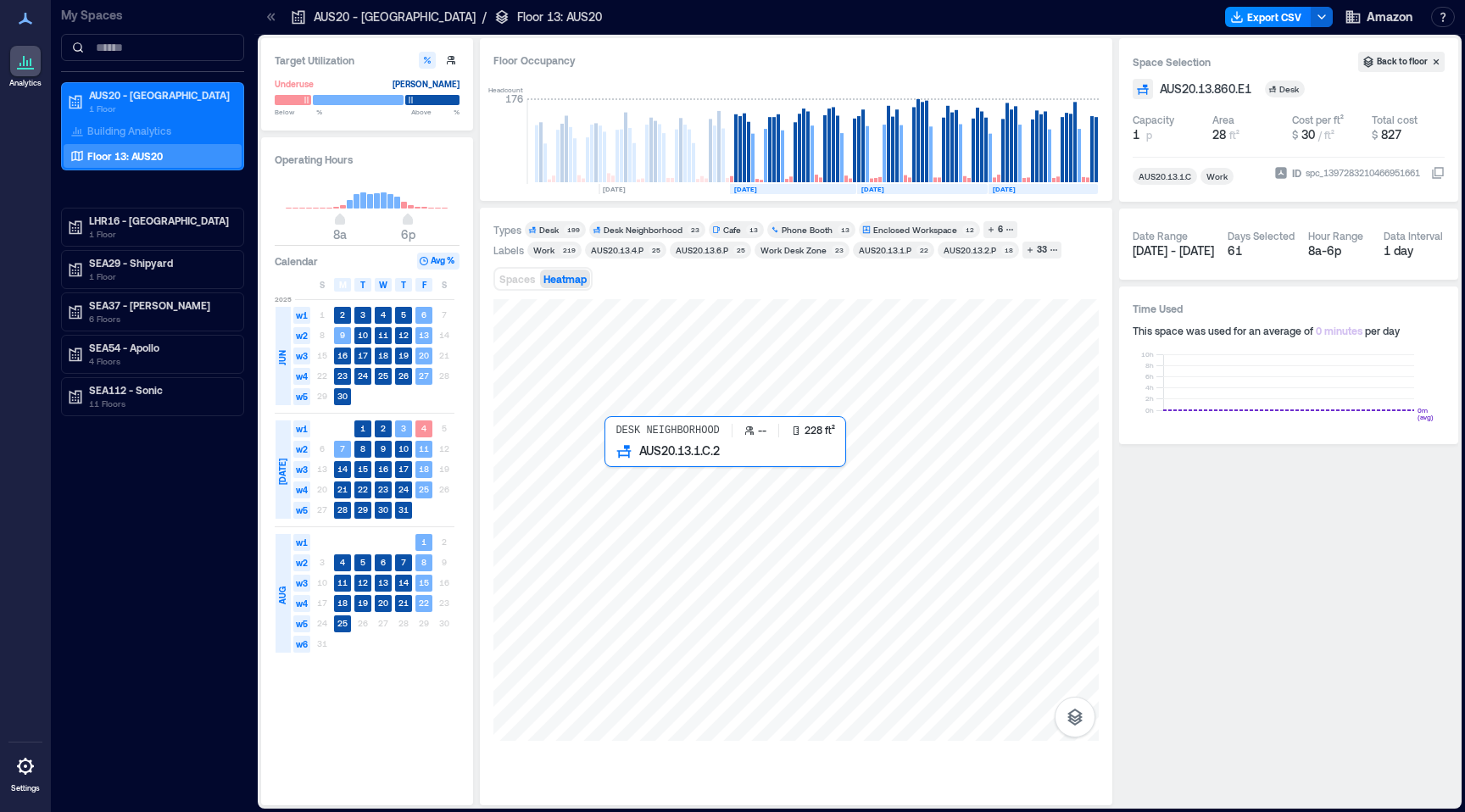
click at [630, 469] on div at bounding box center [796, 520] width 605 height 442
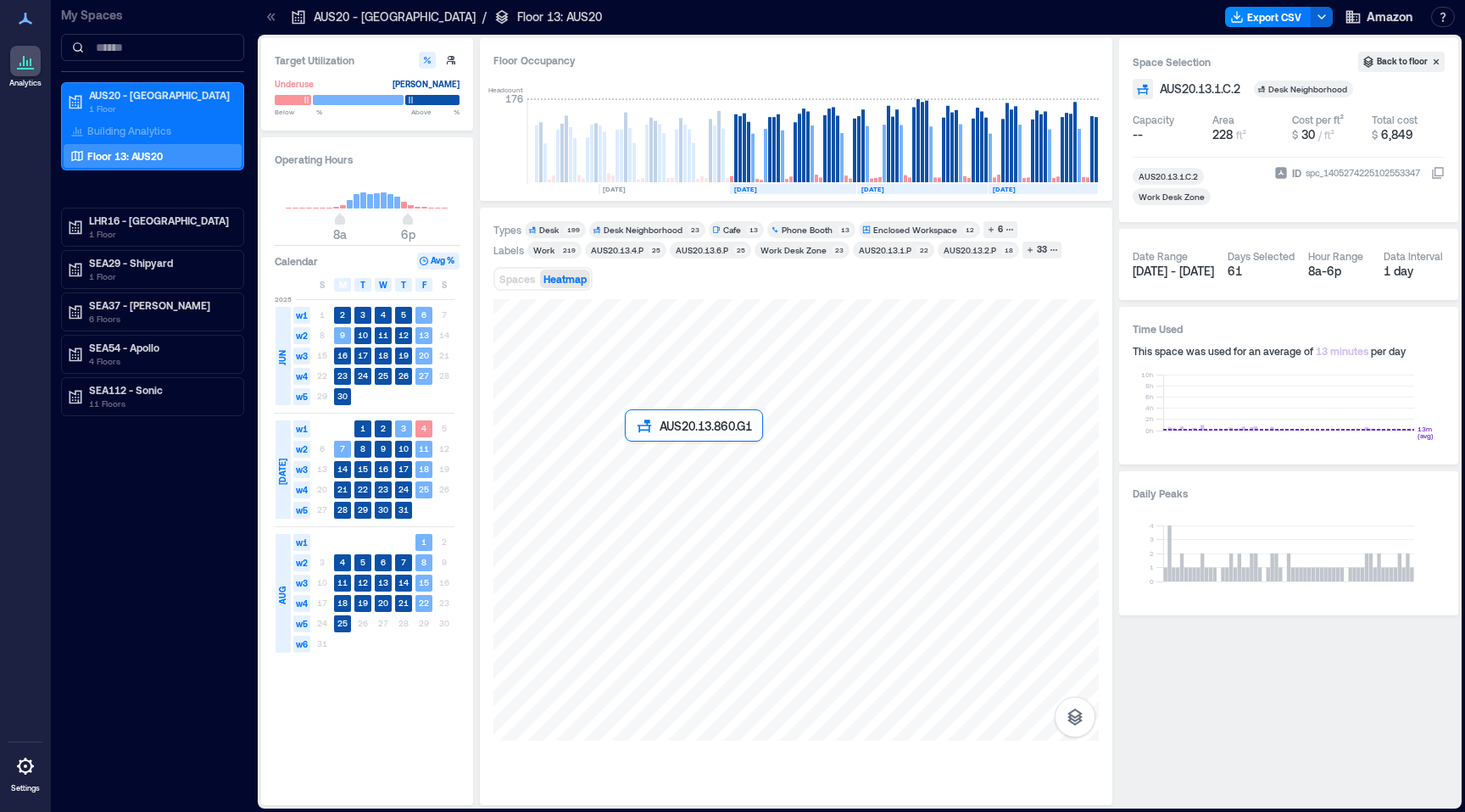
click at [633, 448] on div at bounding box center [796, 520] width 605 height 442
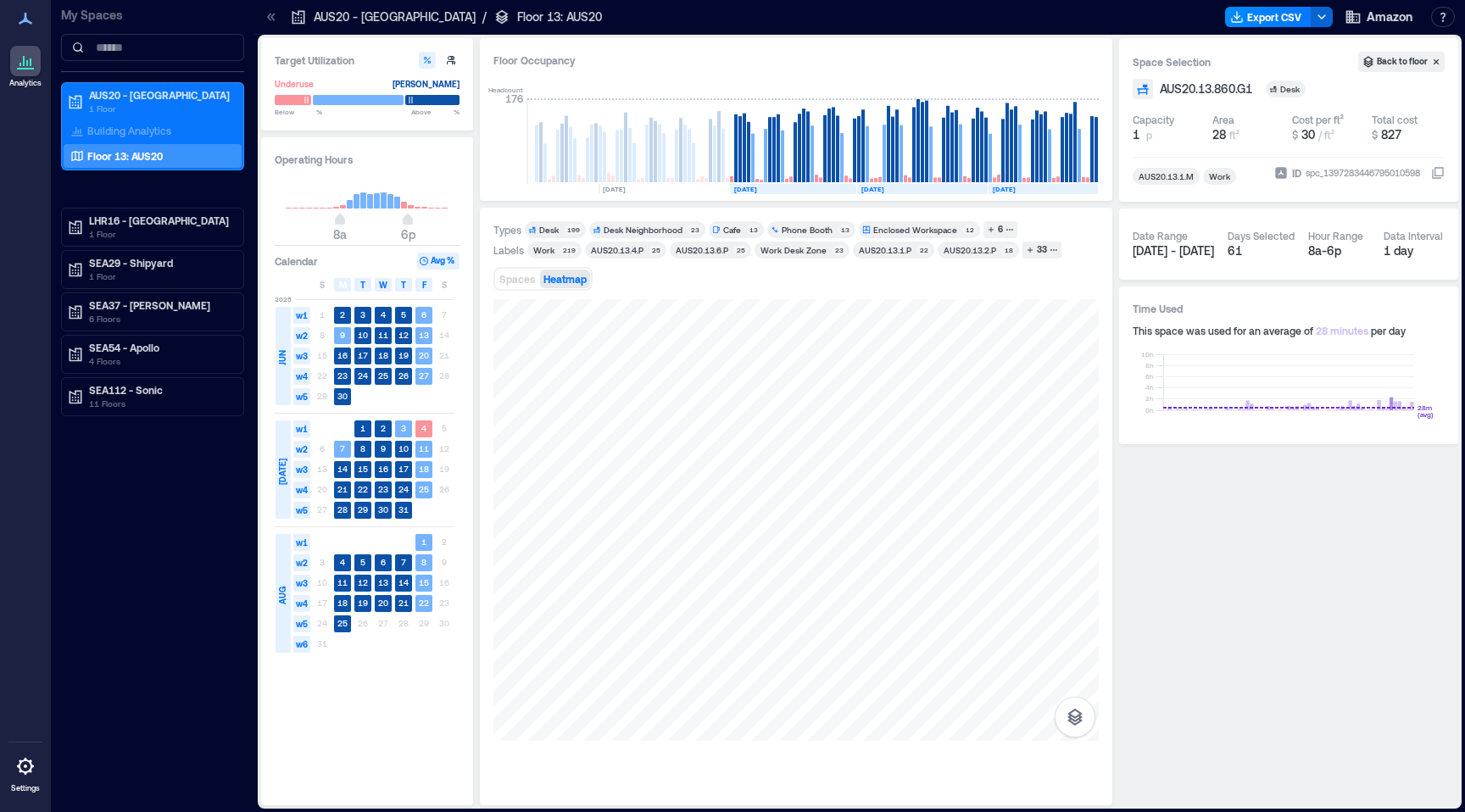
click at [577, 280] on span "Heatmap" at bounding box center [565, 279] width 43 height 12
click at [560, 228] on div "Desk" at bounding box center [551, 230] width 22 height 12
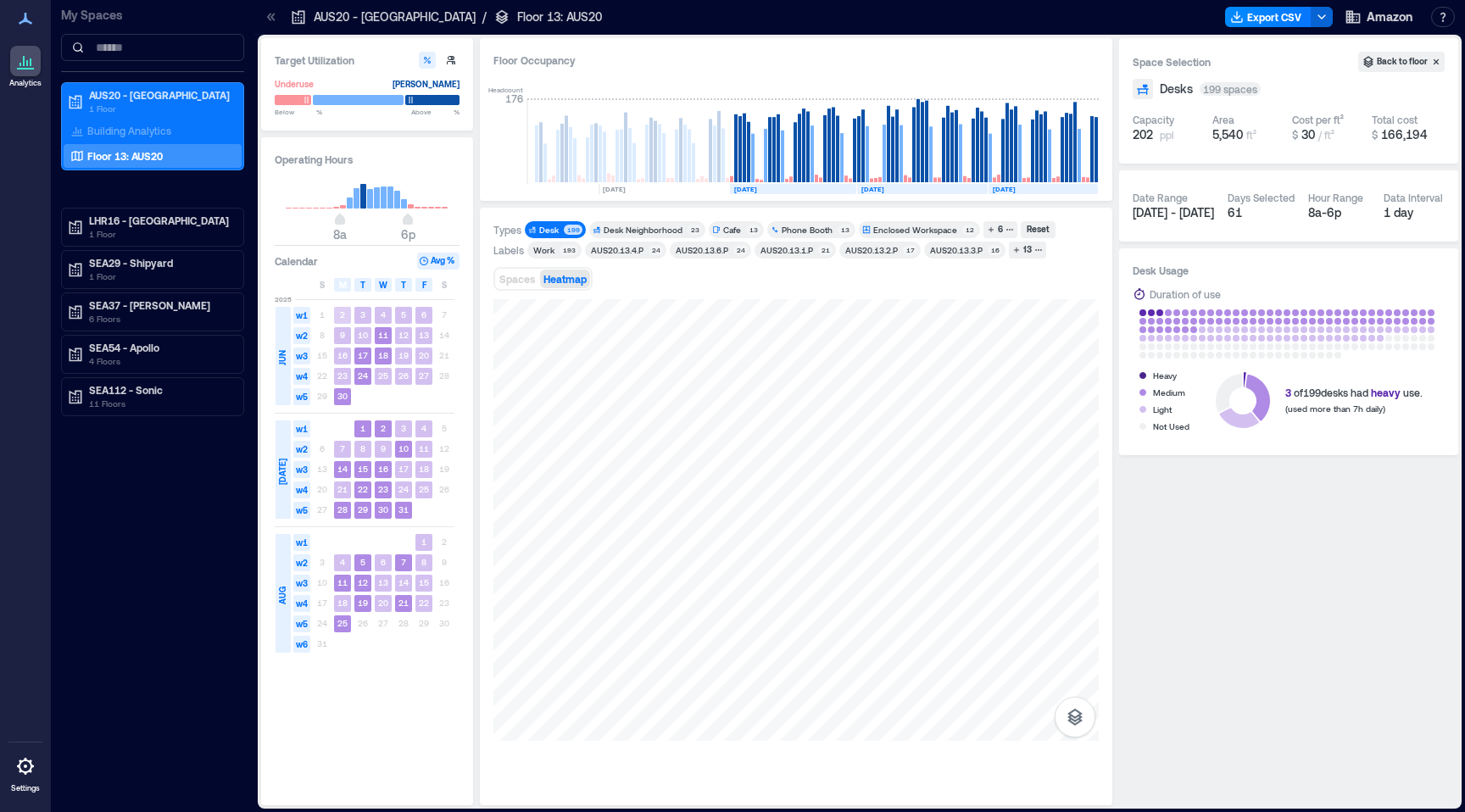
click at [336, 314] on rect at bounding box center [343, 315] width 17 height 17
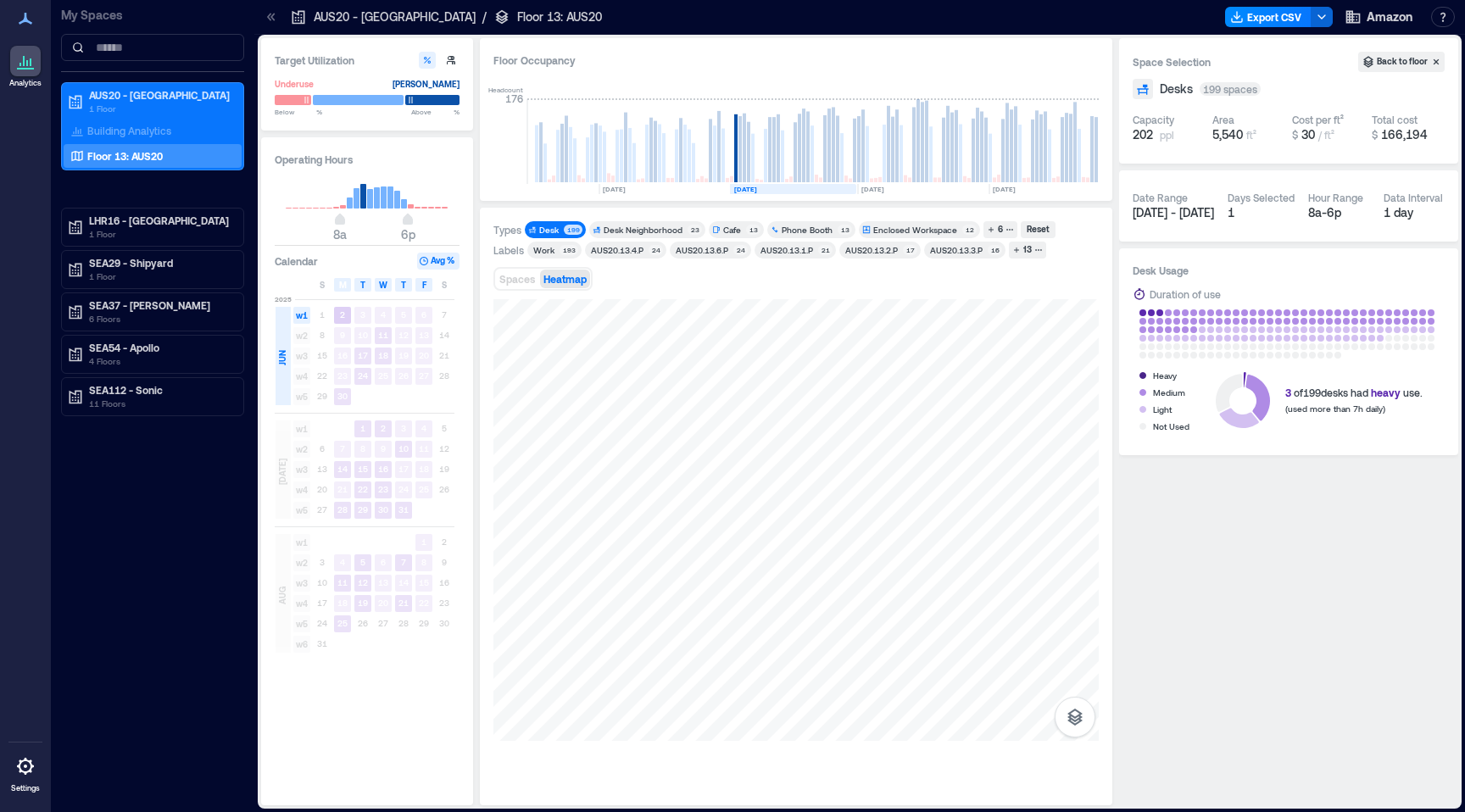
scroll to position [0, 99]
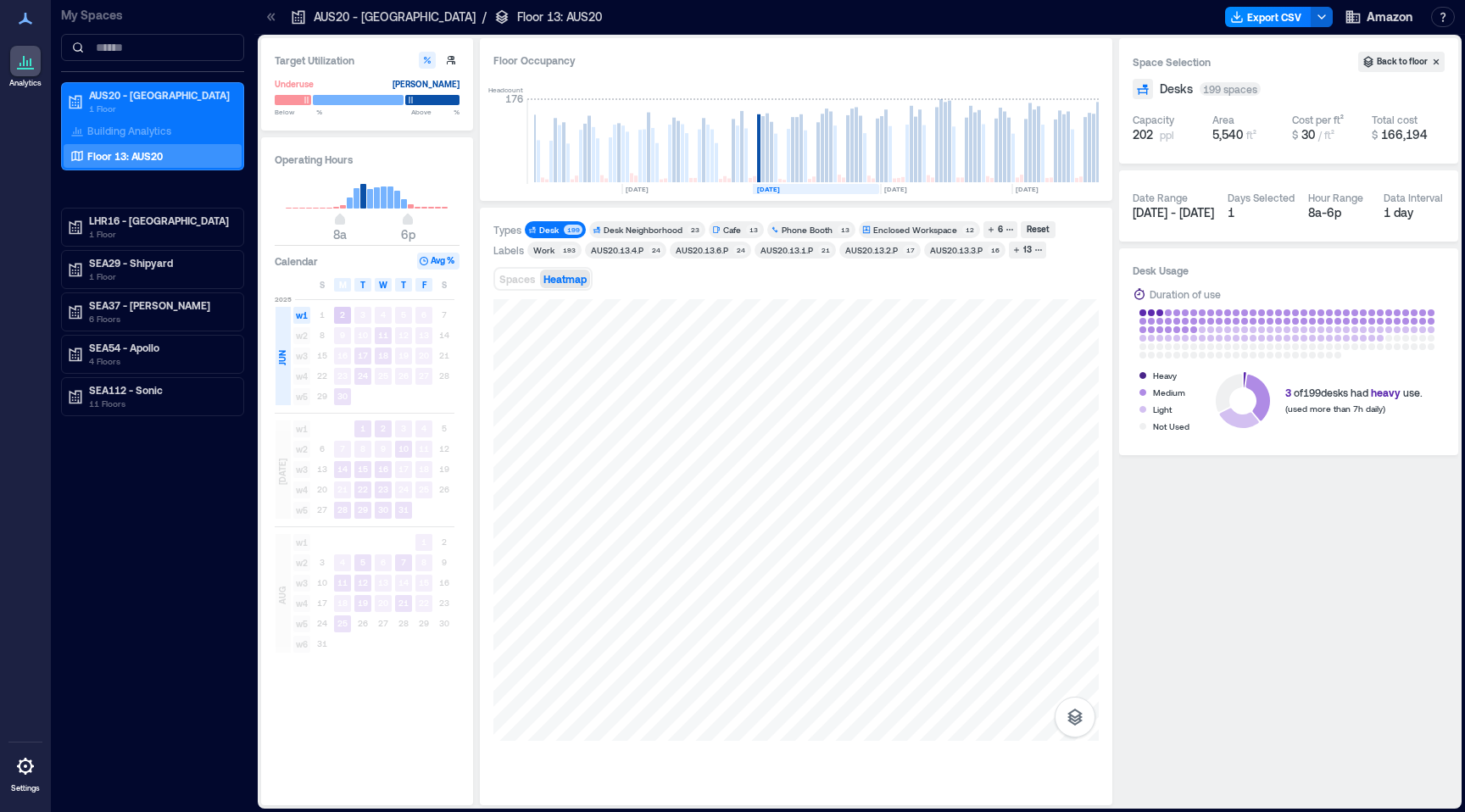
click at [342, 311] on text "2" at bounding box center [343, 314] width 5 height 10
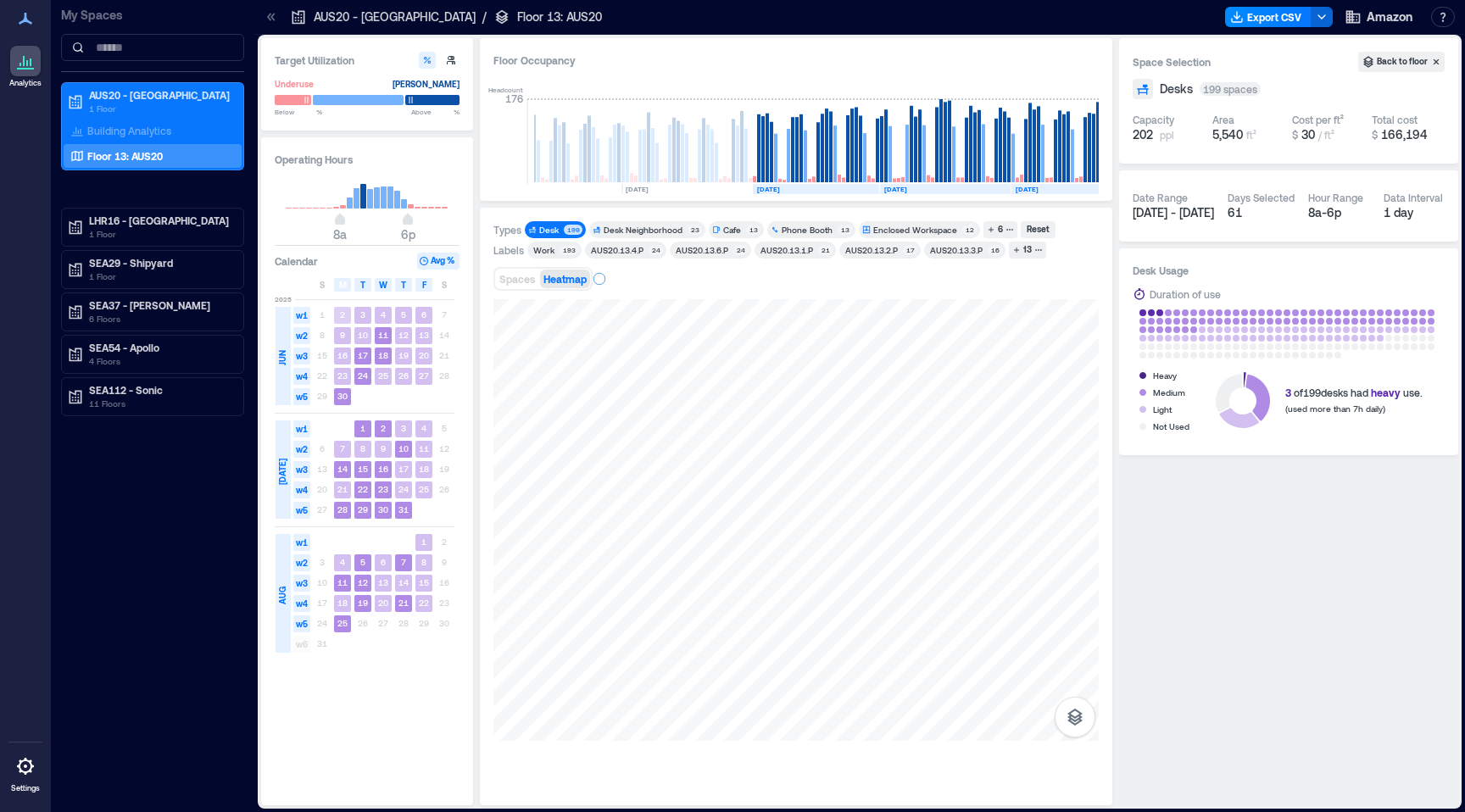
scroll to position [0, 122]
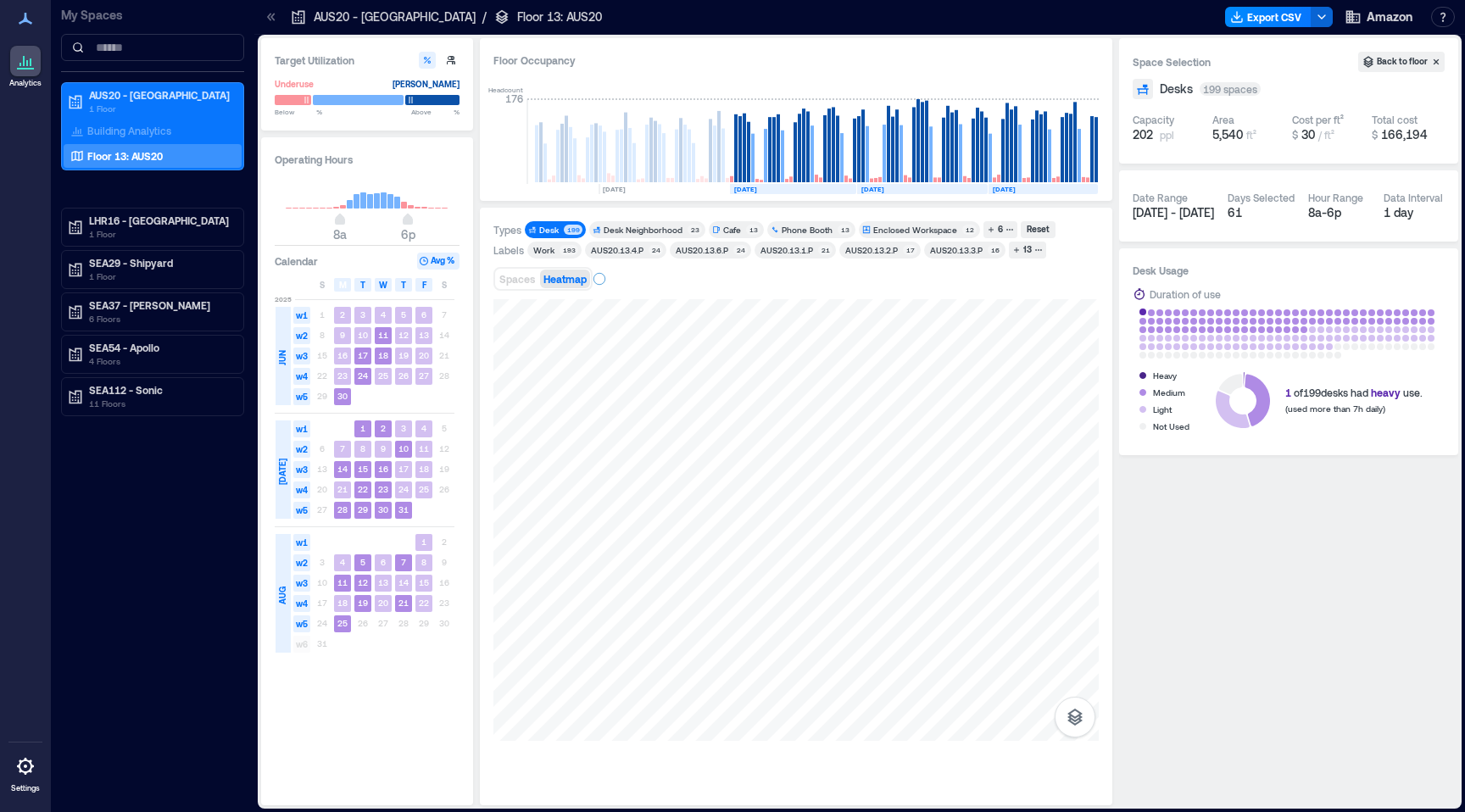
click at [1144, 312] on rect at bounding box center [1143, 312] width 7 height 7
click at [1201, 354] on rect at bounding box center [1203, 355] width 7 height 7
click at [1190, 354] on rect at bounding box center [1194, 355] width 7 height 7
click at [576, 274] on span "Heatmap" at bounding box center [565, 279] width 43 height 12
click at [515, 276] on span "Spaces" at bounding box center [516, 279] width 35 height 12
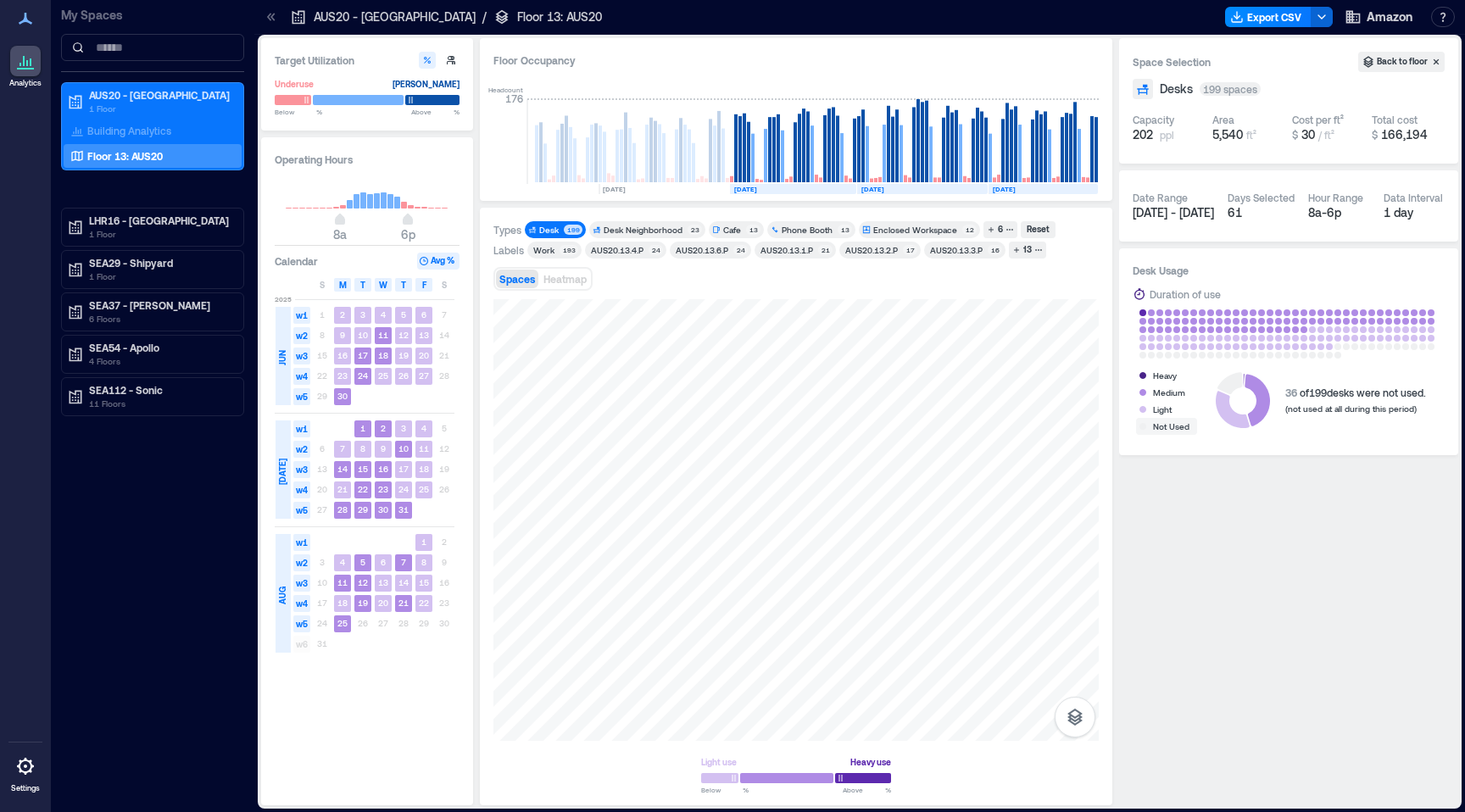
click at [1159, 426] on div "Not Used" at bounding box center [1171, 426] width 36 height 17
click at [1161, 374] on div "Heavy" at bounding box center [1165, 375] width 23 height 17
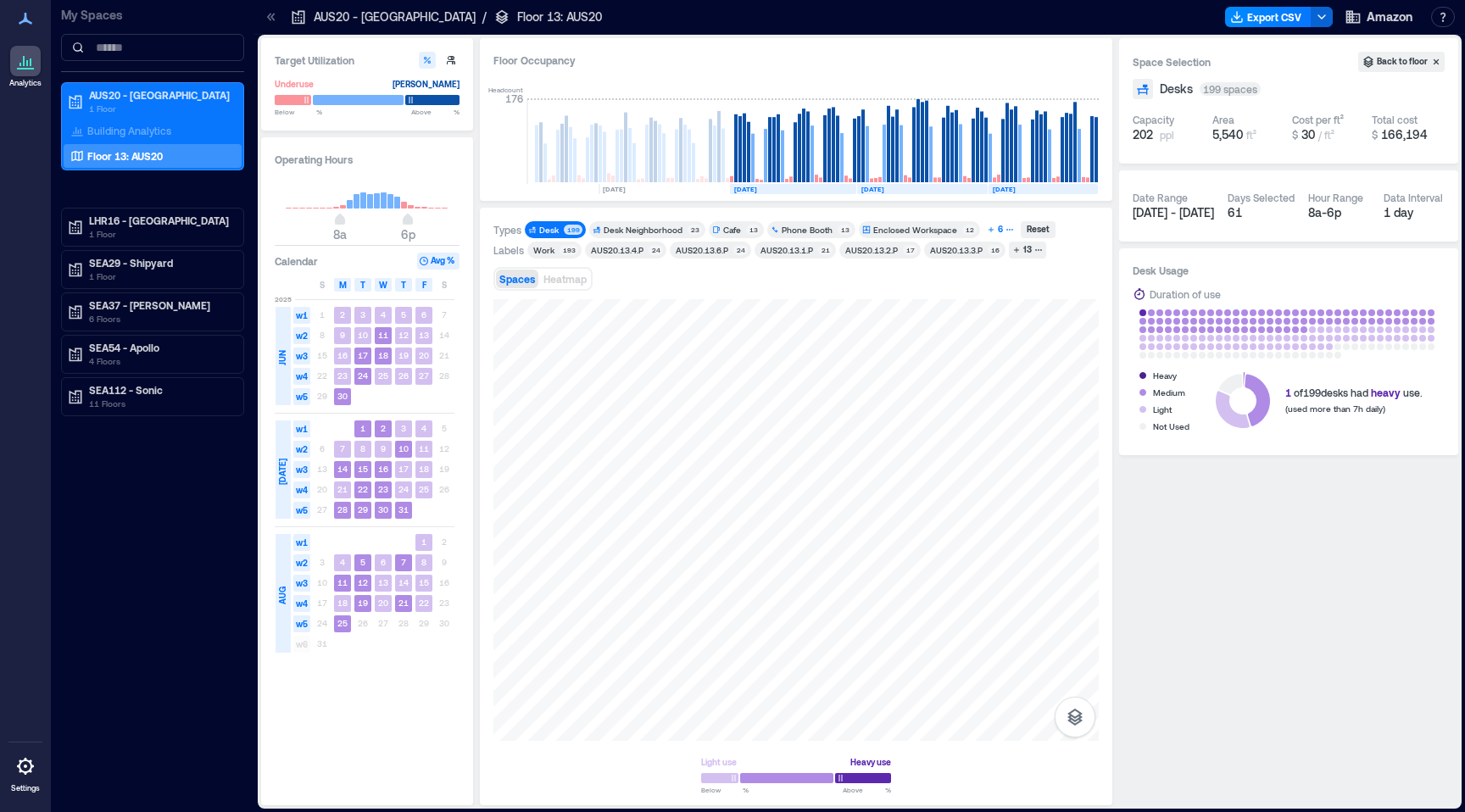
click at [995, 227] on div "6" at bounding box center [1001, 230] width 10 height 16
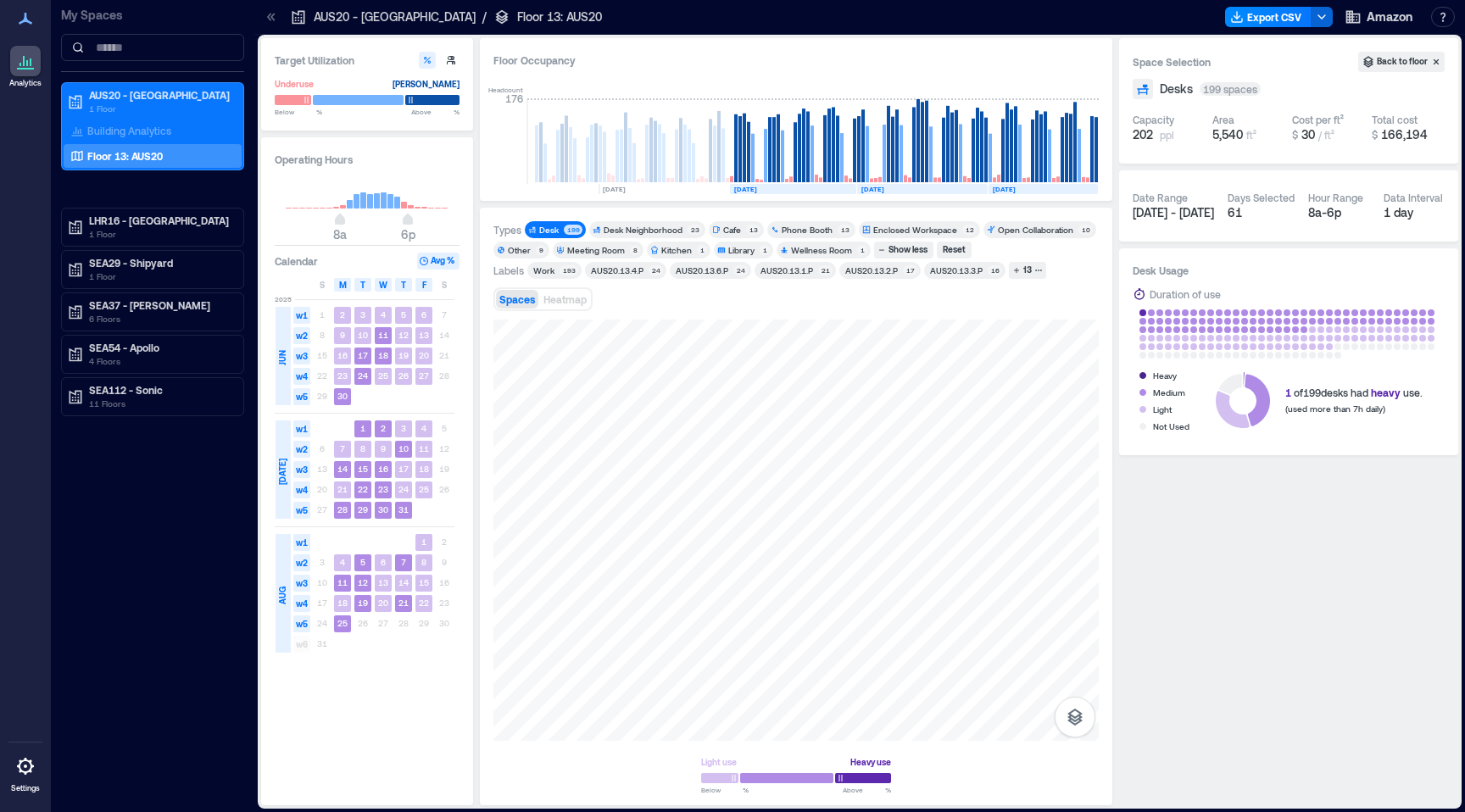
click at [572, 251] on div "Meeting Room" at bounding box center [596, 250] width 58 height 12
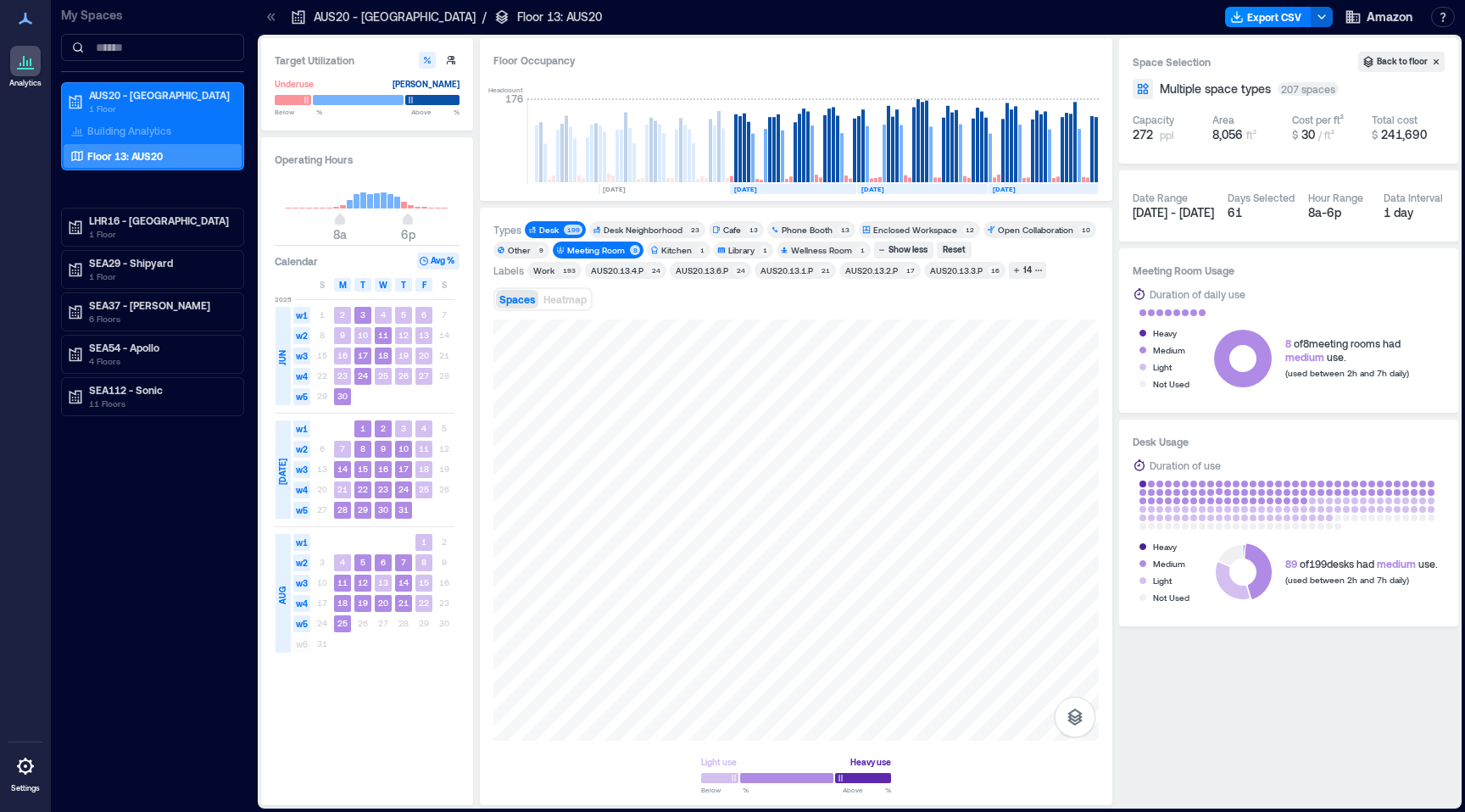
click at [1223, 489] on rect at bounding box center [1220, 494] width 9 height 9
click at [1214, 482] on rect at bounding box center [1211, 485] width 9 height 9
click at [1158, 338] on div "Heavy" at bounding box center [1165, 333] width 23 height 17
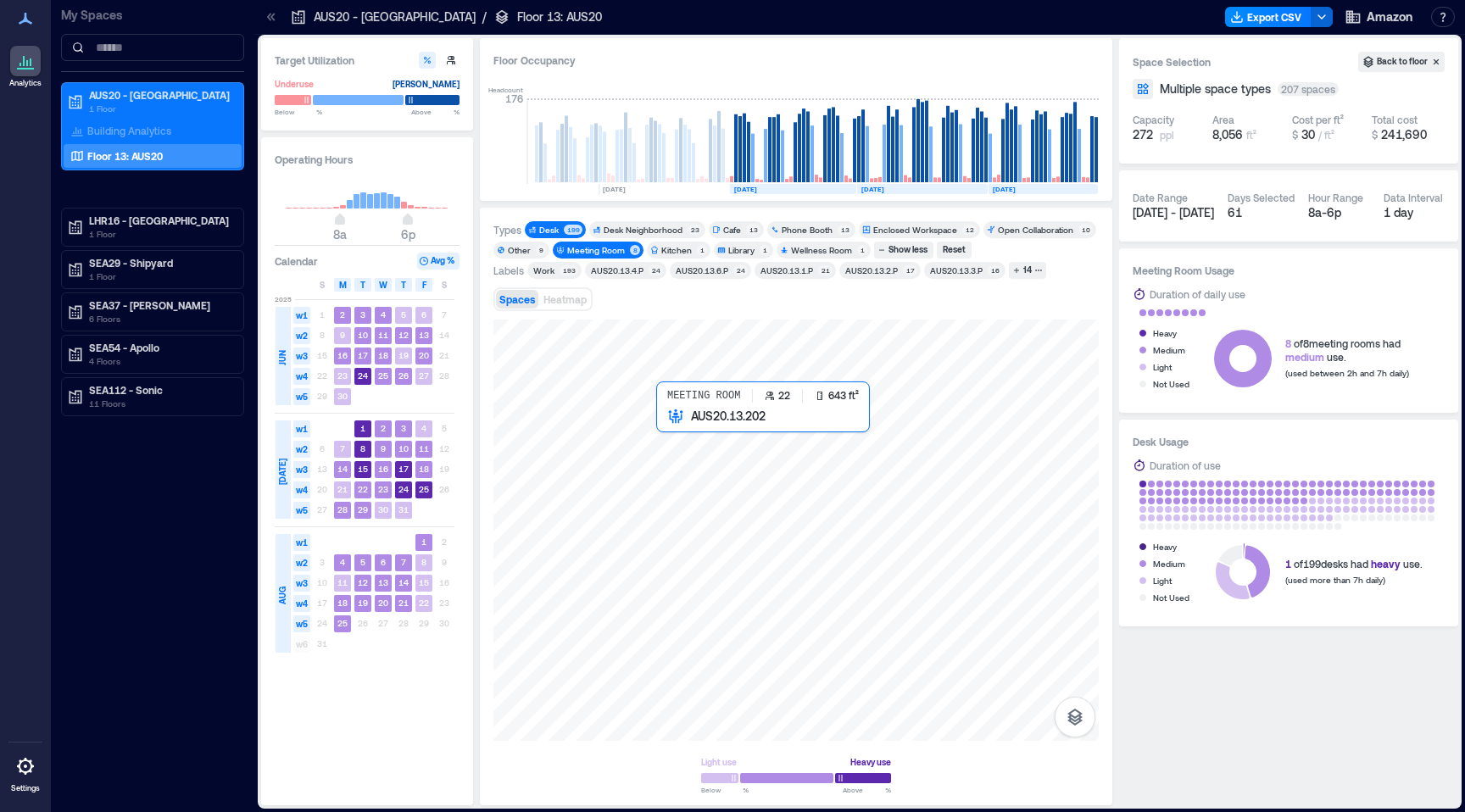
click at [686, 467] on div at bounding box center [796, 530] width 605 height 421
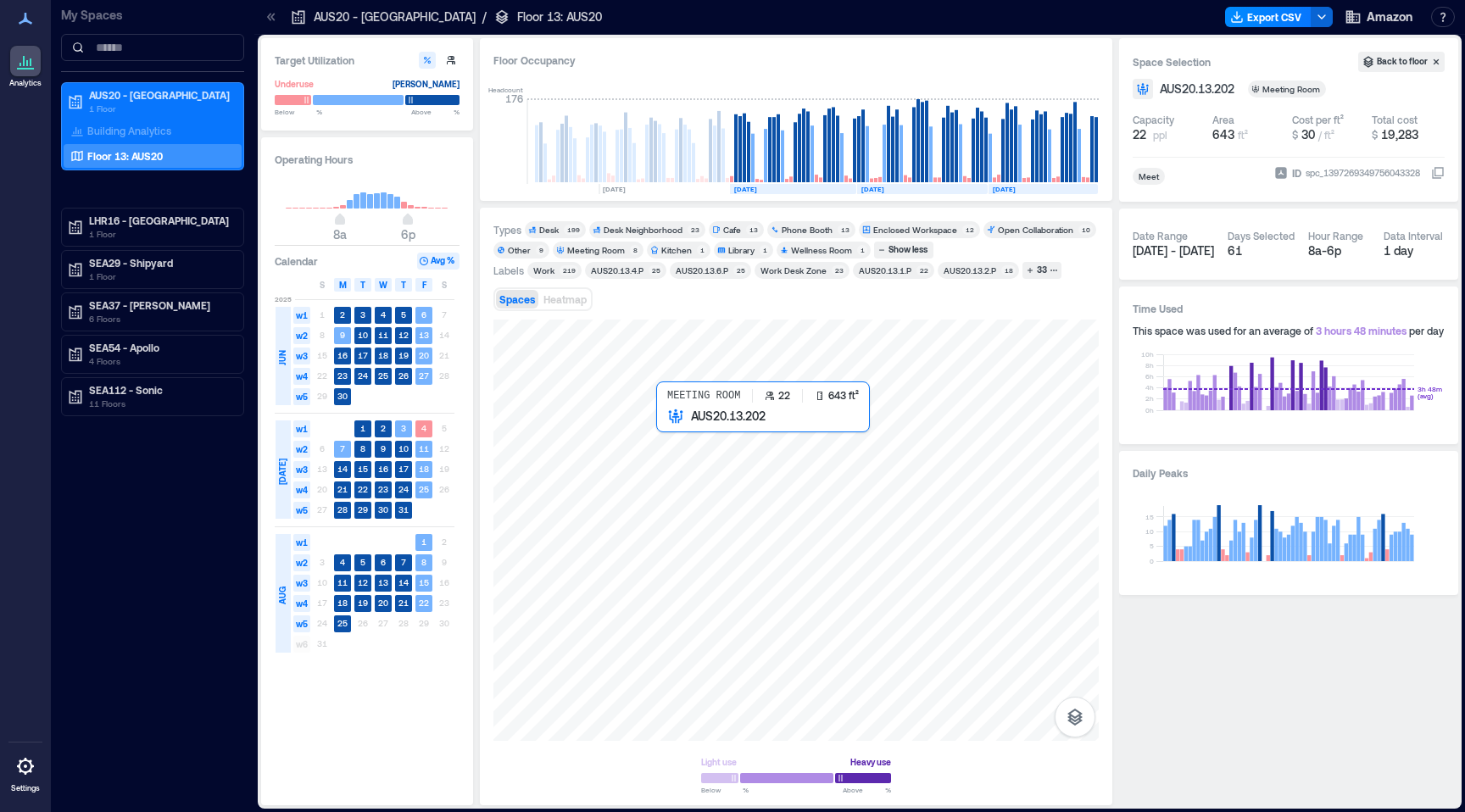
click at [679, 446] on div at bounding box center [796, 530] width 605 height 421
click at [677, 508] on div at bounding box center [796, 530] width 605 height 421
click at [776, 779] on div at bounding box center [796, 777] width 190 height 15
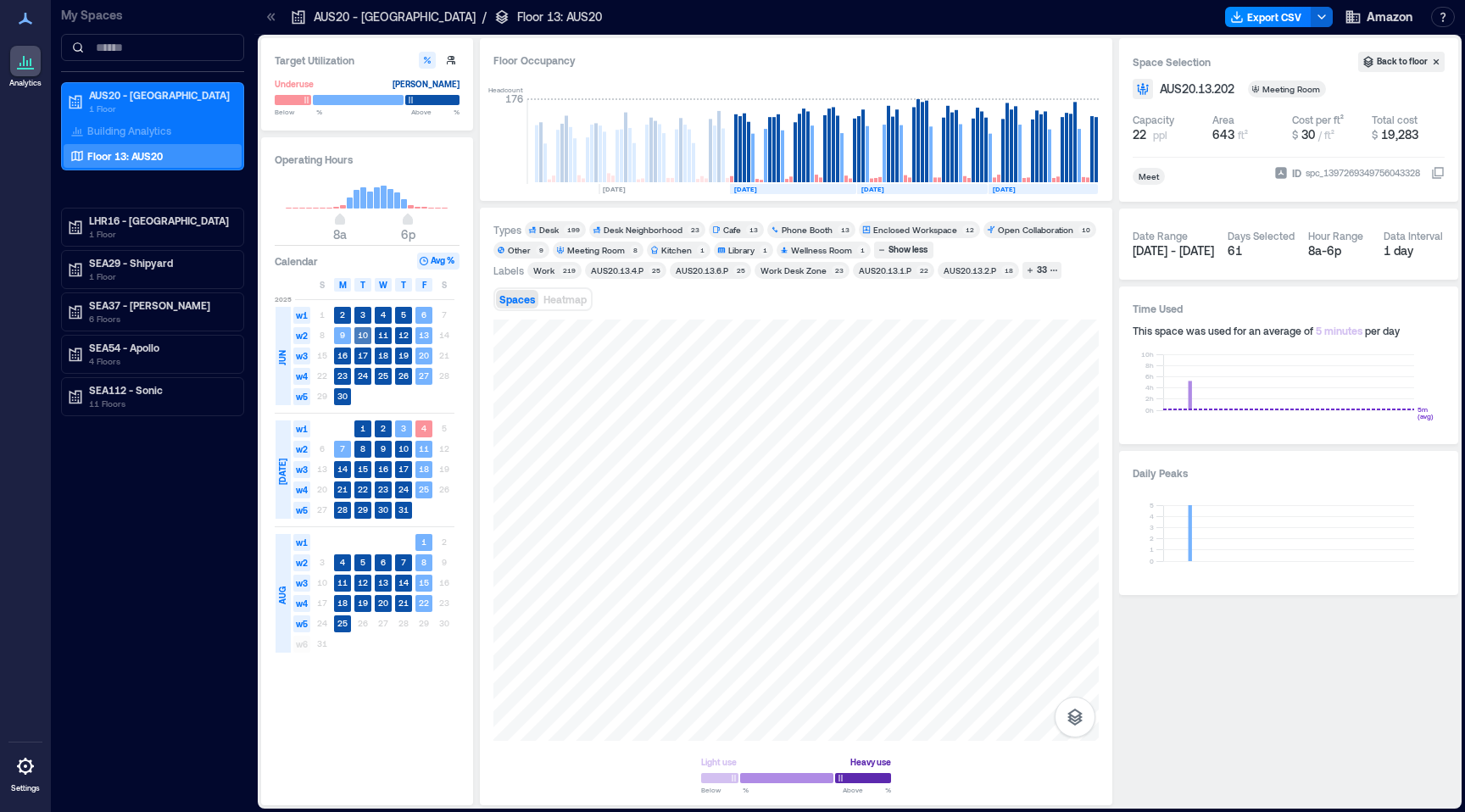
click at [353, 340] on div "10" at bounding box center [363, 336] width 21 height 21
click at [357, 361] on rect at bounding box center [363, 356] width 17 height 17
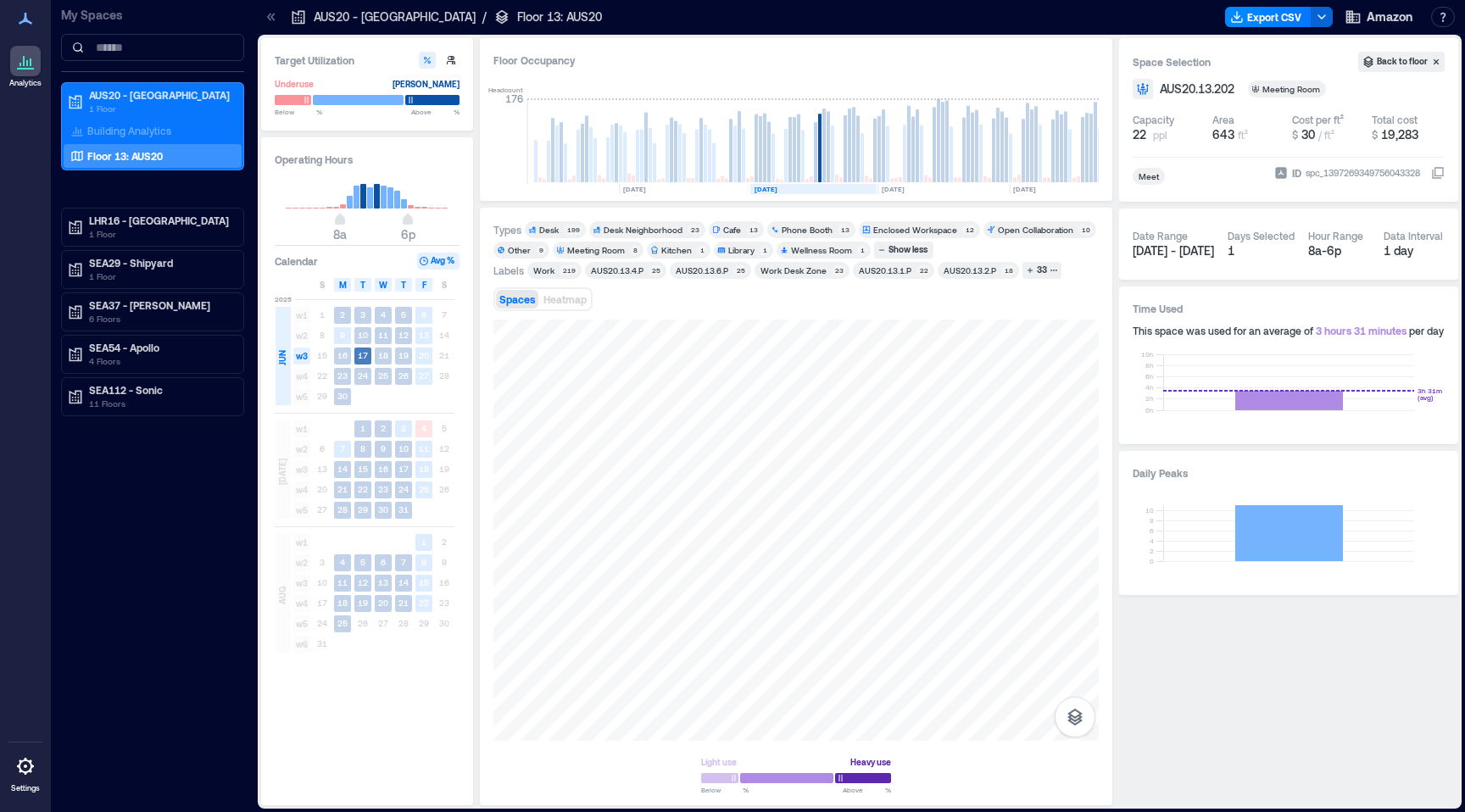
scroll to position [0, 99]
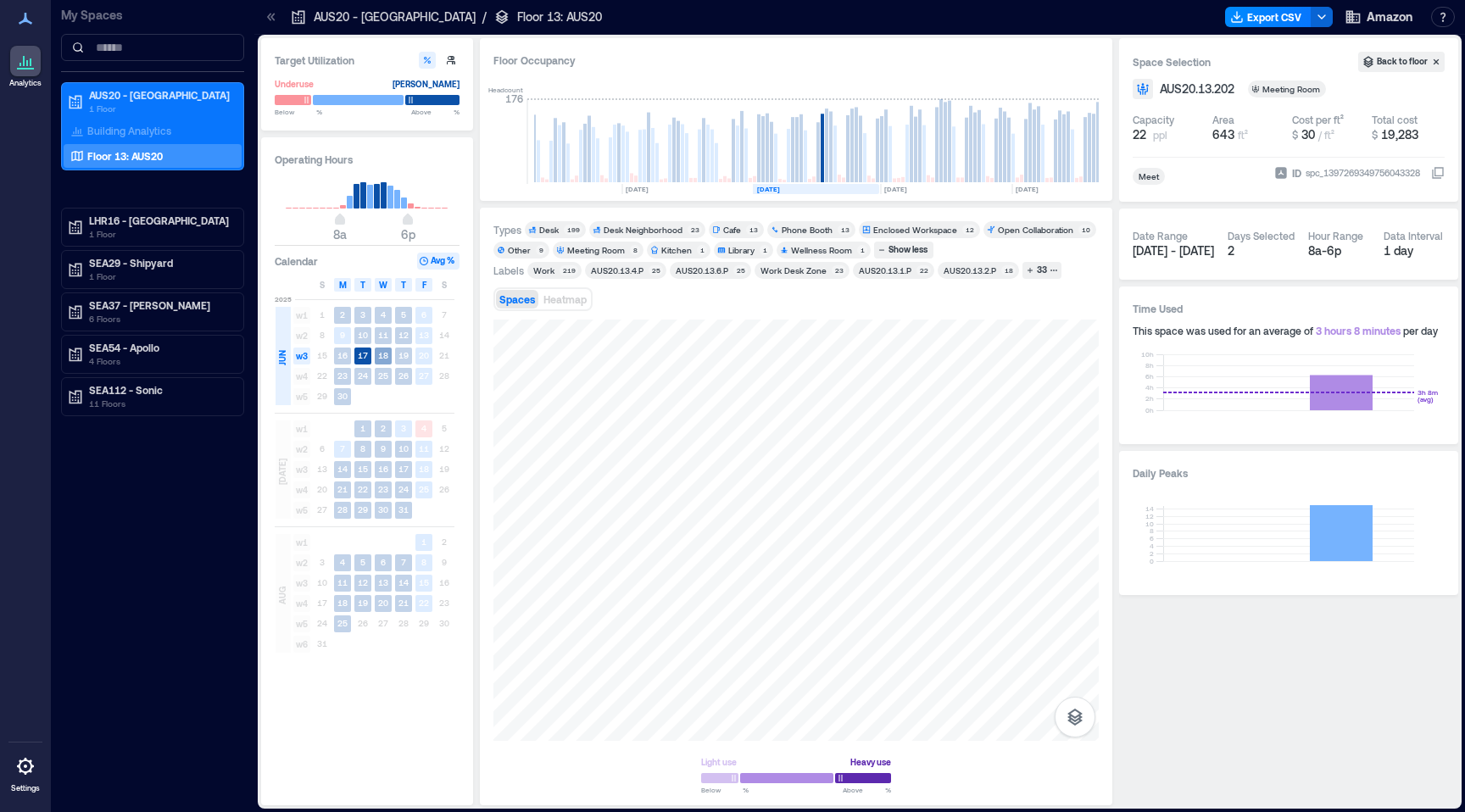
click at [380, 356] on text "18" at bounding box center [383, 356] width 10 height 10
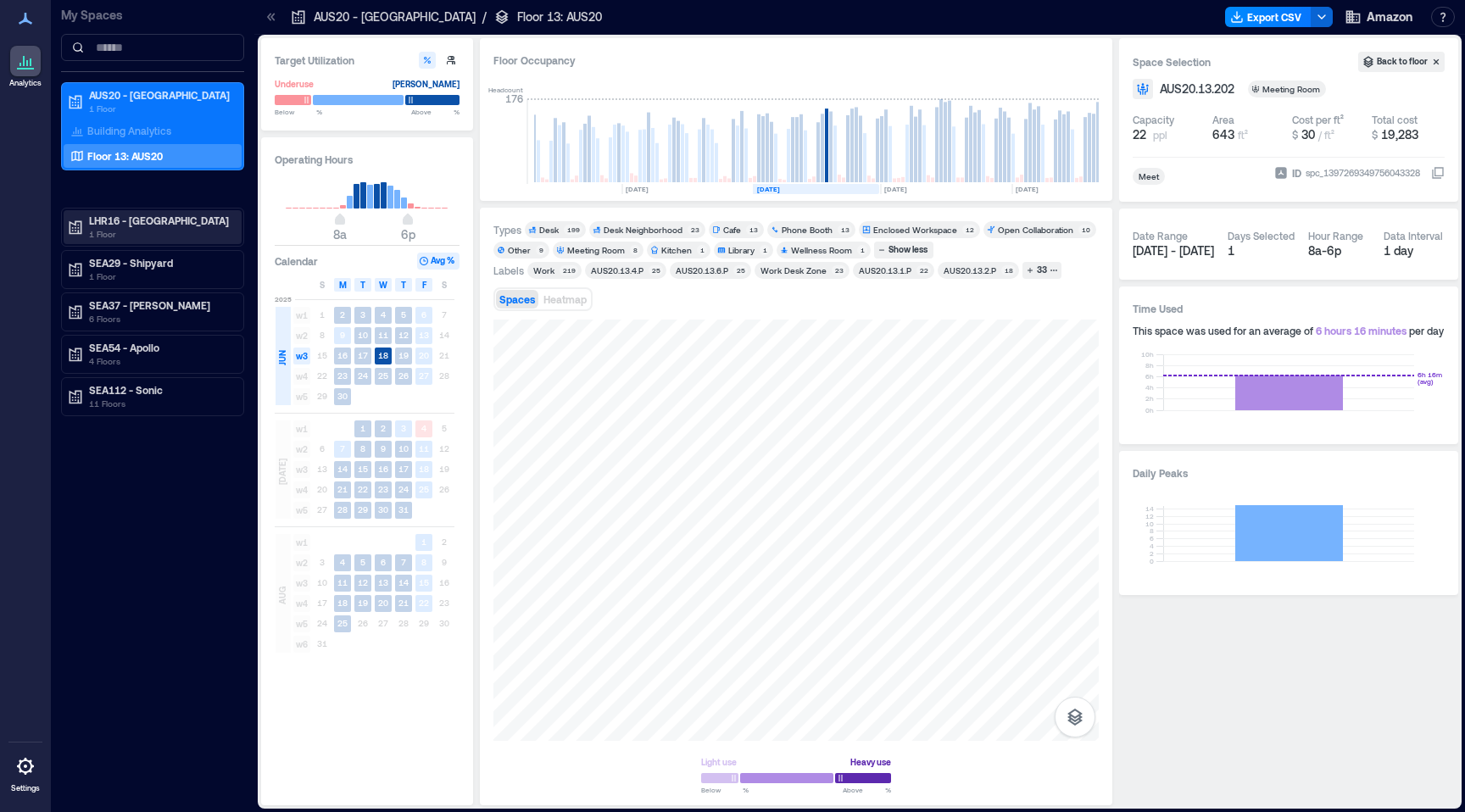
click at [98, 230] on p "1 Floor" at bounding box center [160, 234] width 142 height 14
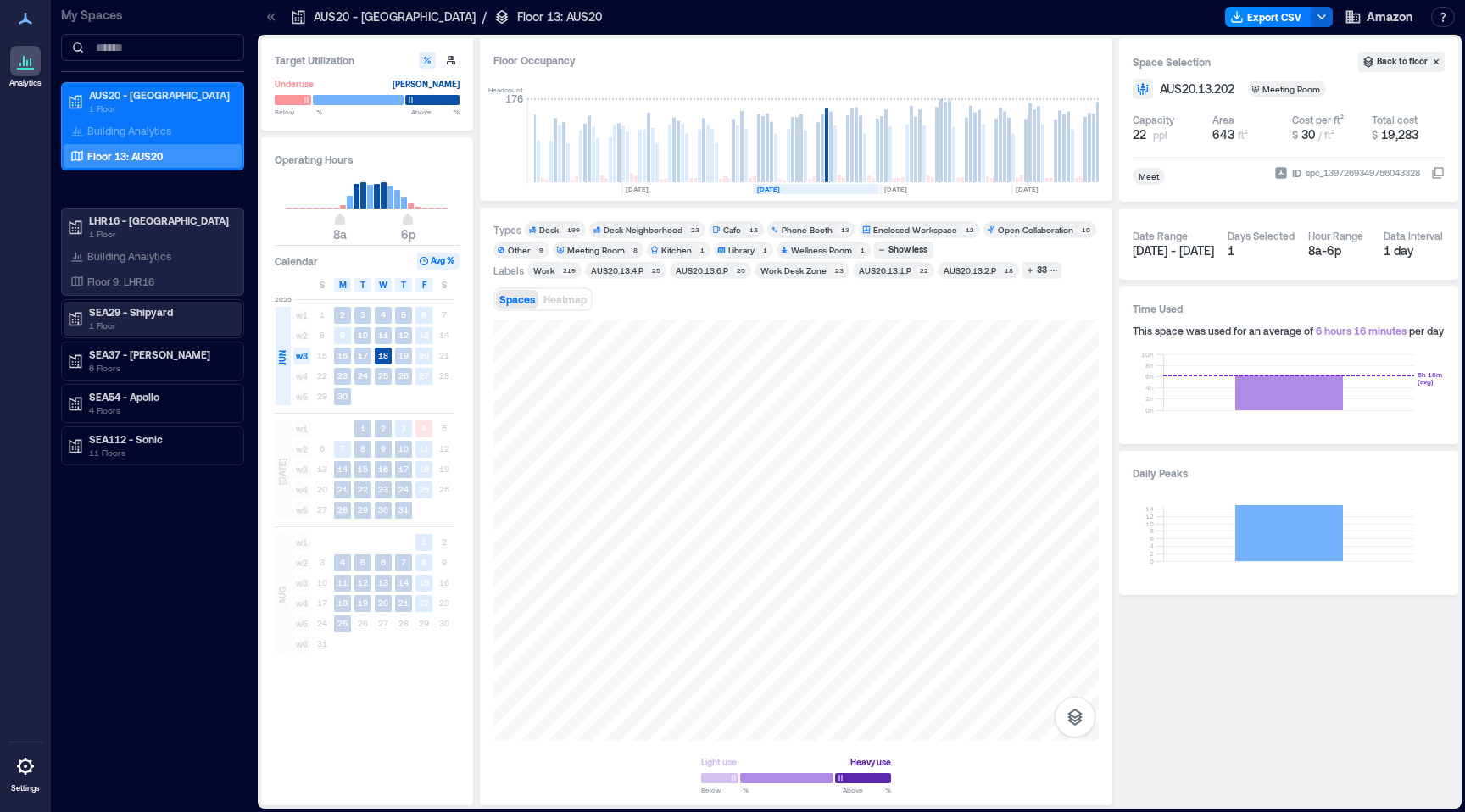
click at [122, 327] on p "1 Floor" at bounding box center [160, 325] width 142 height 14
click at [113, 368] on p "Floor 3: SEA29" at bounding box center [121, 373] width 67 height 14
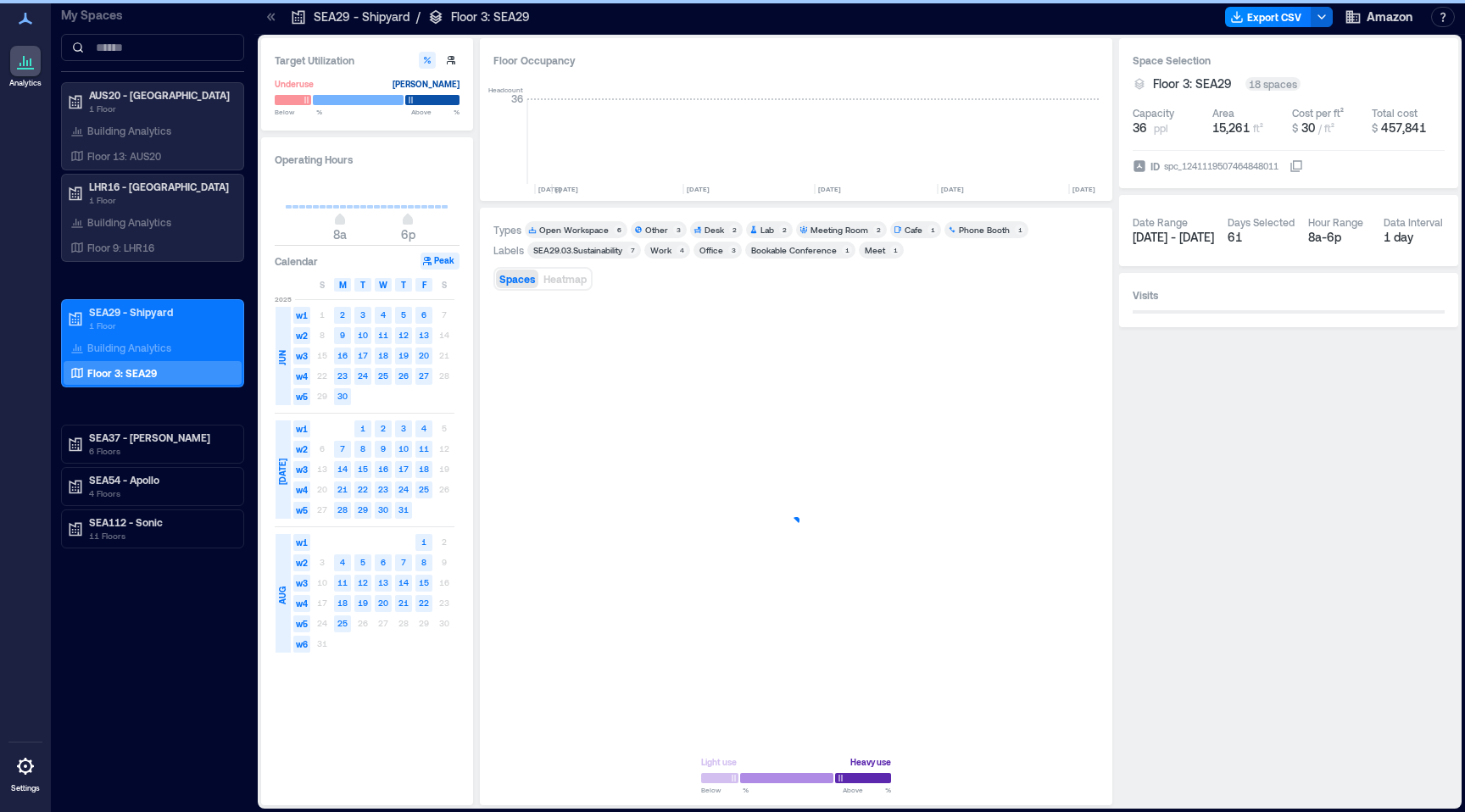
scroll to position [0, 2144]
click at [115, 493] on p "4 Floors" at bounding box center [160, 494] width 142 height 14
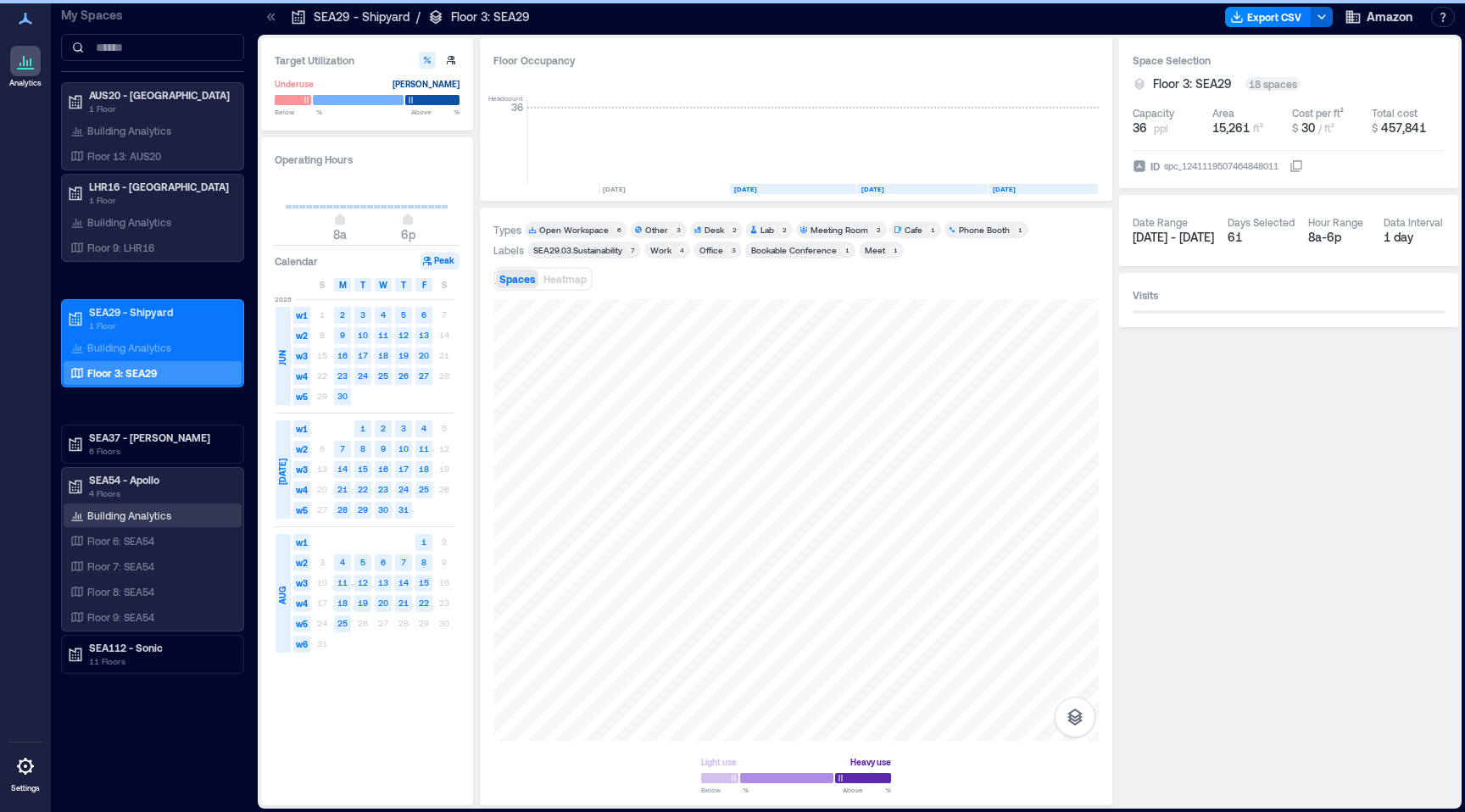
click at [122, 513] on p "Building Analytics" at bounding box center [129, 515] width 84 height 14
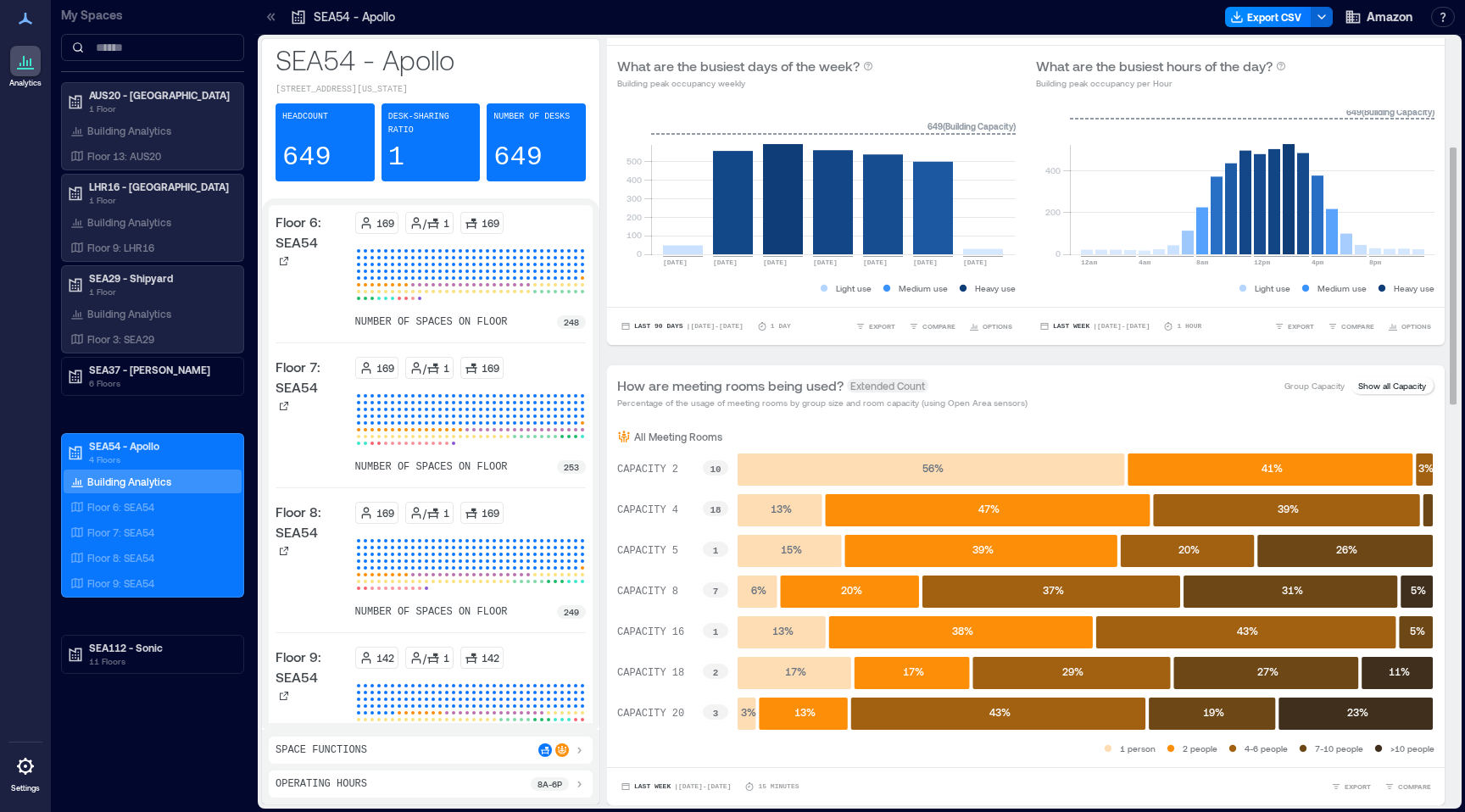
scroll to position [349, 0]
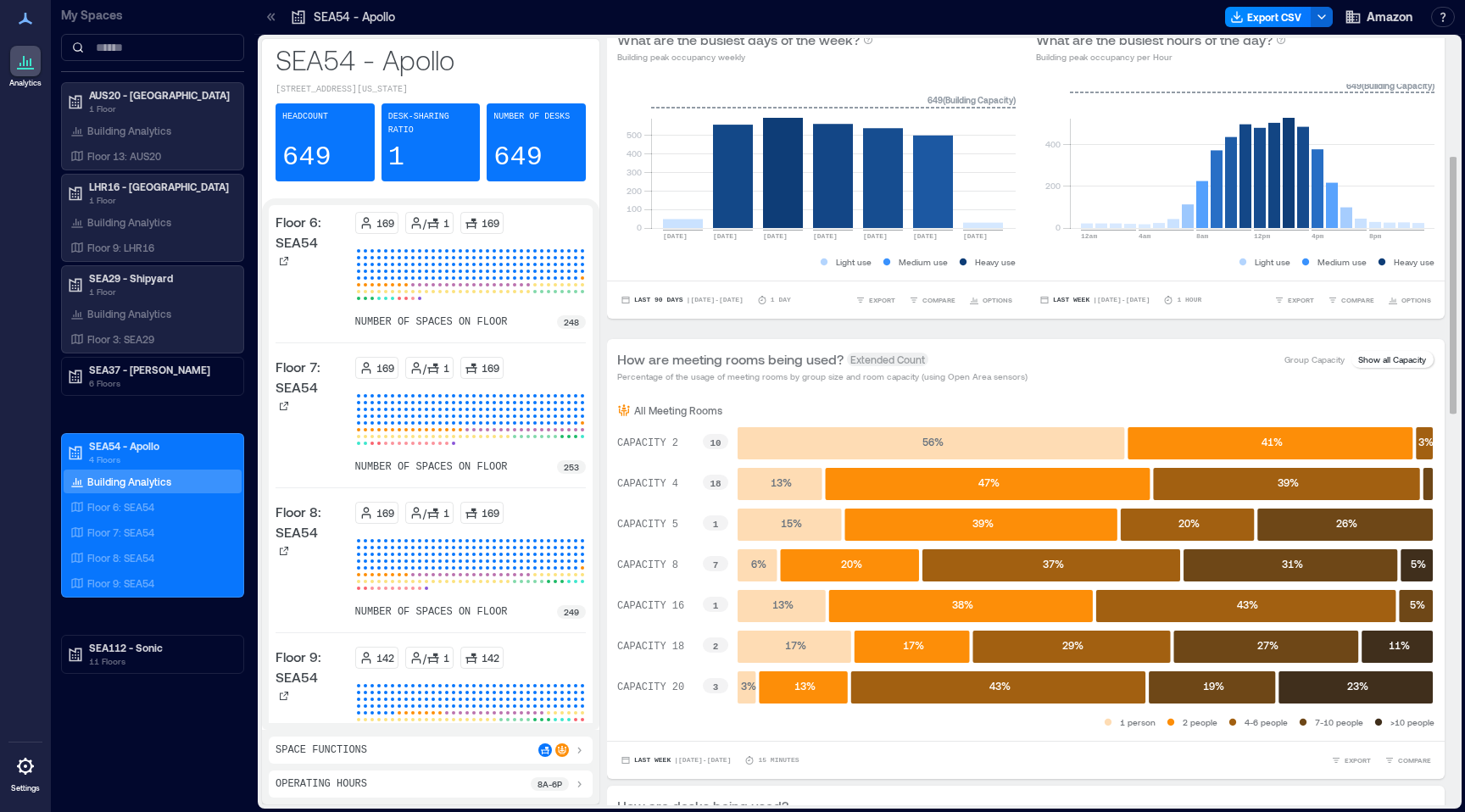
click at [1392, 359] on p "Show all Capacity" at bounding box center [1392, 360] width 68 height 14
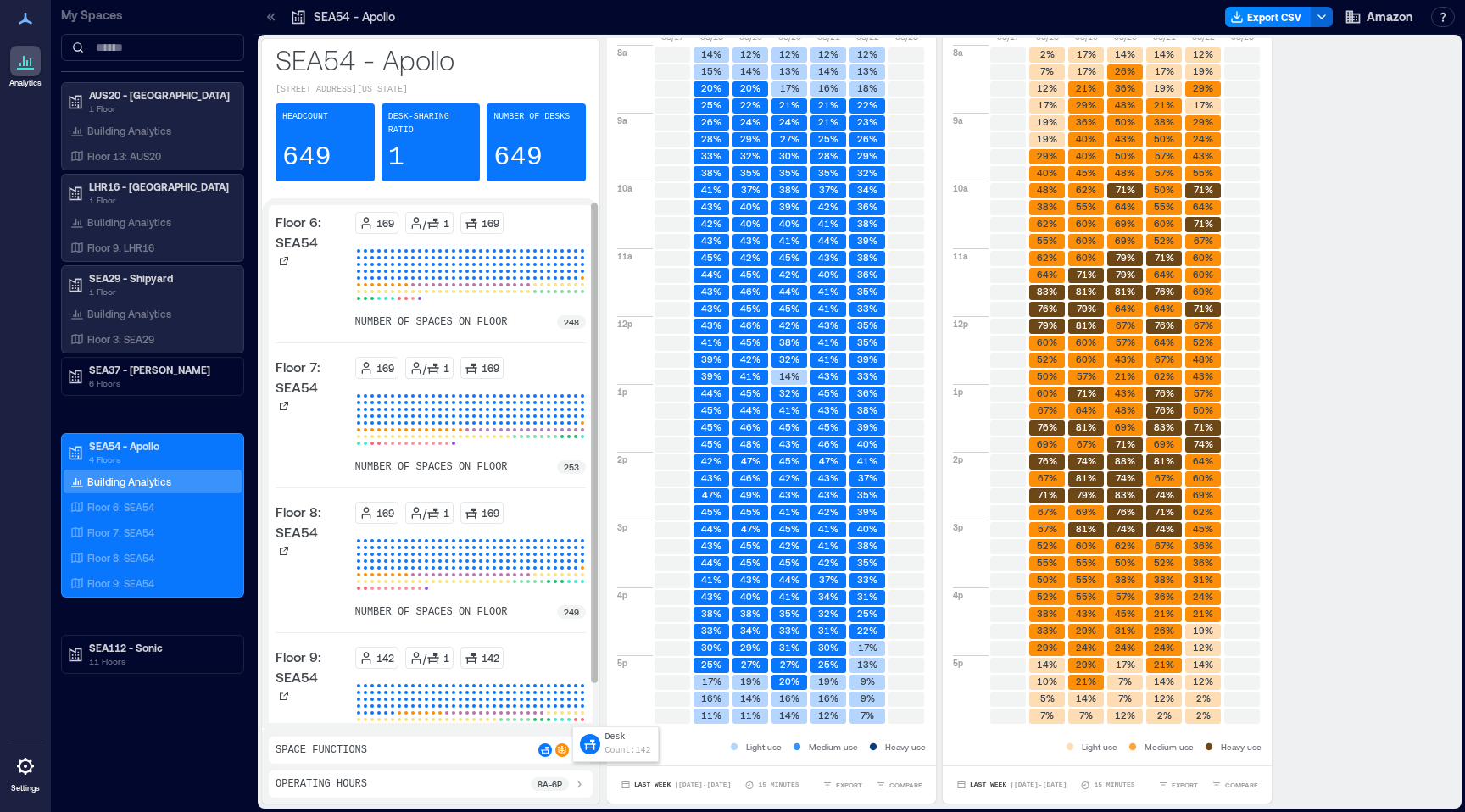
scroll to position [54, 0]
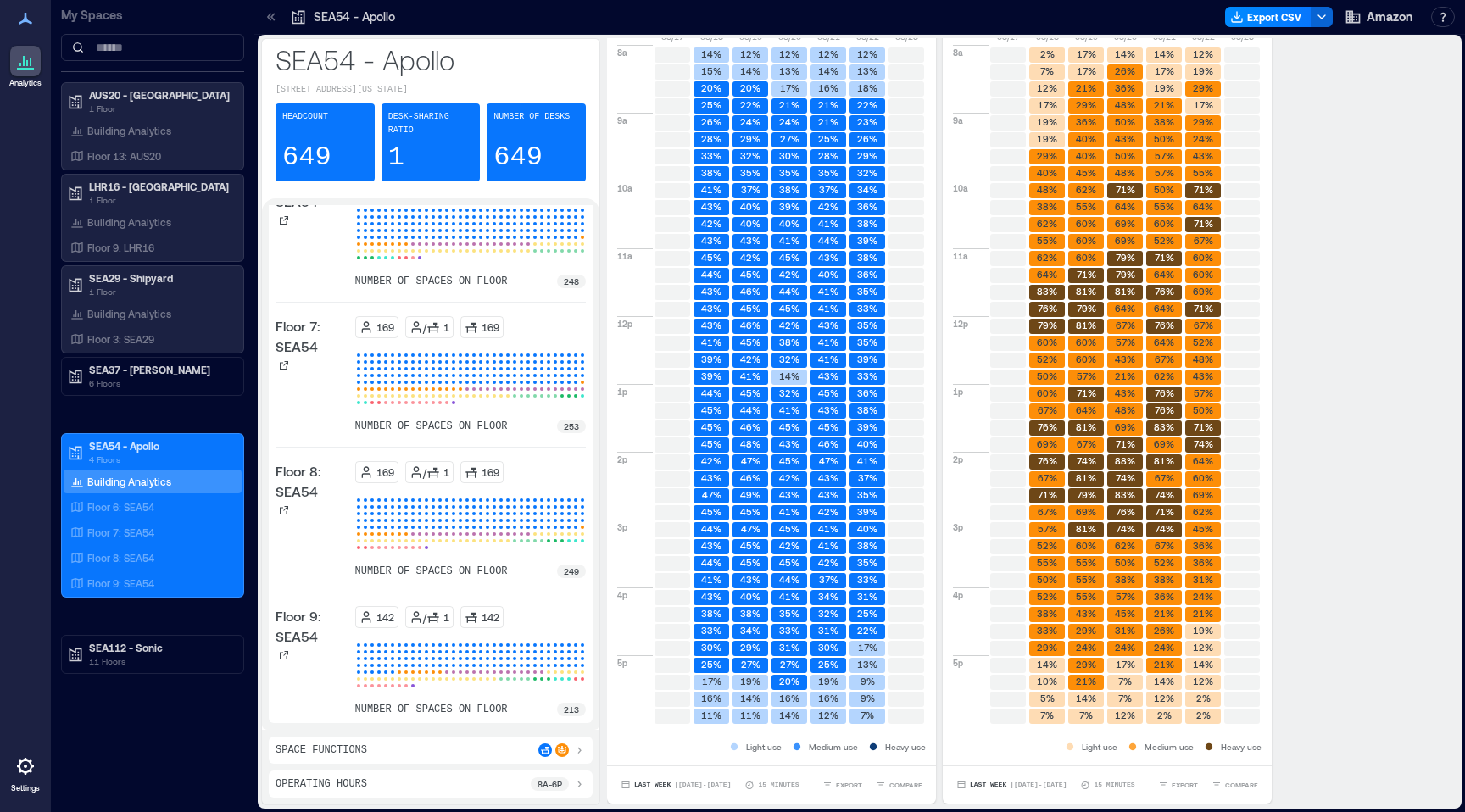
click at [475, 751] on div "Space Functions" at bounding box center [430, 750] width 310 height 14
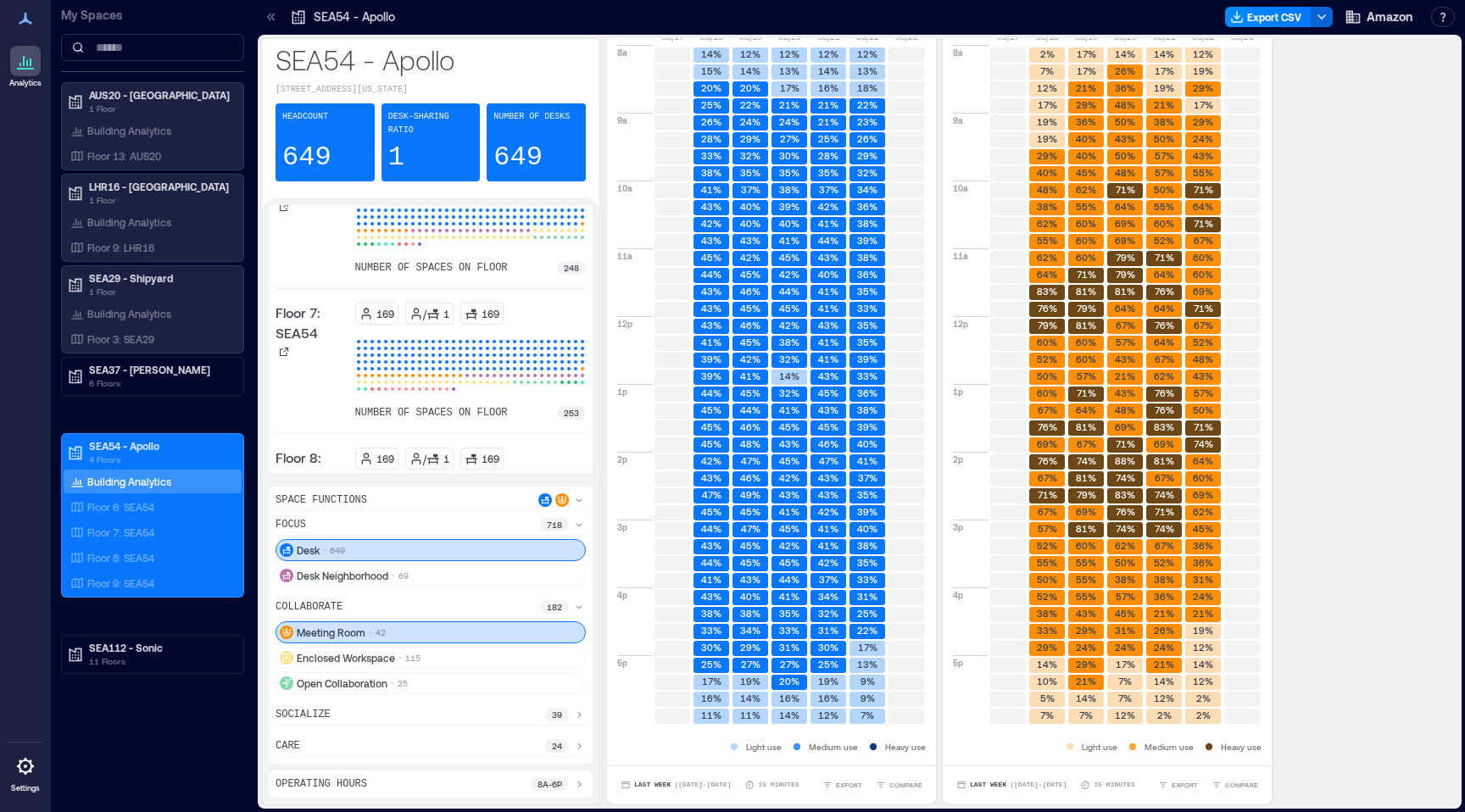
click at [578, 606] on icon at bounding box center [579, 607] width 14 height 14
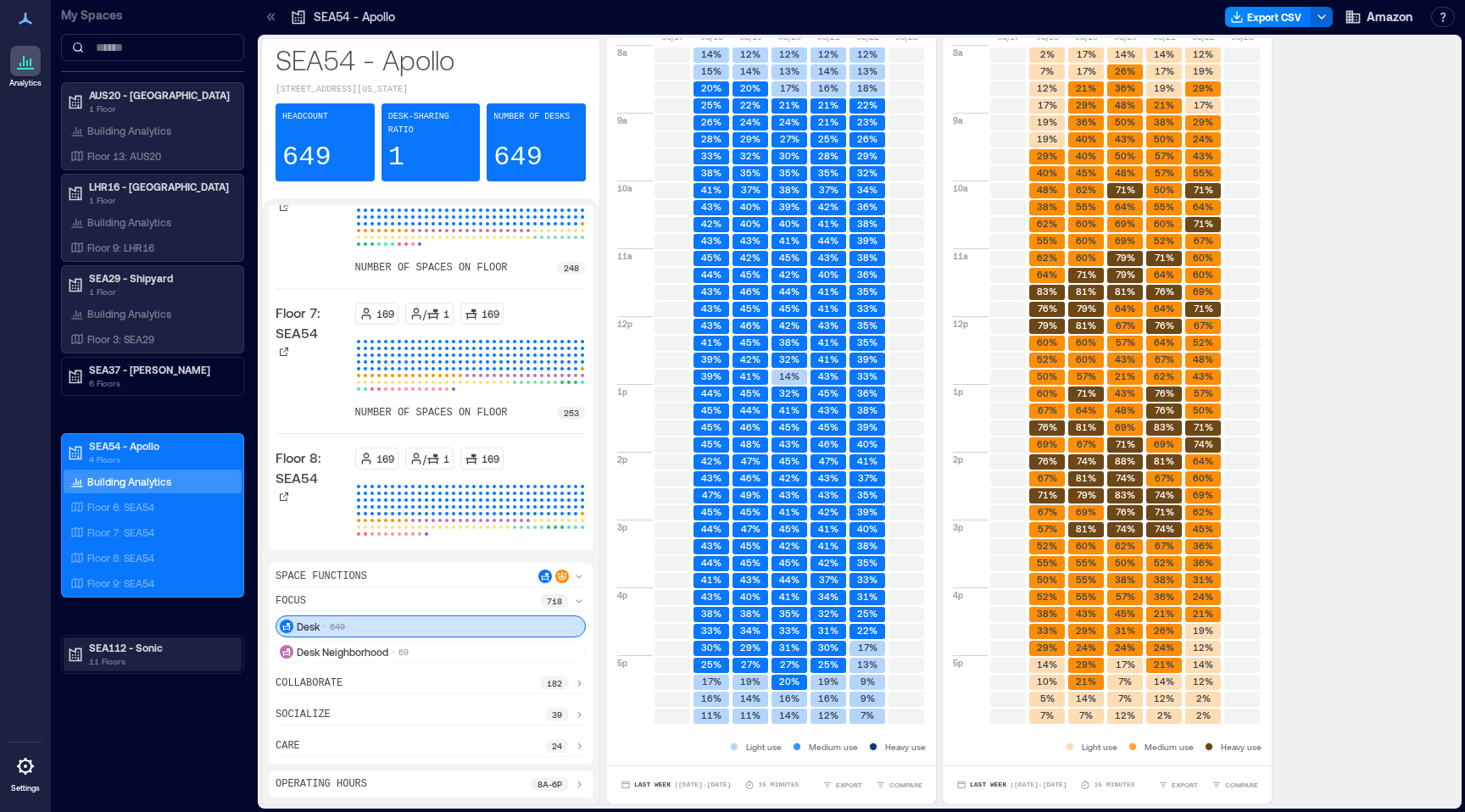
click at [111, 643] on p "SEA112 - Sonic" at bounding box center [160, 647] width 142 height 14
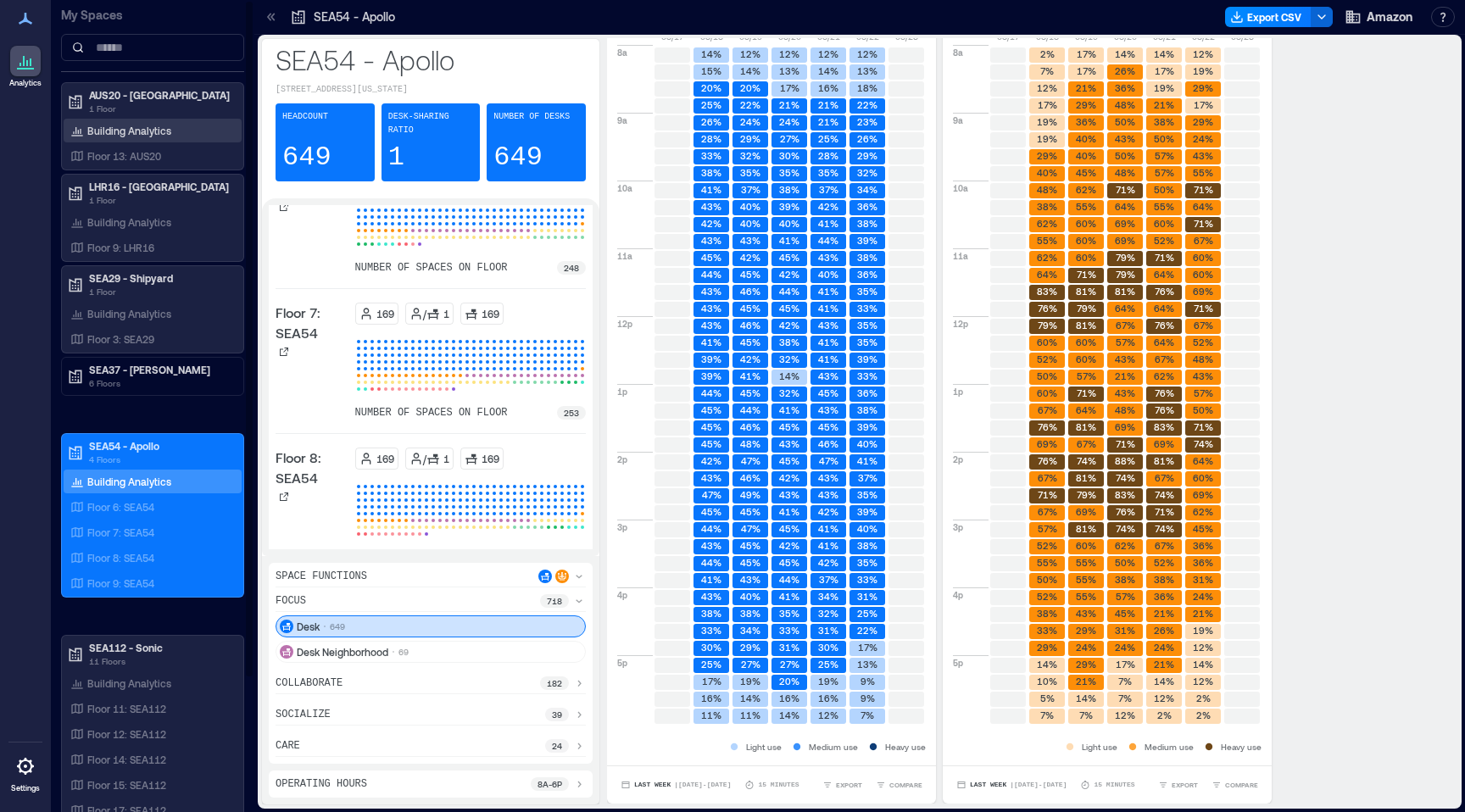
click at [166, 126] on p "Building Analytics" at bounding box center [129, 130] width 84 height 14
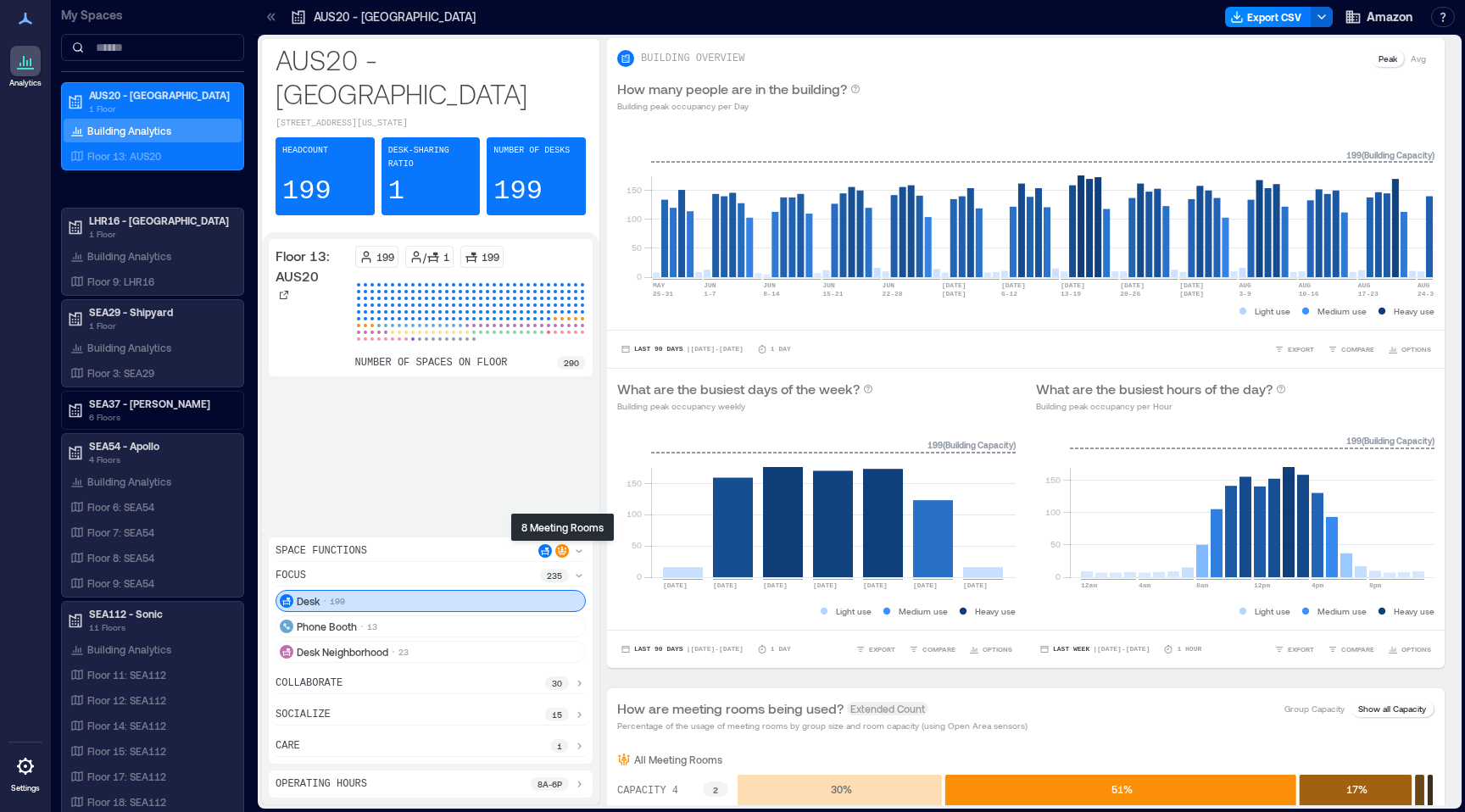
click at [561, 551] on icon at bounding box center [562, 551] width 10 height 10
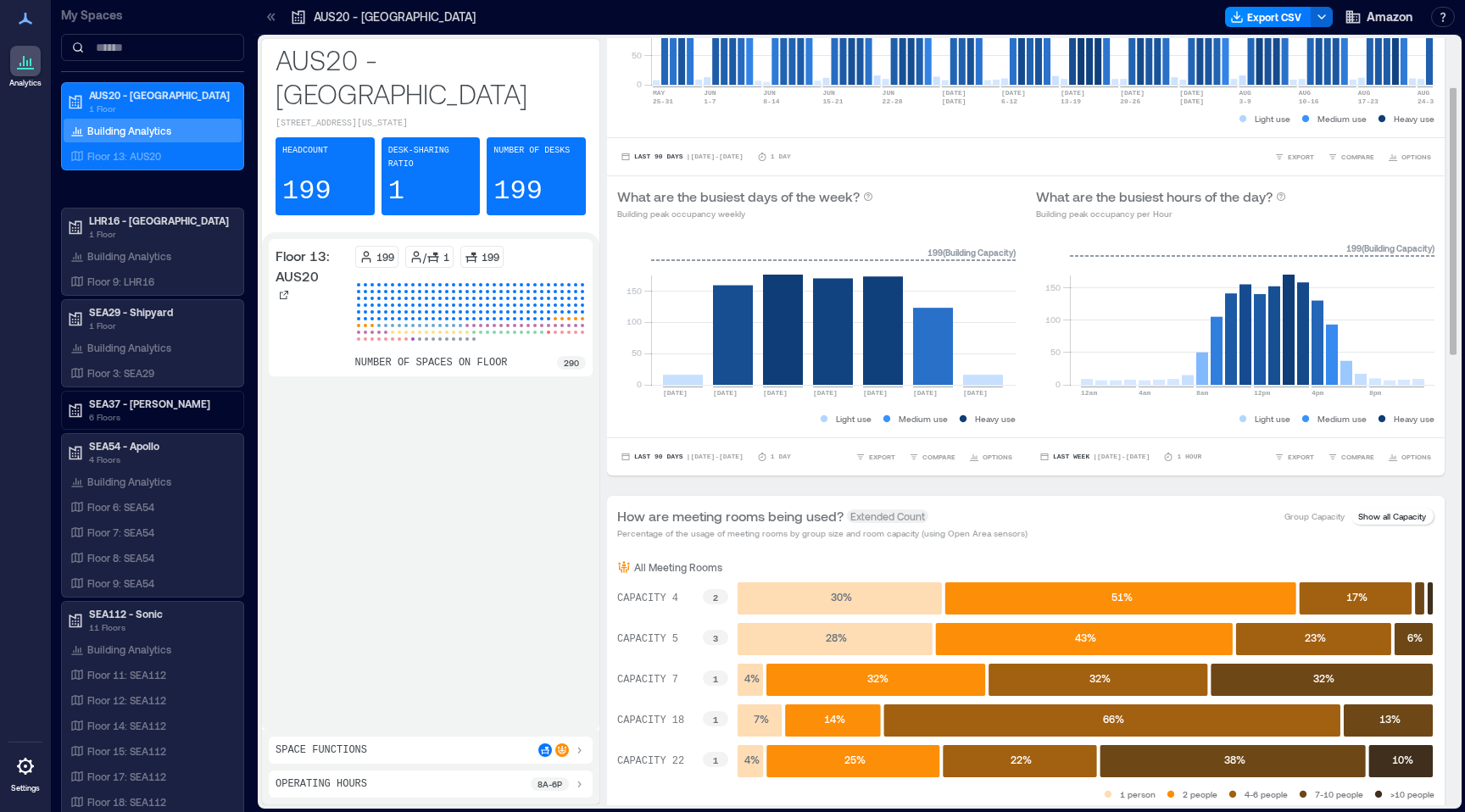
scroll to position [460, 0]
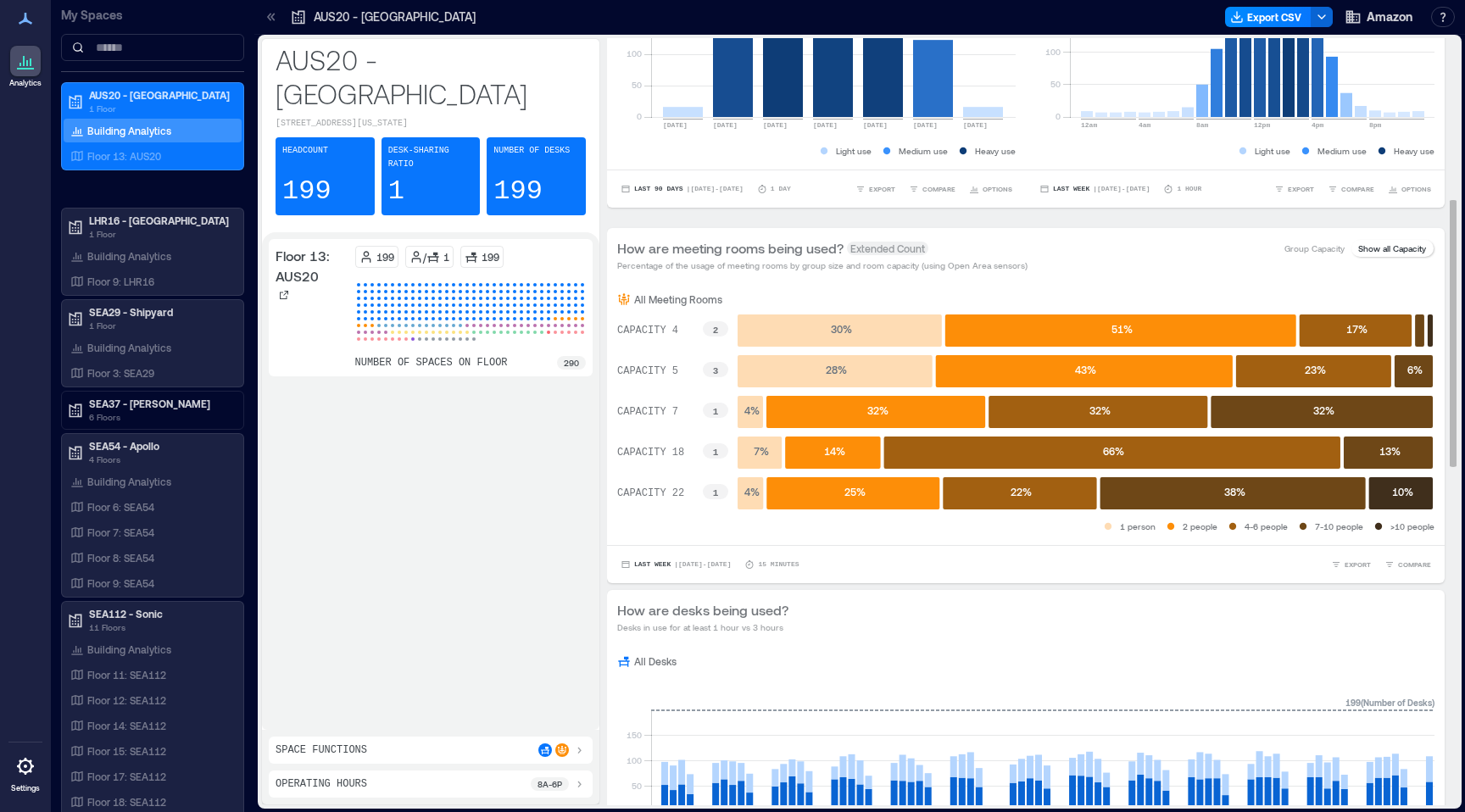
click at [1394, 254] on p "Show all Capacity" at bounding box center [1392, 249] width 68 height 14
click at [1377, 246] on p "Show all Capacity" at bounding box center [1392, 249] width 68 height 14
click at [1373, 242] on p "Show all Capacity" at bounding box center [1392, 249] width 68 height 14
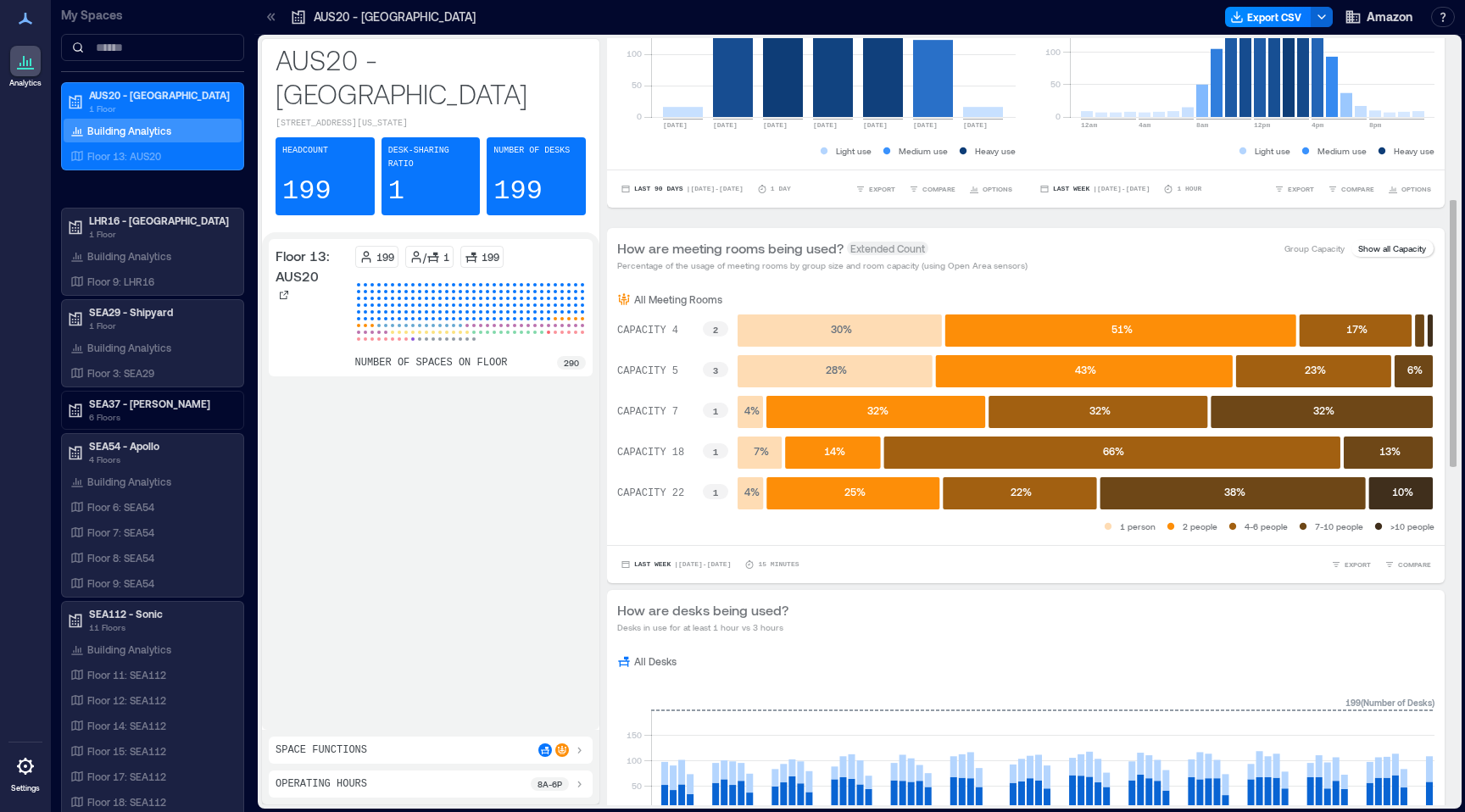
click at [1258, 285] on div "All Meeting Rooms CAPACITY 4 2 CAPACITY 5 3 CAPACITY 7 1 CAPACITY 18 1 CAPACITY…" at bounding box center [1026, 413] width 837 height 262
click at [1405, 571] on button "COMPARE" at bounding box center [1408, 564] width 54 height 17
click at [1066, 544] on div "Last Week | [DATE] - [DATE] minutes EXPORT COMPARE FLOORS Floor 13: AUS20" at bounding box center [1026, 563] width 837 height 38
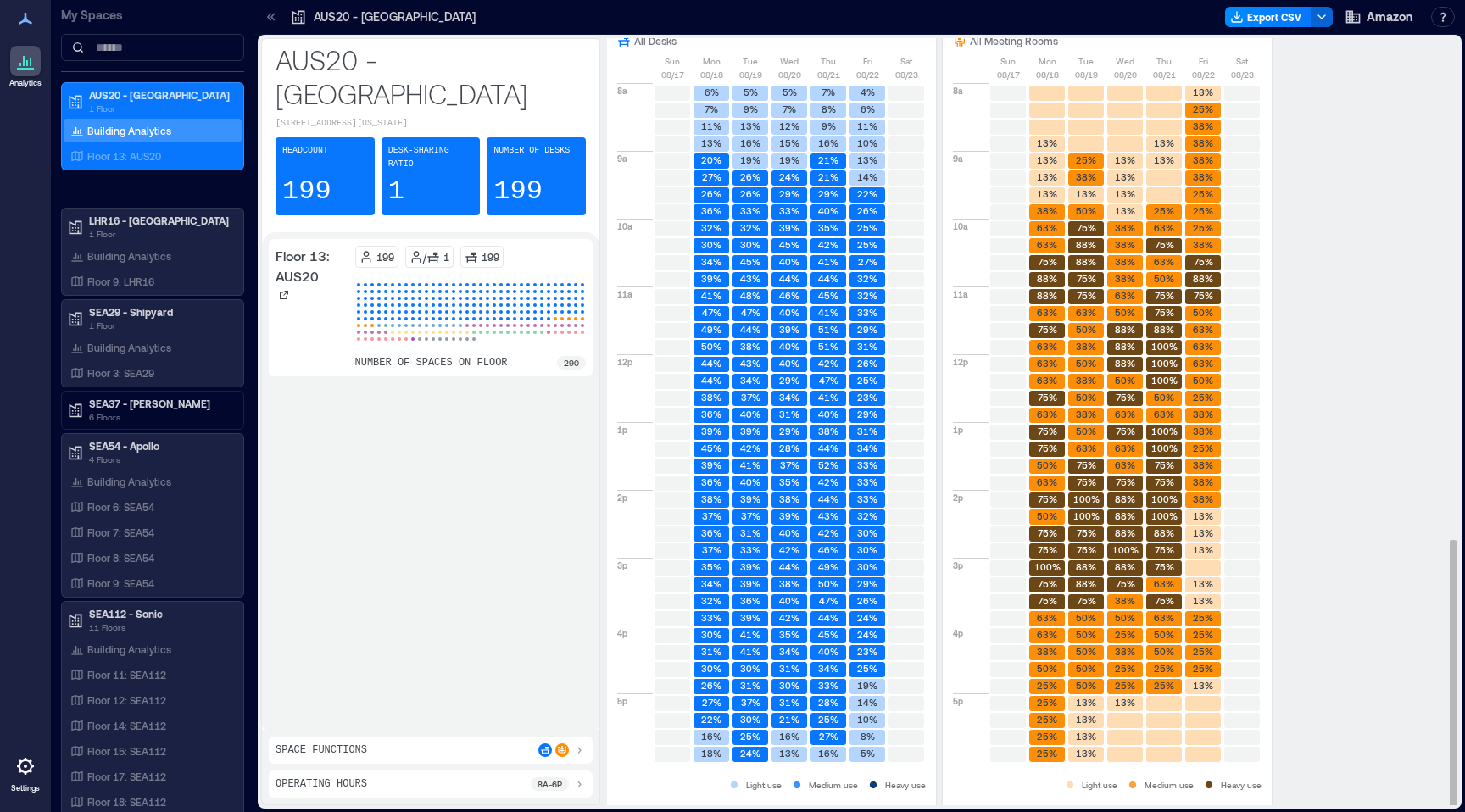
scroll to position [1437, 0]
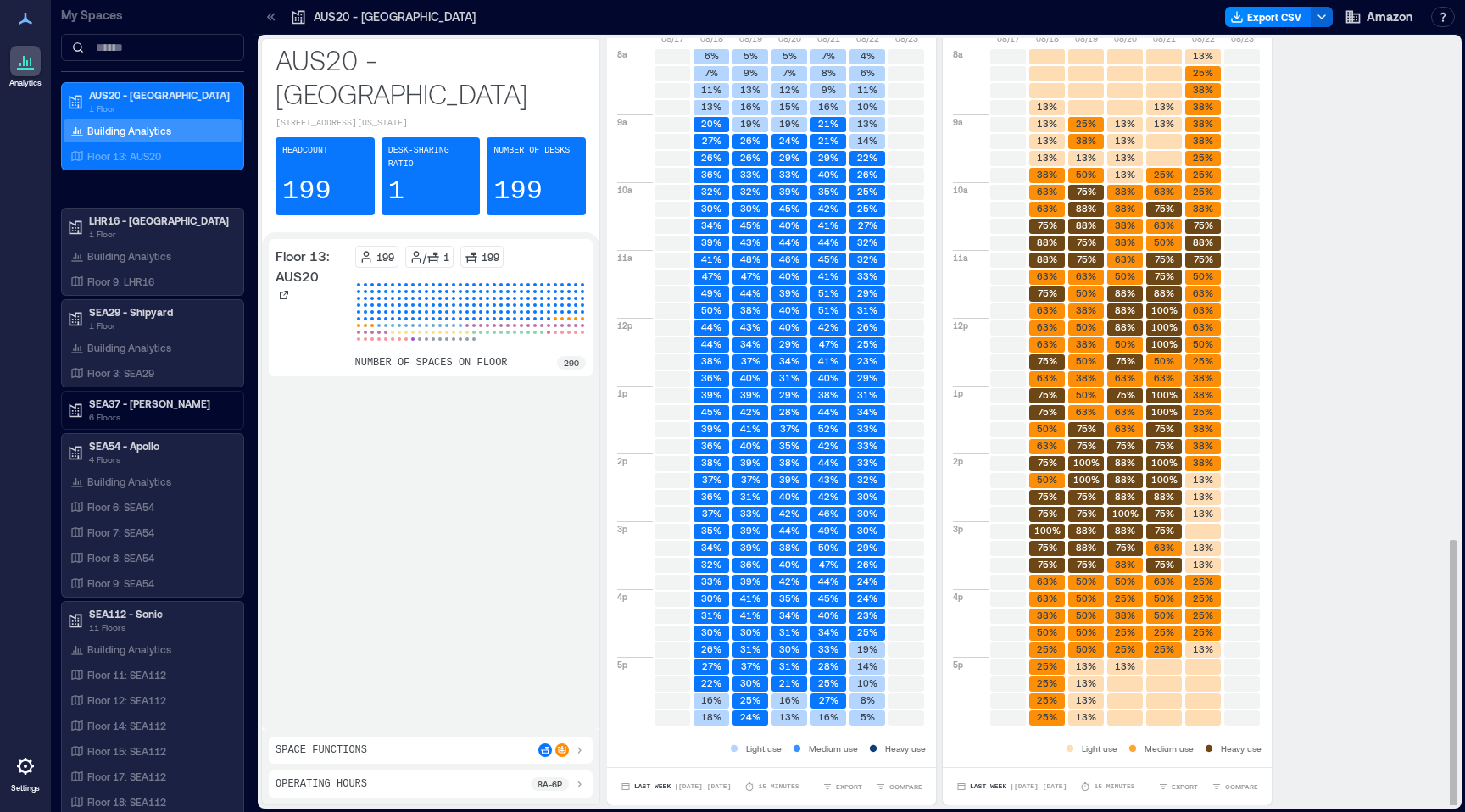
click at [1176, 740] on div "Medium use" at bounding box center [1159, 748] width 70 height 17
click at [1240, 745] on p "Heavy use" at bounding box center [1241, 748] width 41 height 14
click at [1176, 750] on p "Medium use" at bounding box center [1169, 748] width 49 height 14
click at [1165, 611] on text "50%" at bounding box center [1165, 614] width 21 height 11
click at [1117, 582] on text "50%" at bounding box center [1125, 581] width 21 height 11
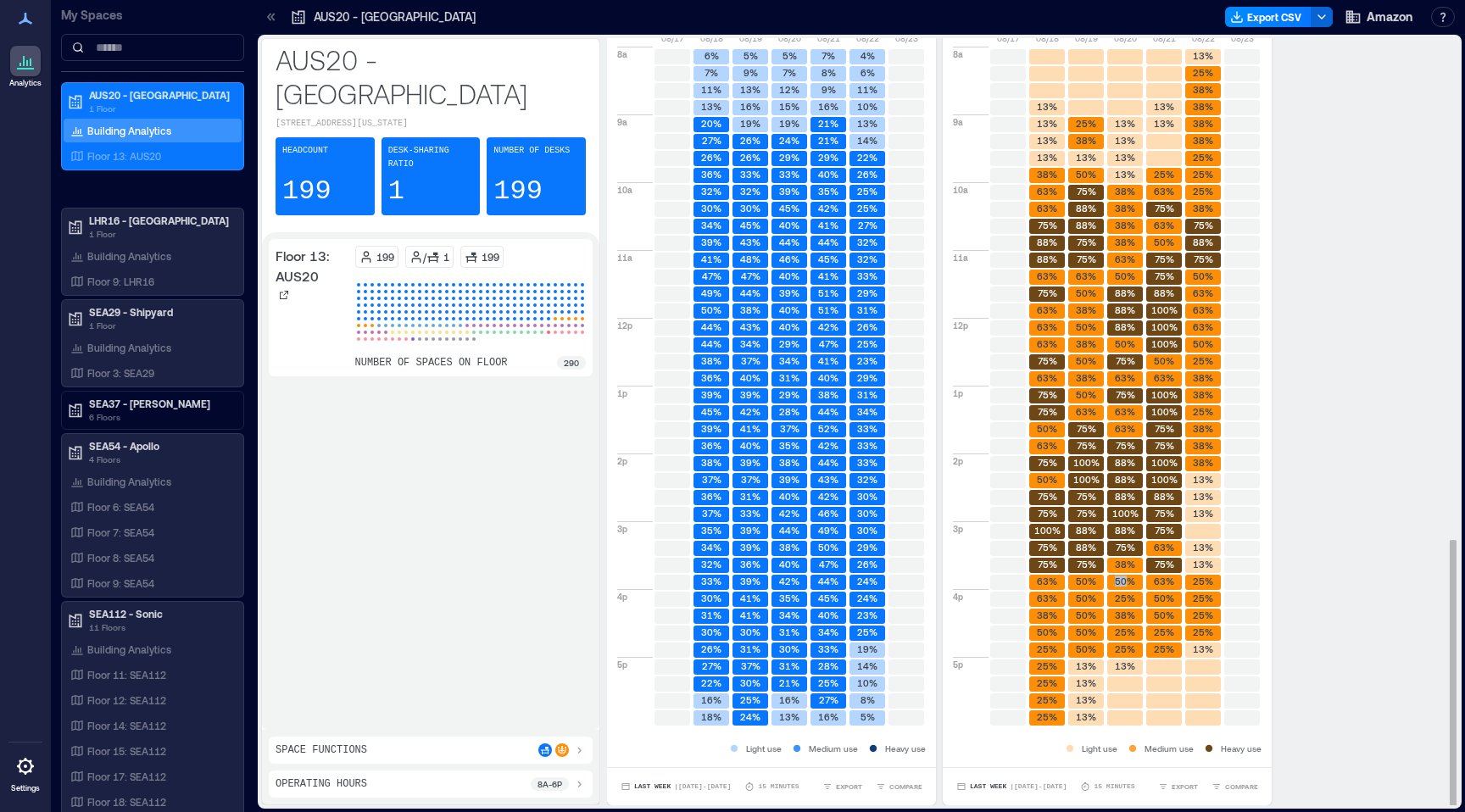
click at [1117, 582] on text "50%" at bounding box center [1125, 581] width 21 height 11
click at [1118, 521] on rect at bounding box center [1125, 514] width 35 height 16
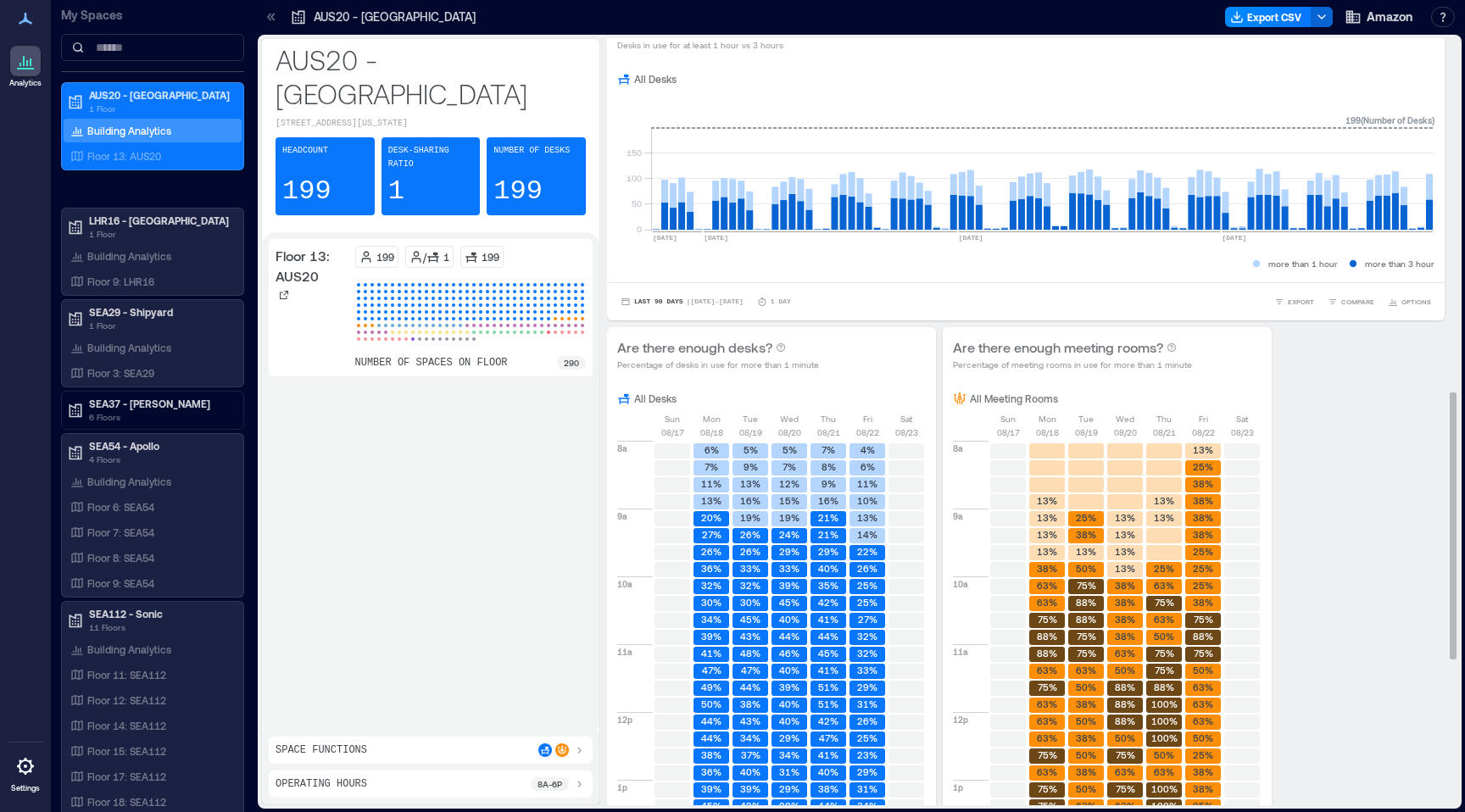
scroll to position [1013, 0]
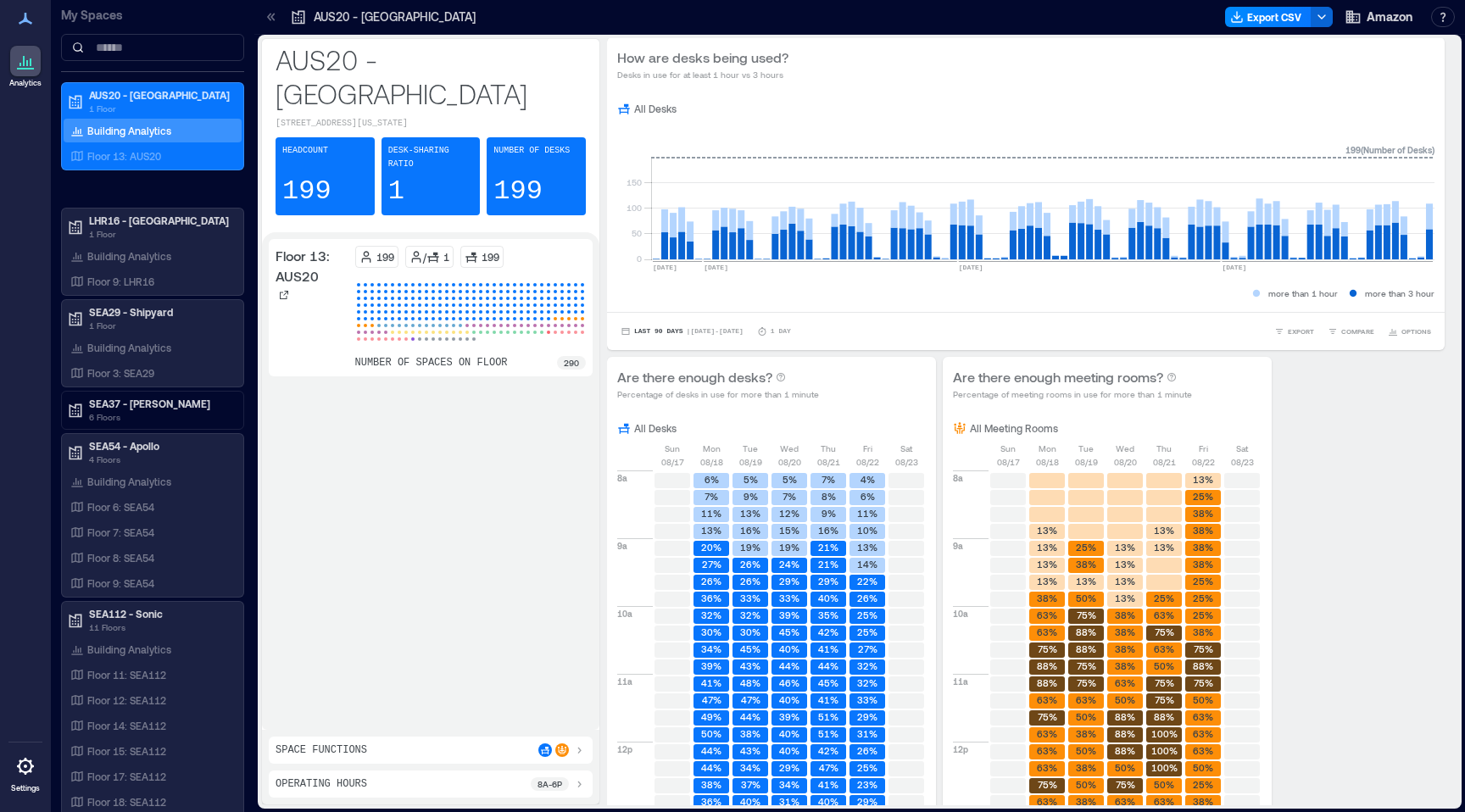
click at [416, 741] on div "Space Functions" at bounding box center [430, 749] width 324 height 27
click at [401, 751] on div "Space Functions" at bounding box center [430, 750] width 310 height 14
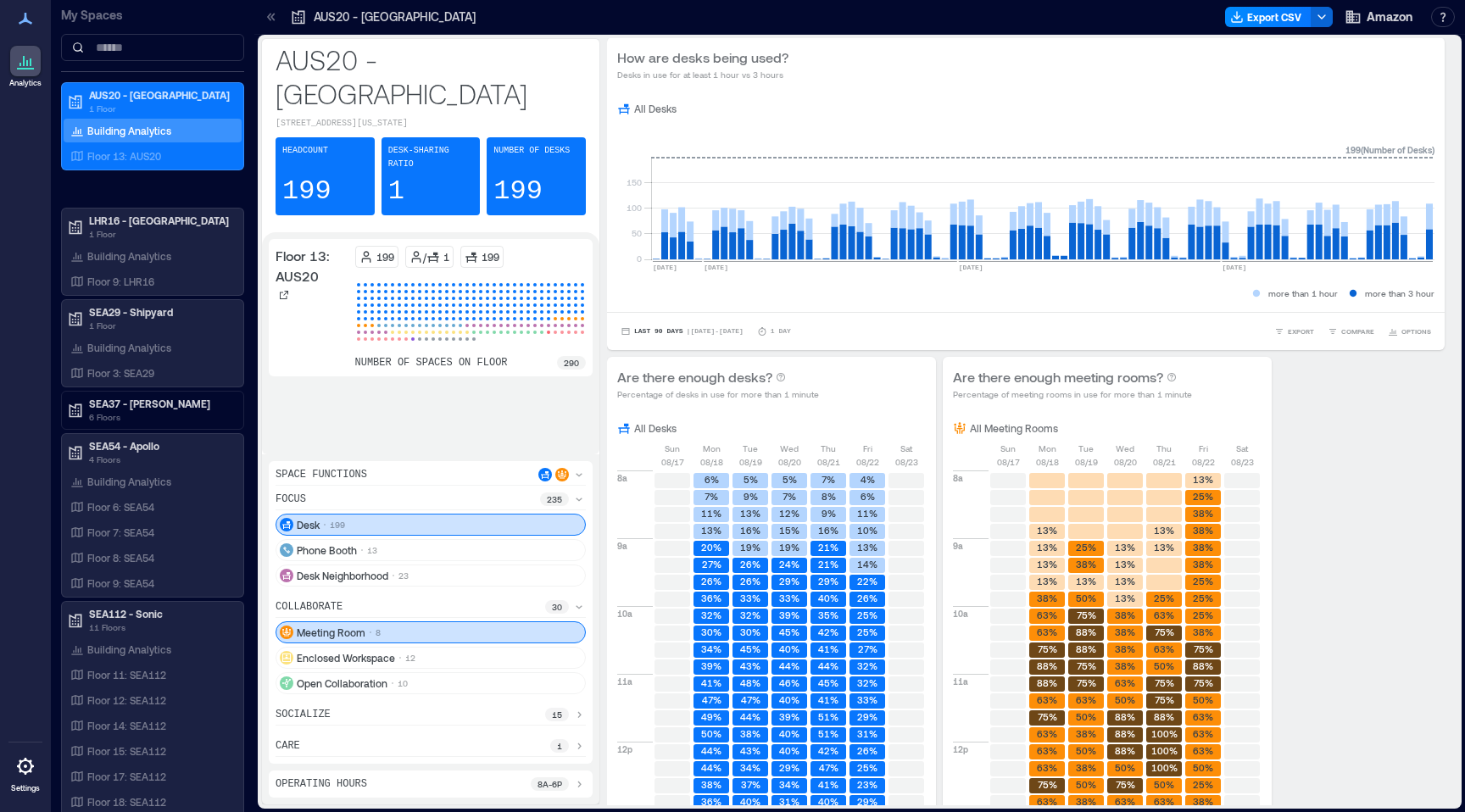
click at [450, 633] on div "Meeting Room 8" at bounding box center [430, 633] width 310 height 22
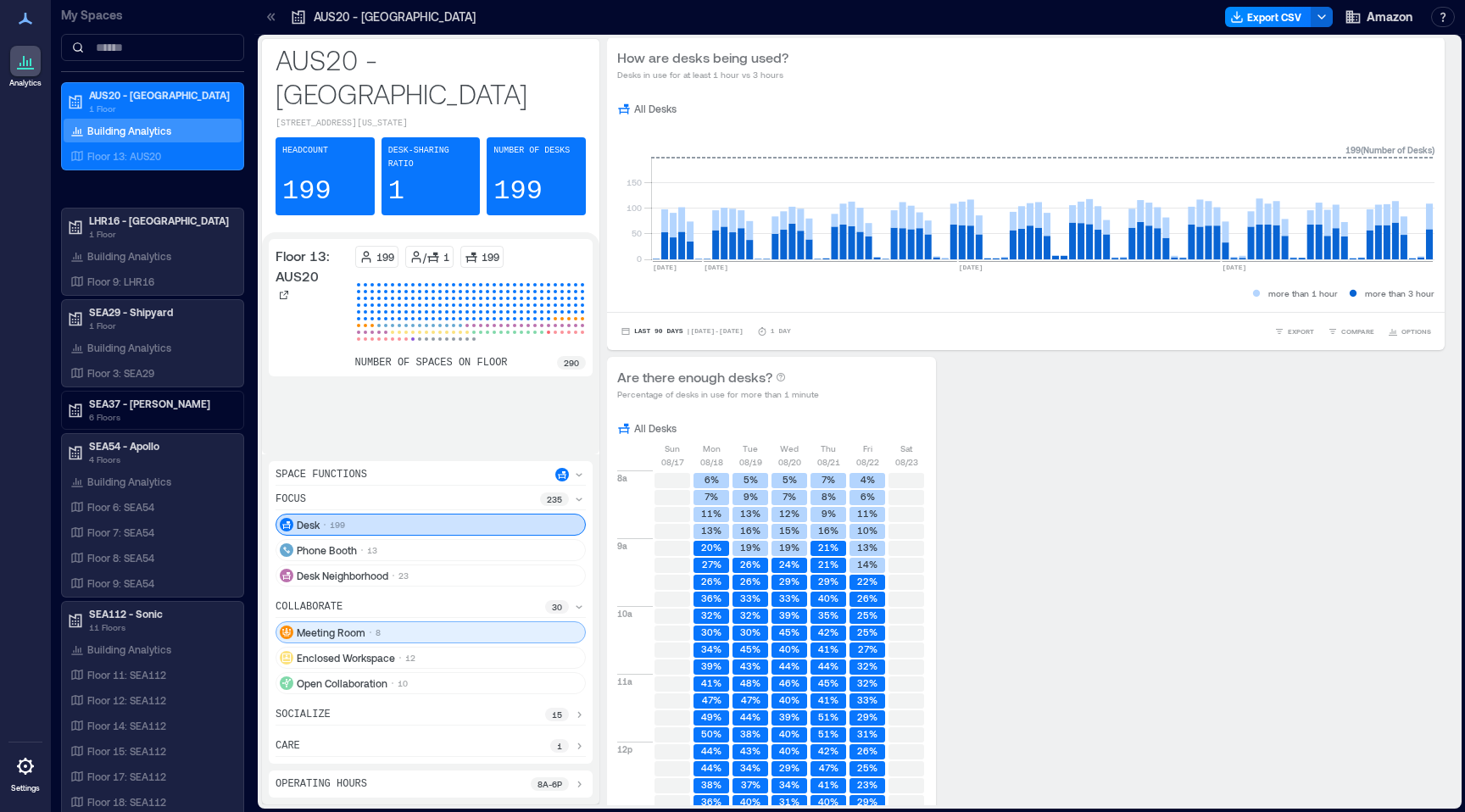
click at [450, 633] on div "Meeting Room 8" at bounding box center [430, 633] width 310 height 22
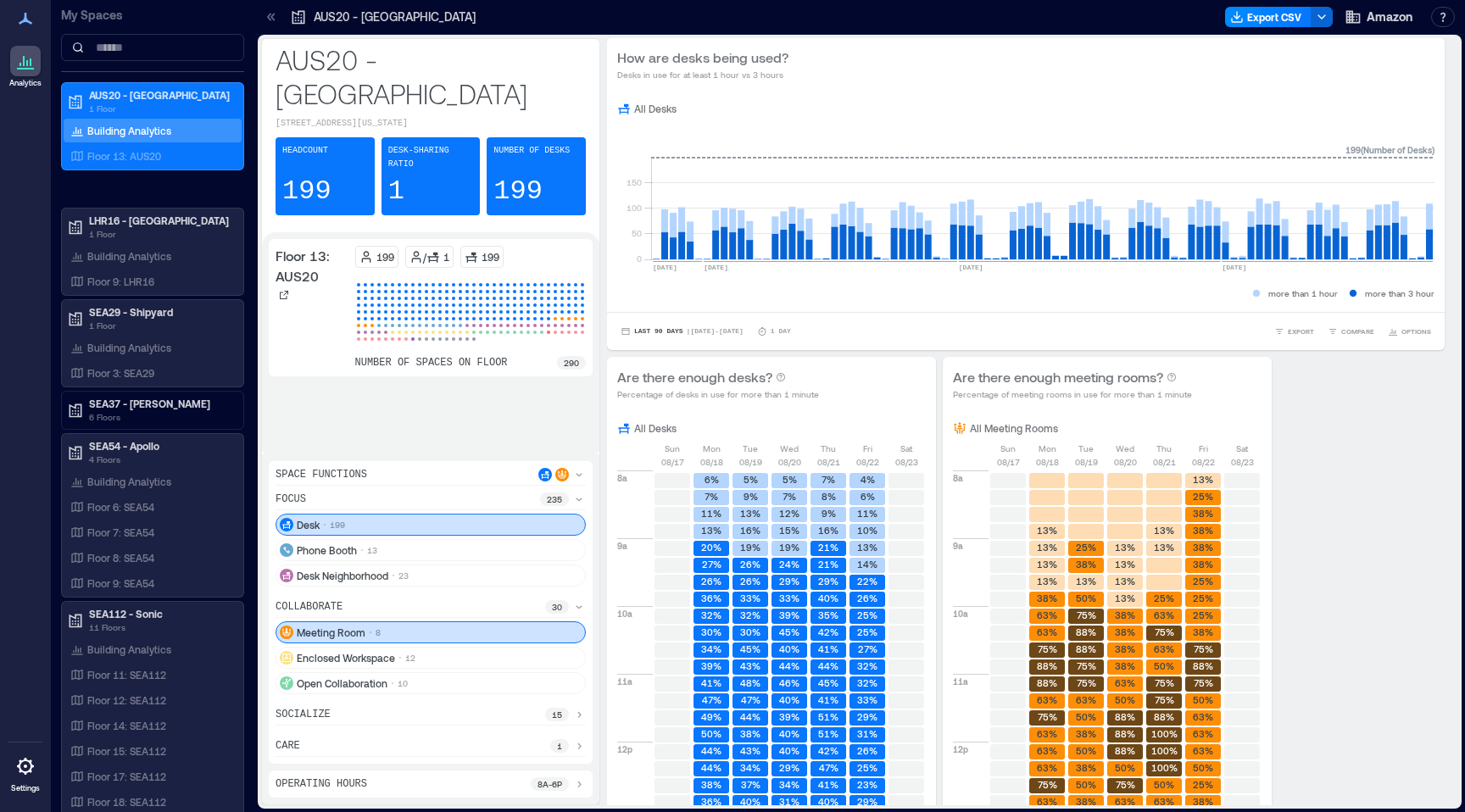
click at [575, 606] on icon at bounding box center [579, 607] width 14 height 14
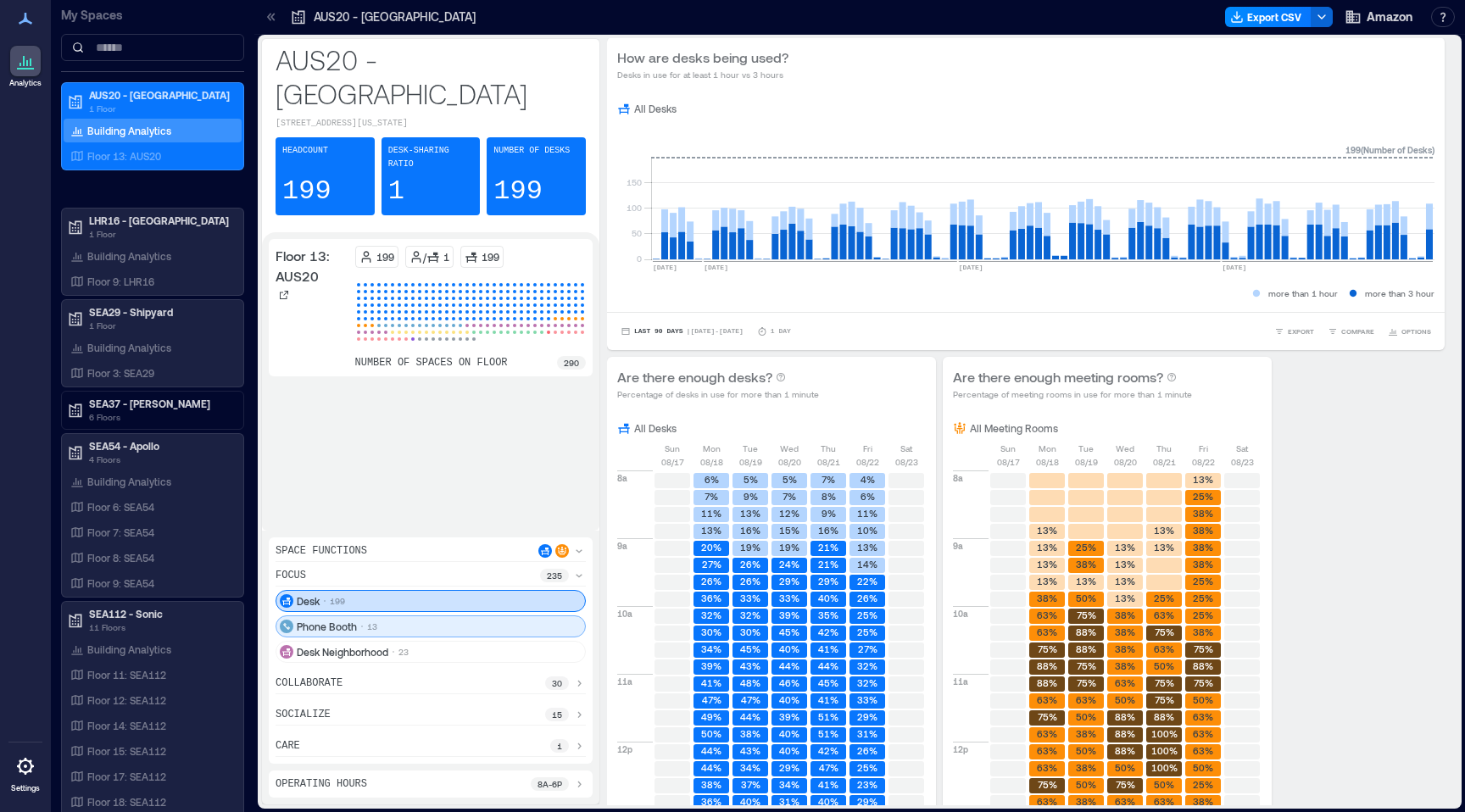
click at [529, 620] on div "Phone Booth 13" at bounding box center [430, 626] width 310 height 22
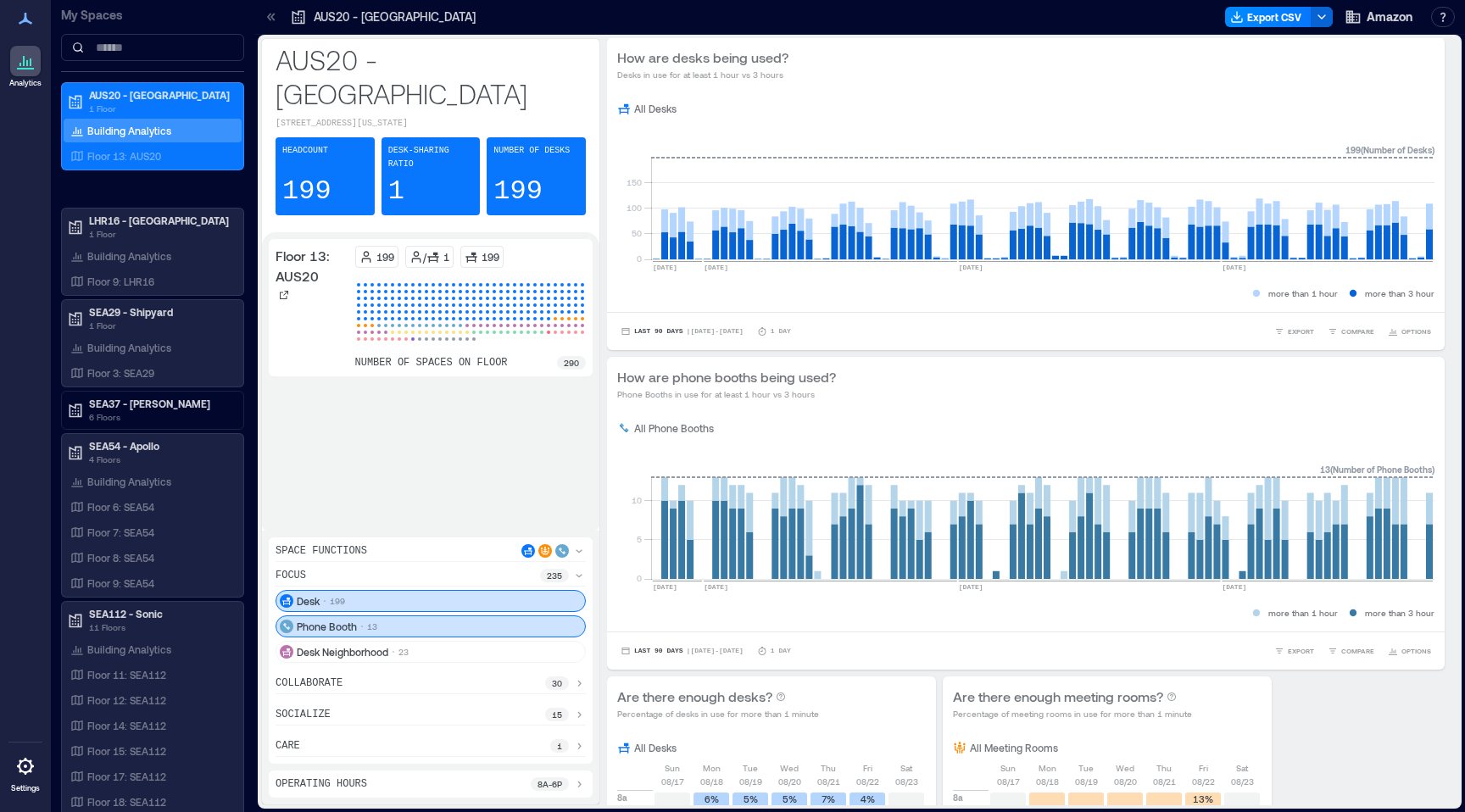
click at [529, 620] on div "Phone Booth 13" at bounding box center [430, 626] width 310 height 22
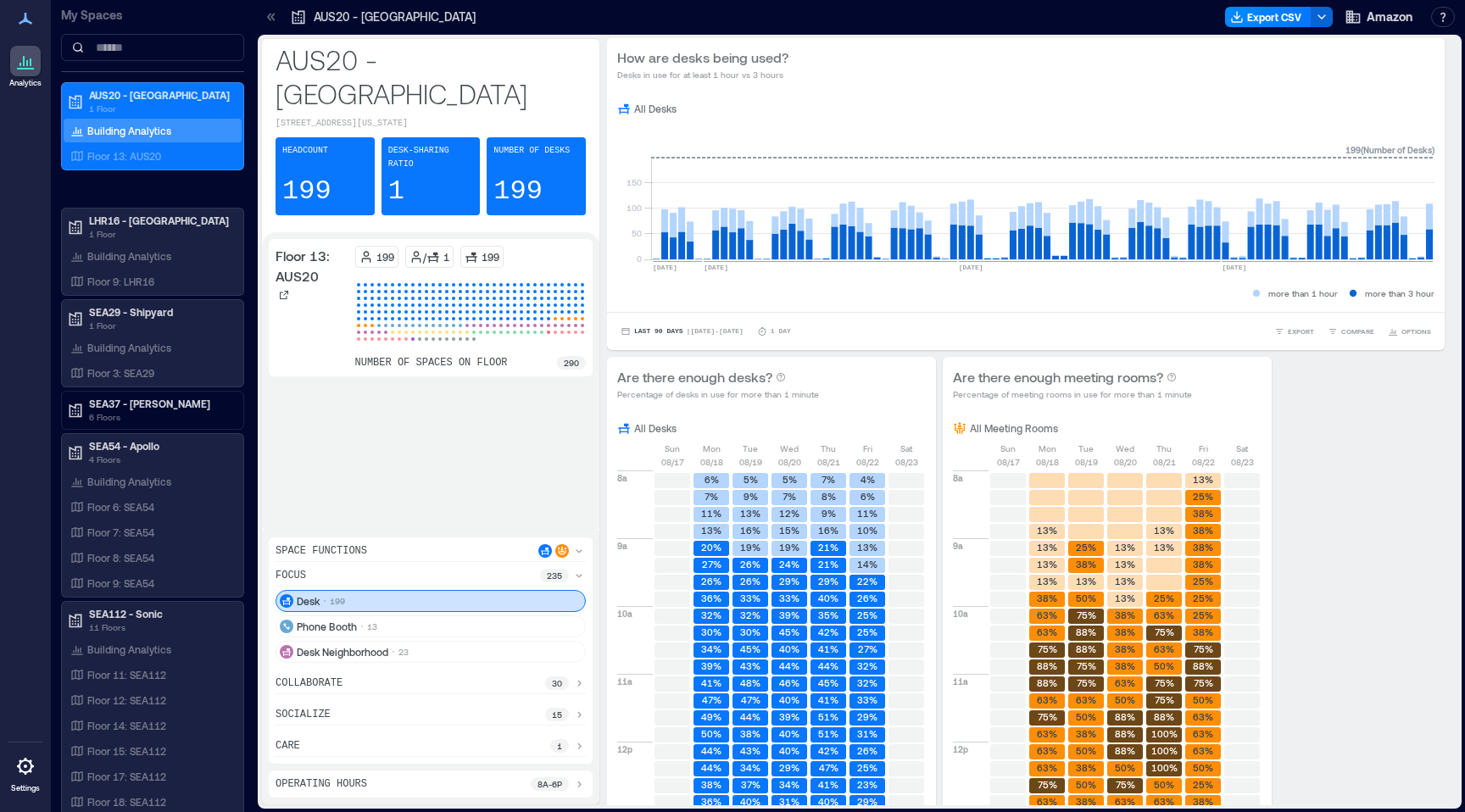
click at [515, 174] on p "199" at bounding box center [518, 191] width 49 height 34
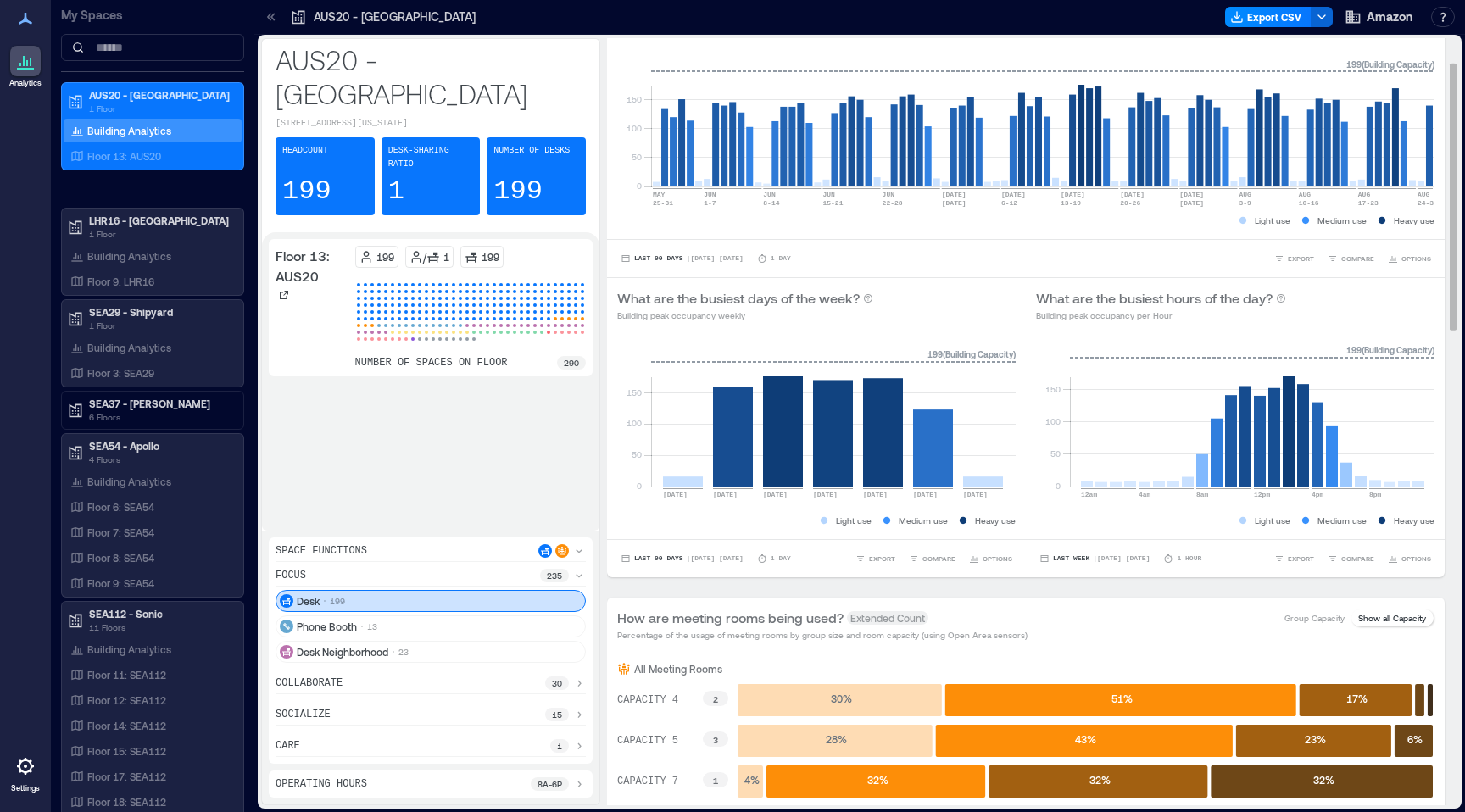
scroll to position [0, 0]
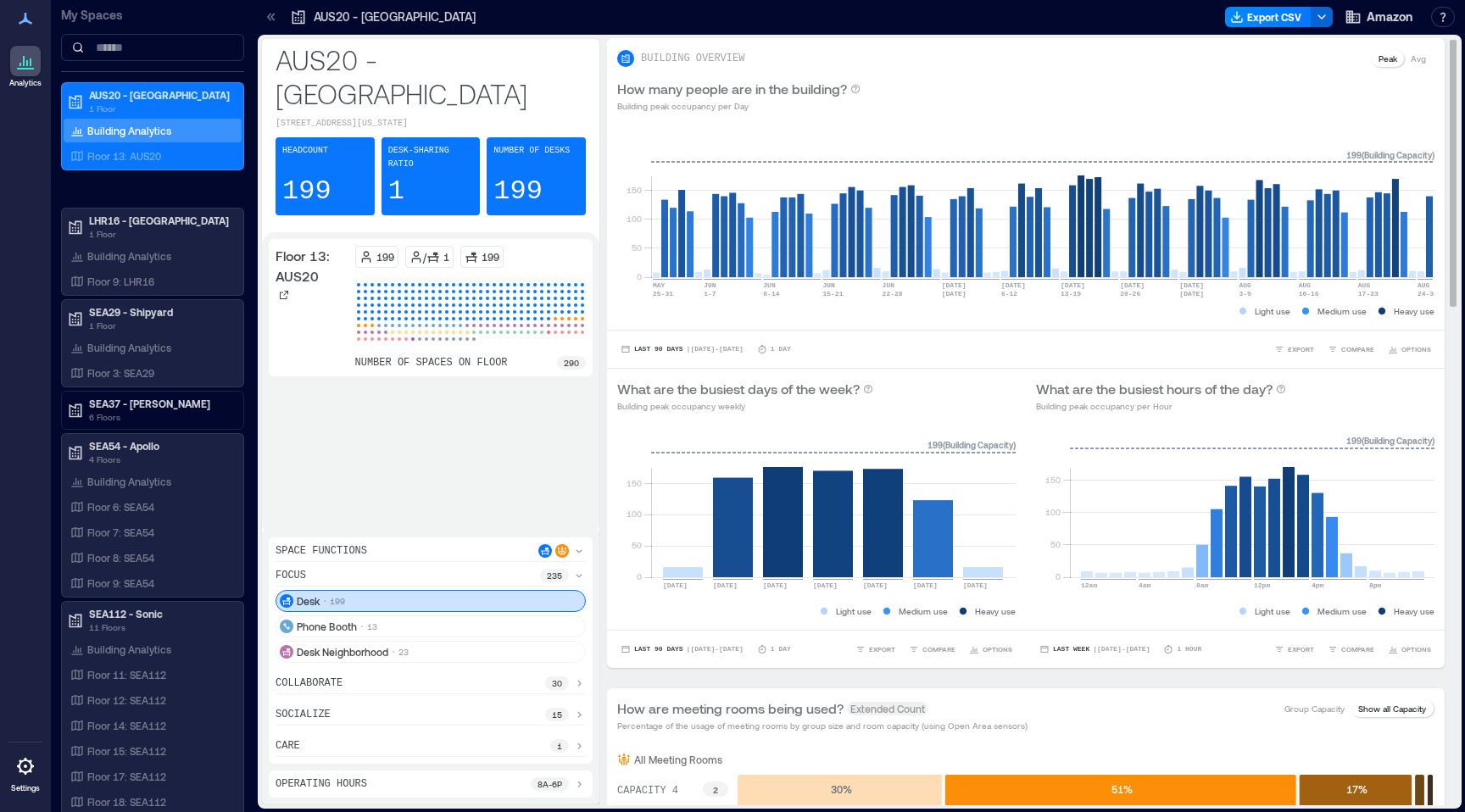
click at [1418, 61] on p "Avg" at bounding box center [1418, 59] width 16 height 14
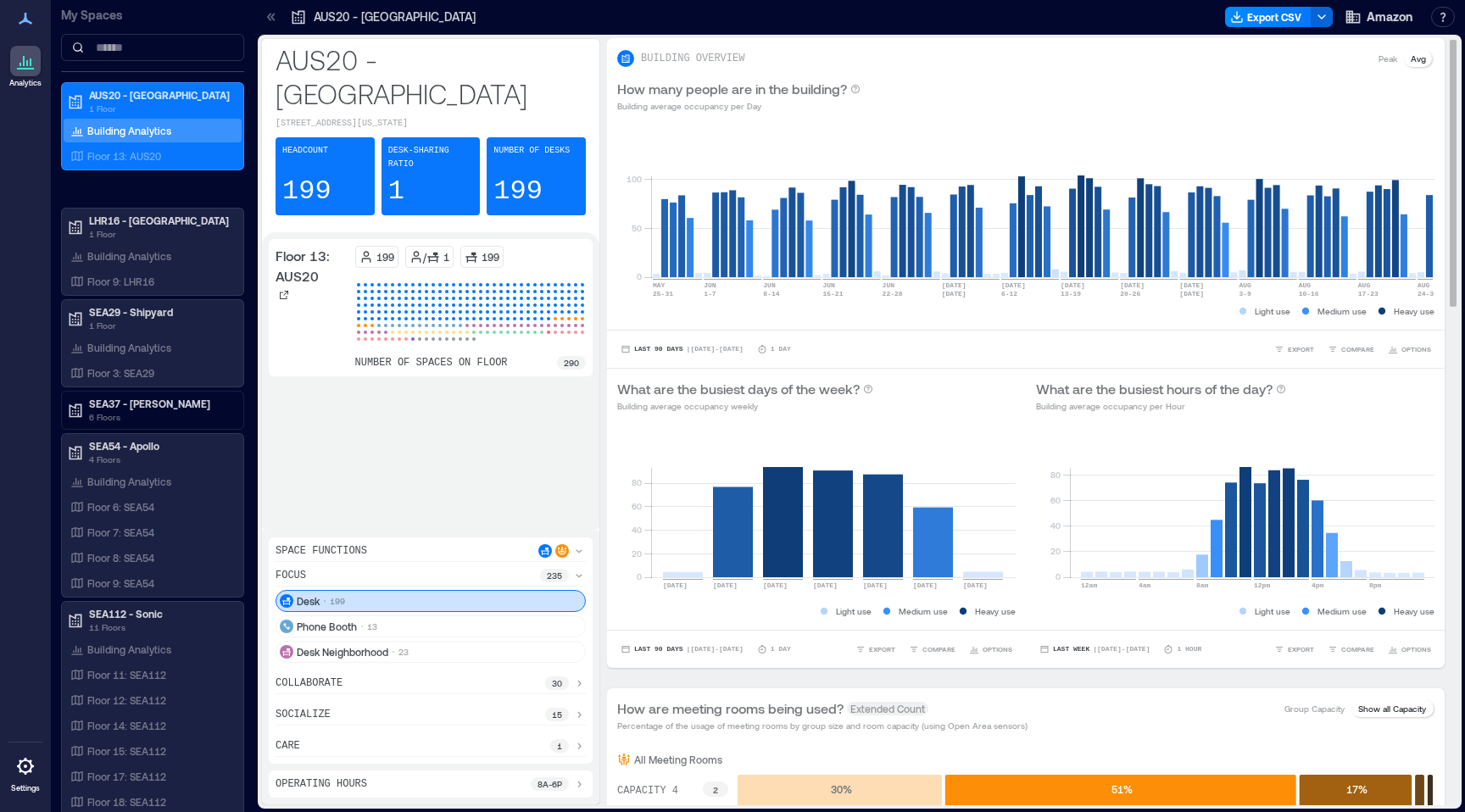
click at [1401, 62] on div "Peak" at bounding box center [1387, 59] width 32 height 17
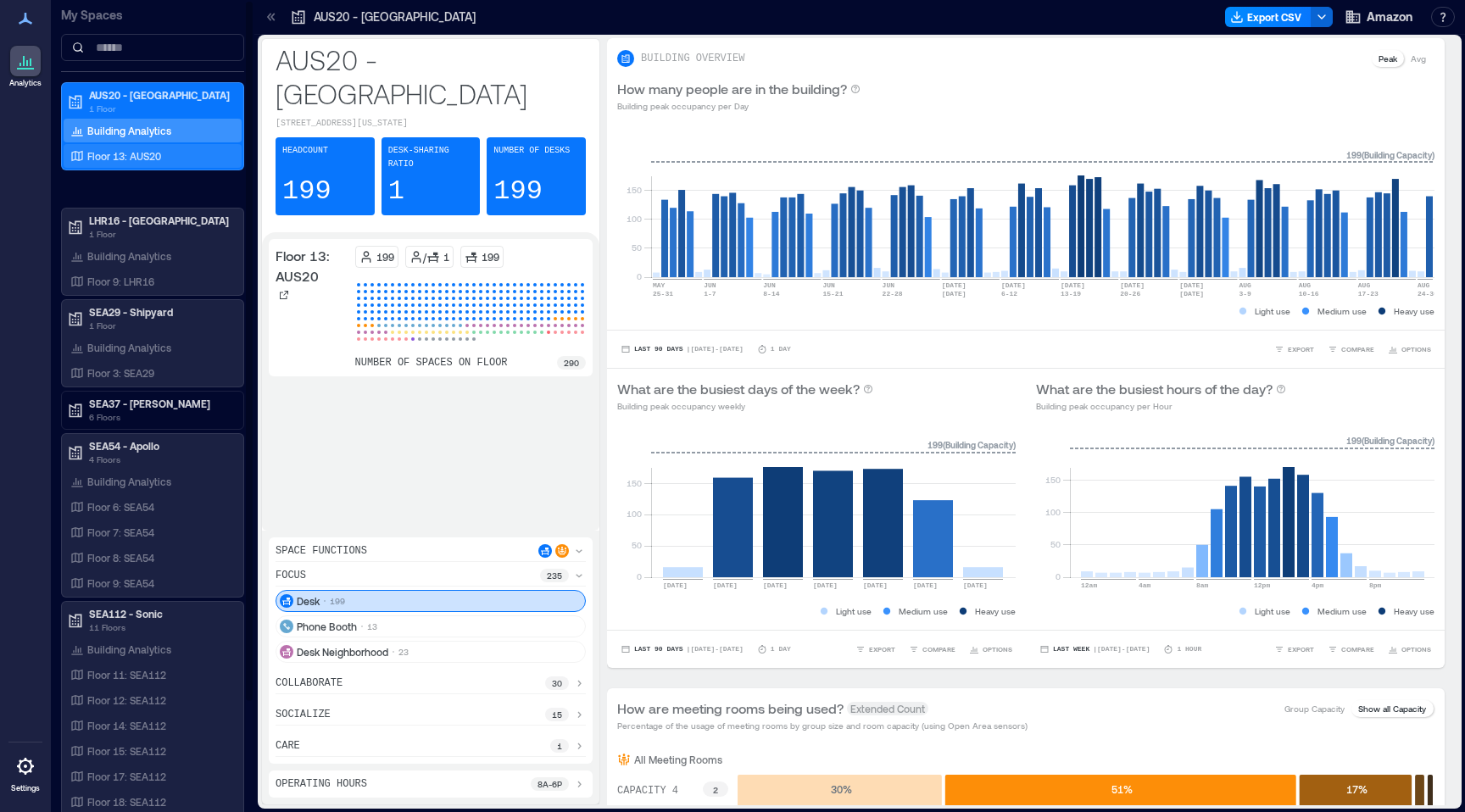
click at [160, 165] on div "Floor 13: AUS20" at bounding box center [153, 155] width 178 height 23
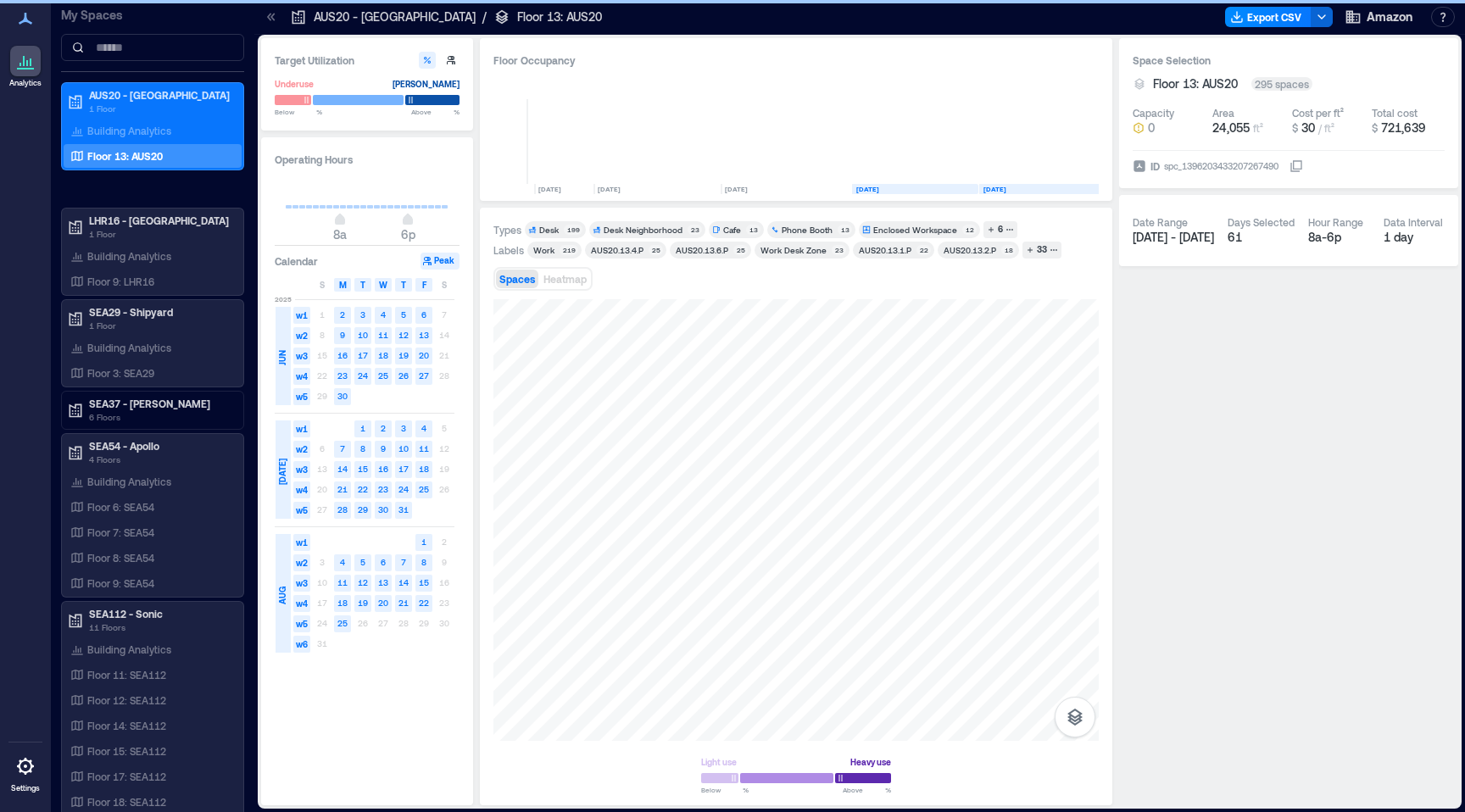
scroll to position [0, 122]
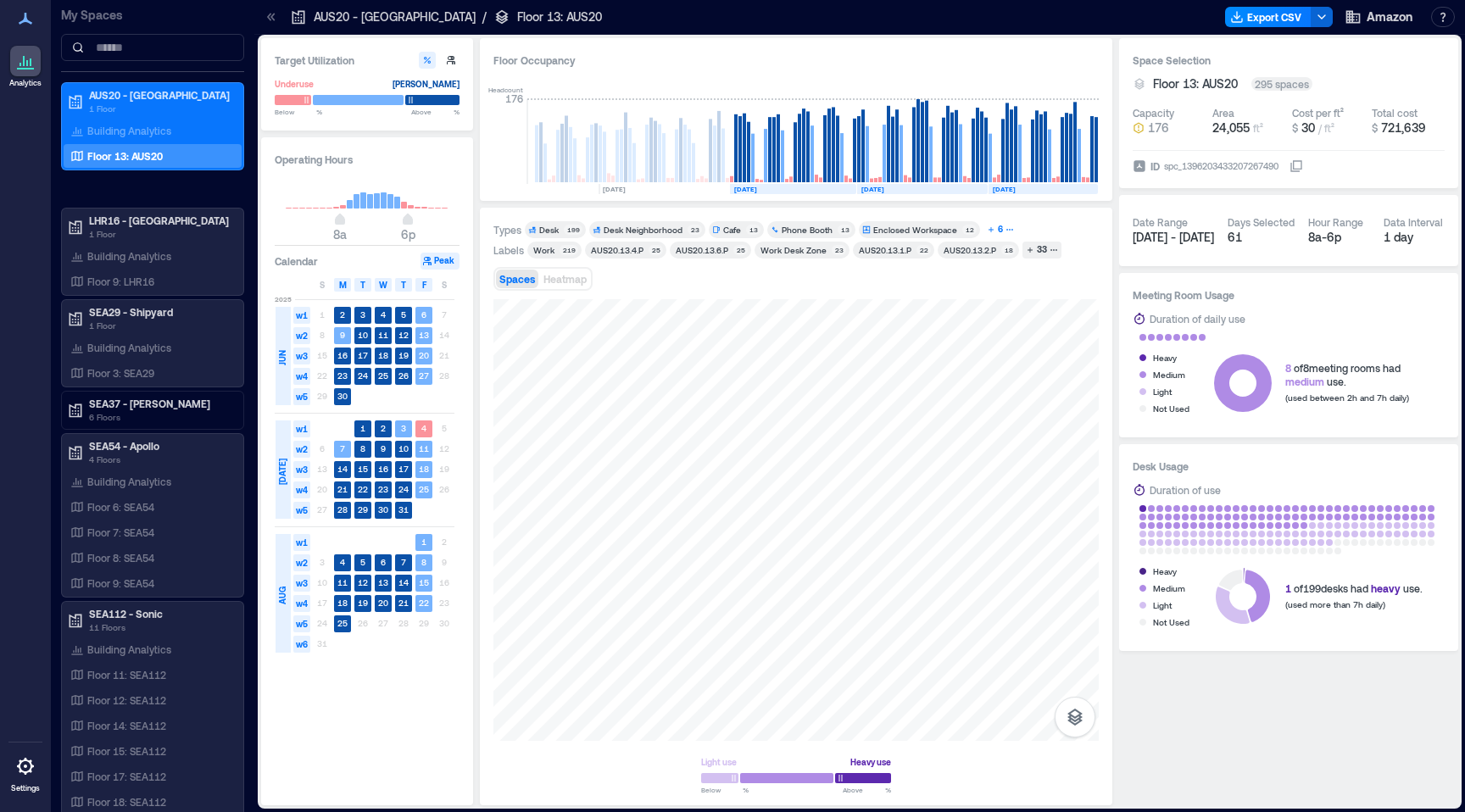
click at [1006, 226] on icon "button" at bounding box center [1010, 230] width 9 height 9
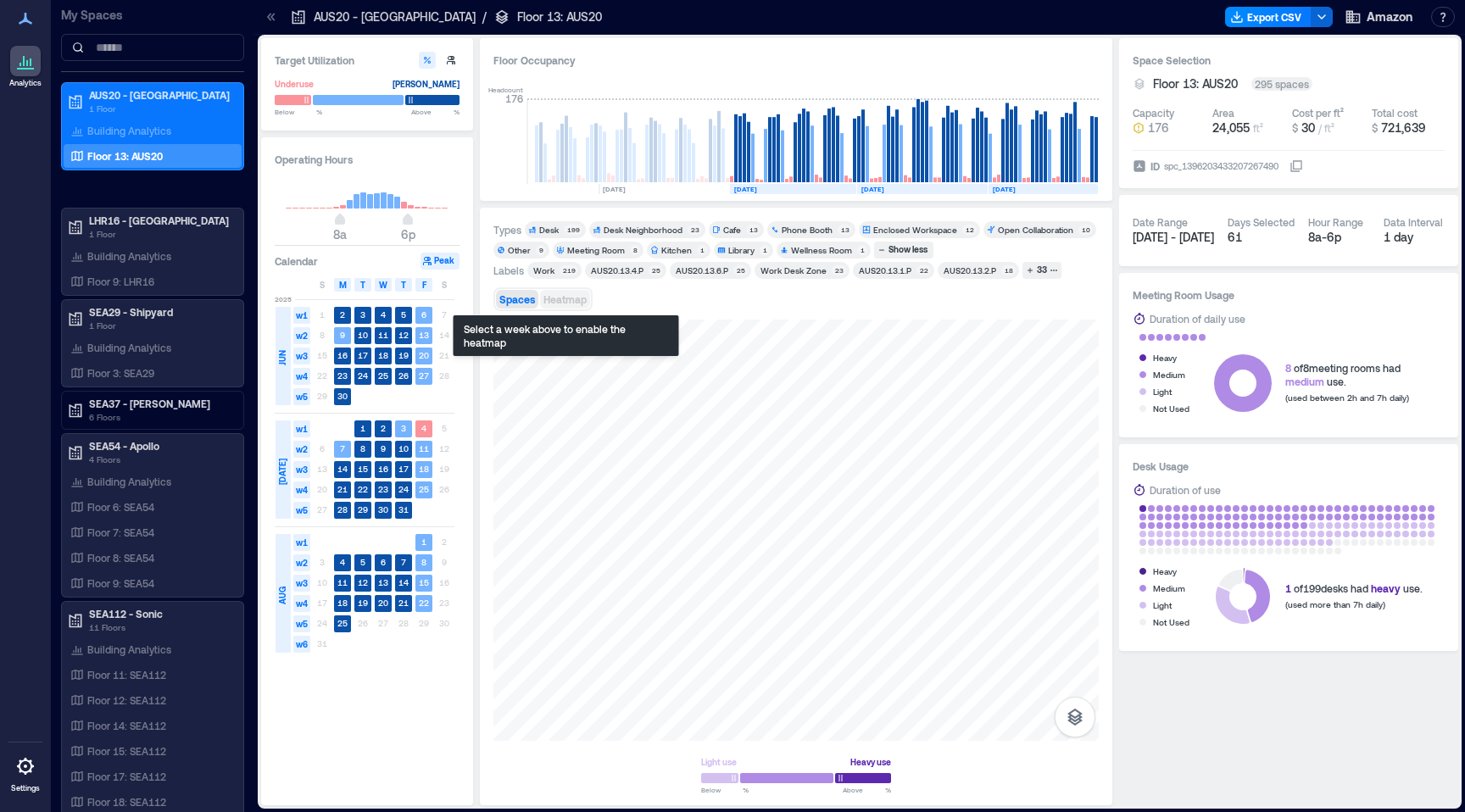
click at [558, 300] on span "Heatmap" at bounding box center [565, 299] width 43 height 12
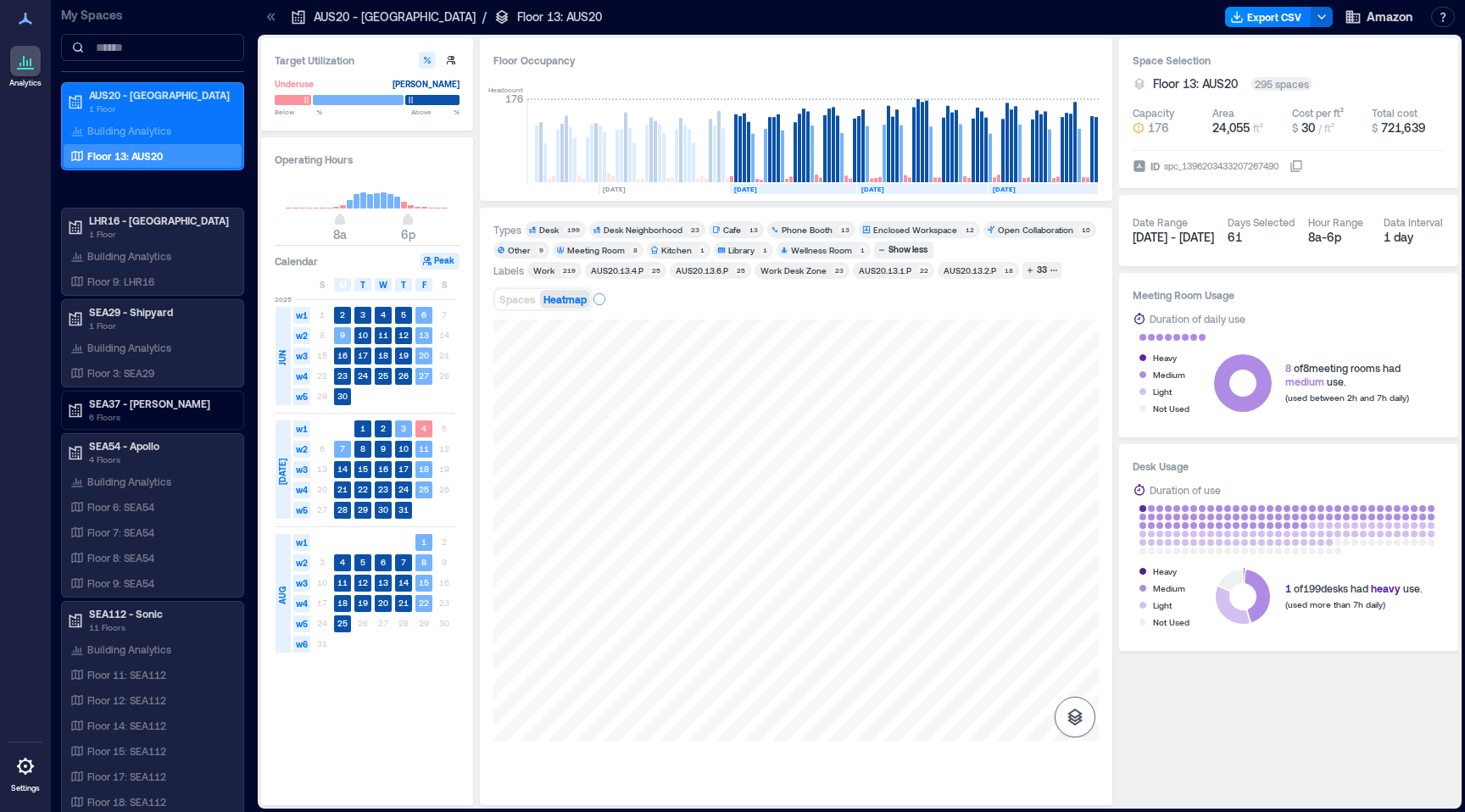
click at [1064, 714] on icon "button" at bounding box center [1075, 717] width 21 height 21
click at [1077, 676] on icon "button" at bounding box center [1075, 668] width 21 height 21
click at [1076, 672] on icon "button" at bounding box center [1075, 668] width 16 height 16
click at [971, 764] on div "Spaces Sensors" at bounding box center [796, 555] width 605 height 472
click at [916, 313] on div "Spaces Heatmap" at bounding box center [796, 299] width 605 height 34
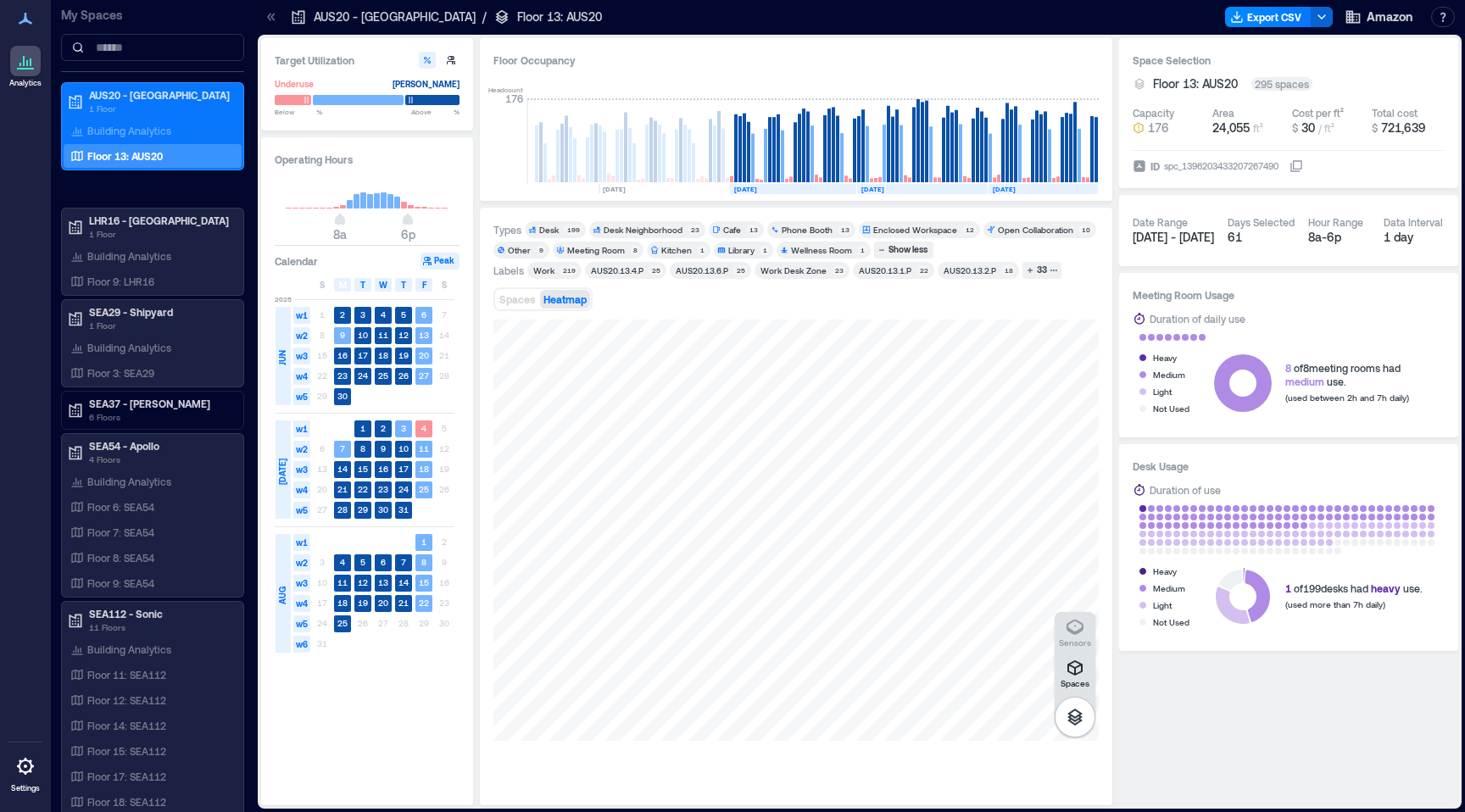
click at [580, 300] on span "Heatmap" at bounding box center [565, 299] width 43 height 12
click at [596, 249] on div "Meeting Room" at bounding box center [596, 250] width 58 height 12
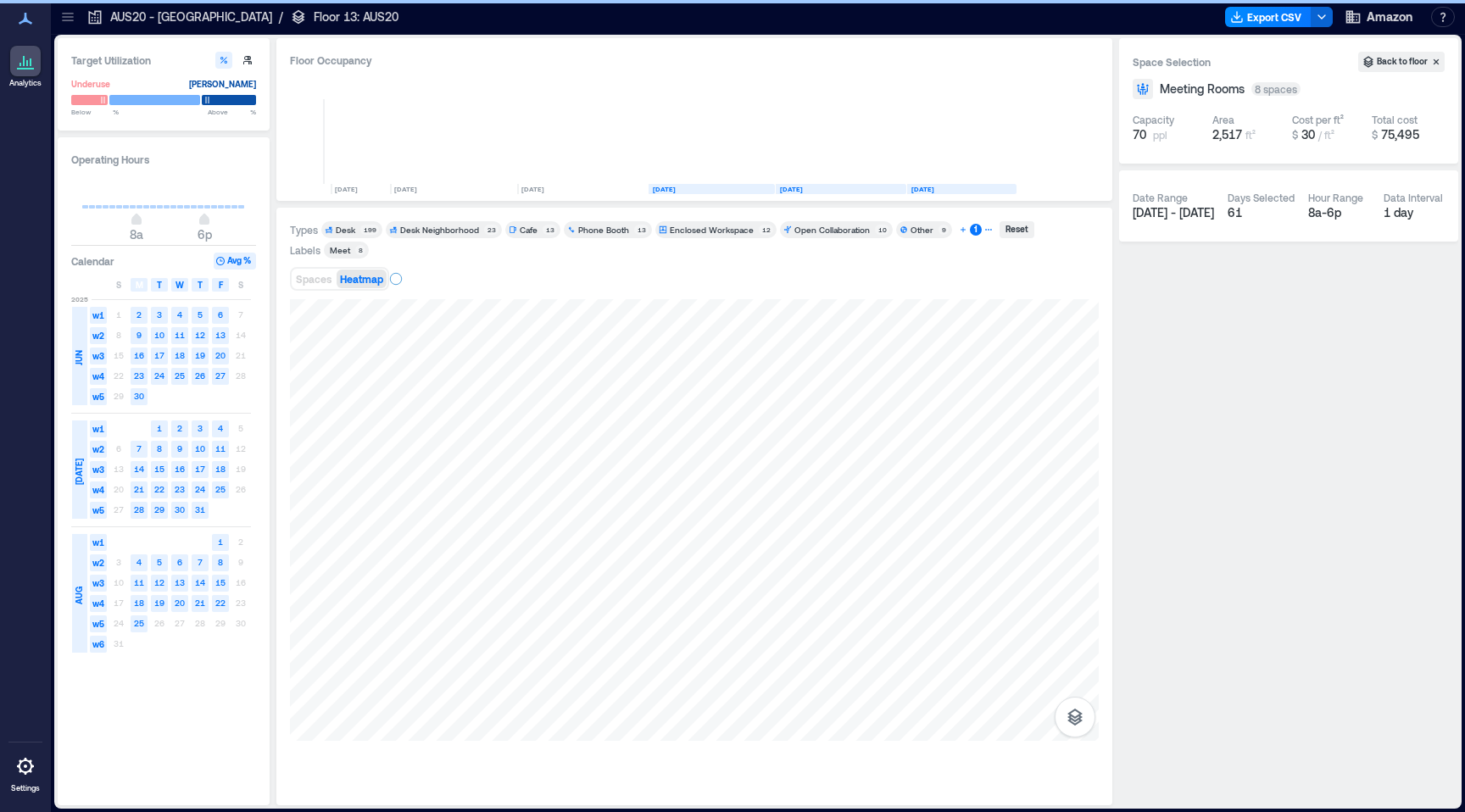
click at [959, 230] on icon "button" at bounding box center [963, 230] width 9 height 9
click at [1014, 227] on div "Meeting Room" at bounding box center [998, 230] width 58 height 12
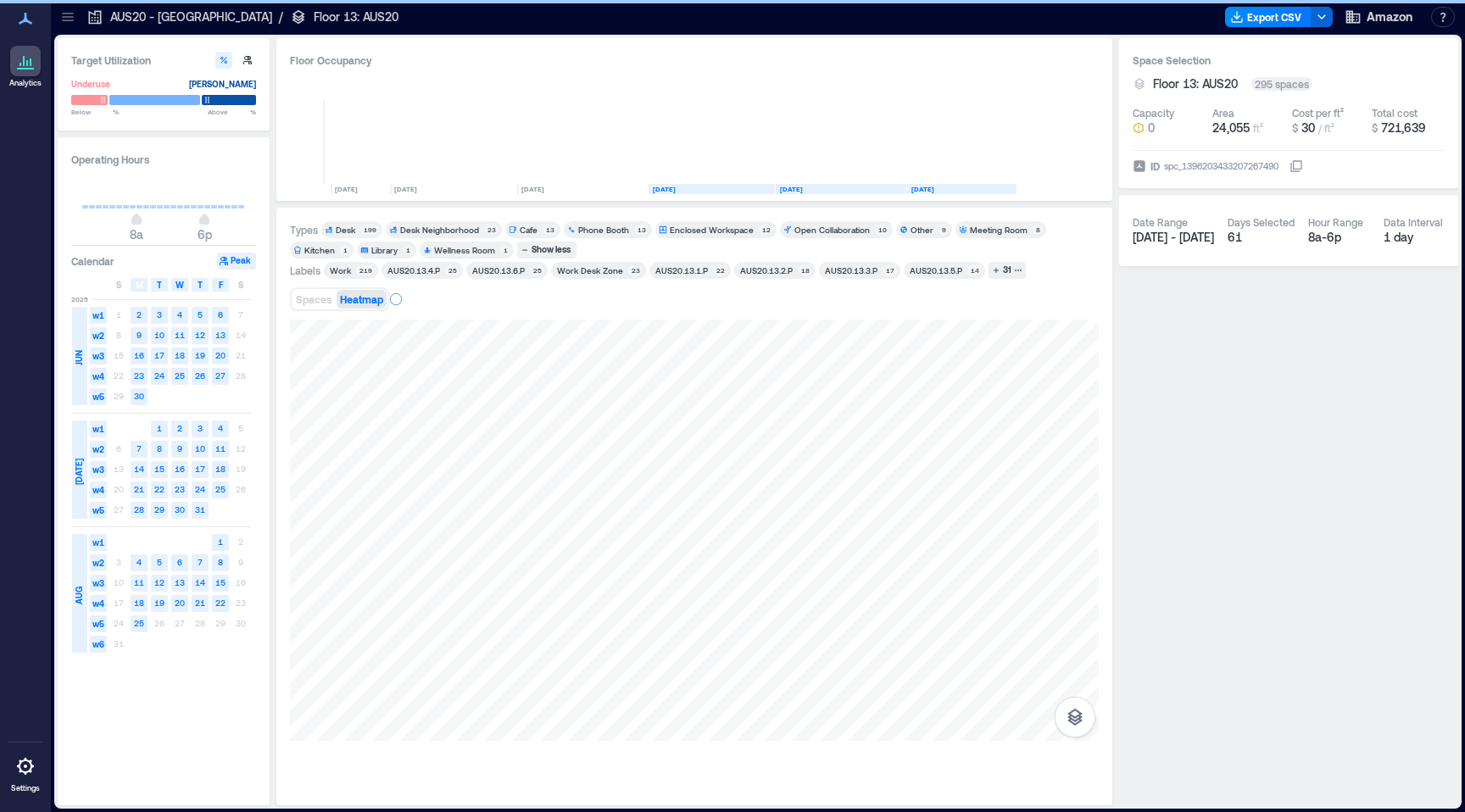
click at [1014, 227] on div "Meeting Room" at bounding box center [998, 230] width 58 height 12
